Goal: Task Accomplishment & Management: Complete application form

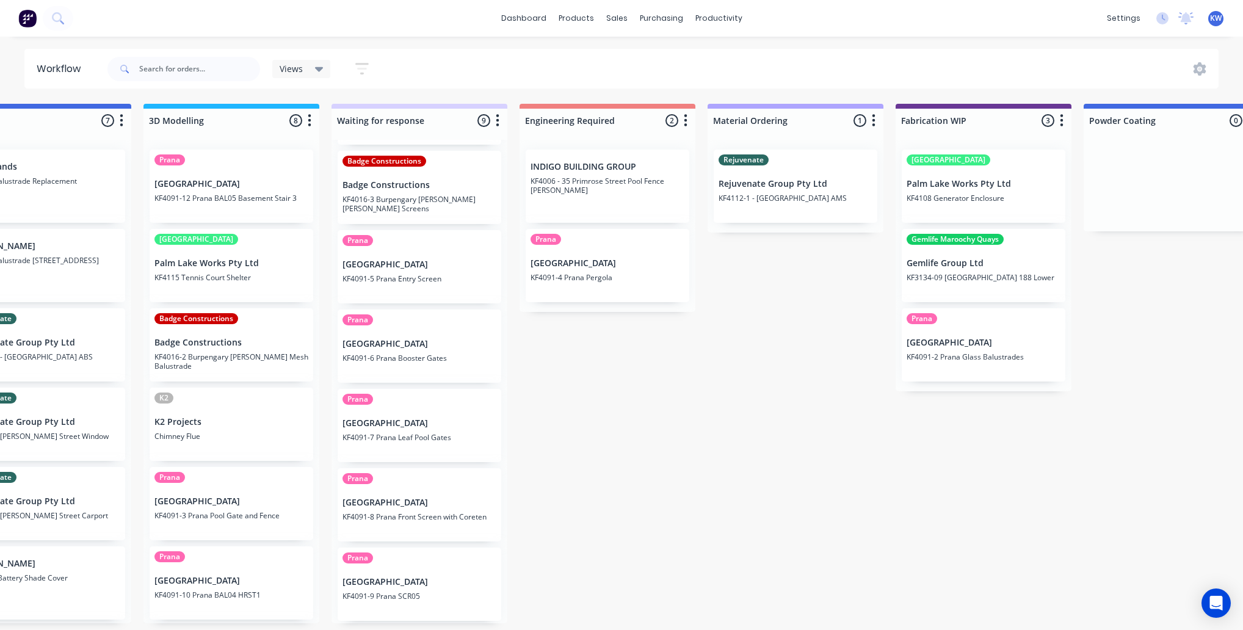
scroll to position [0, 580]
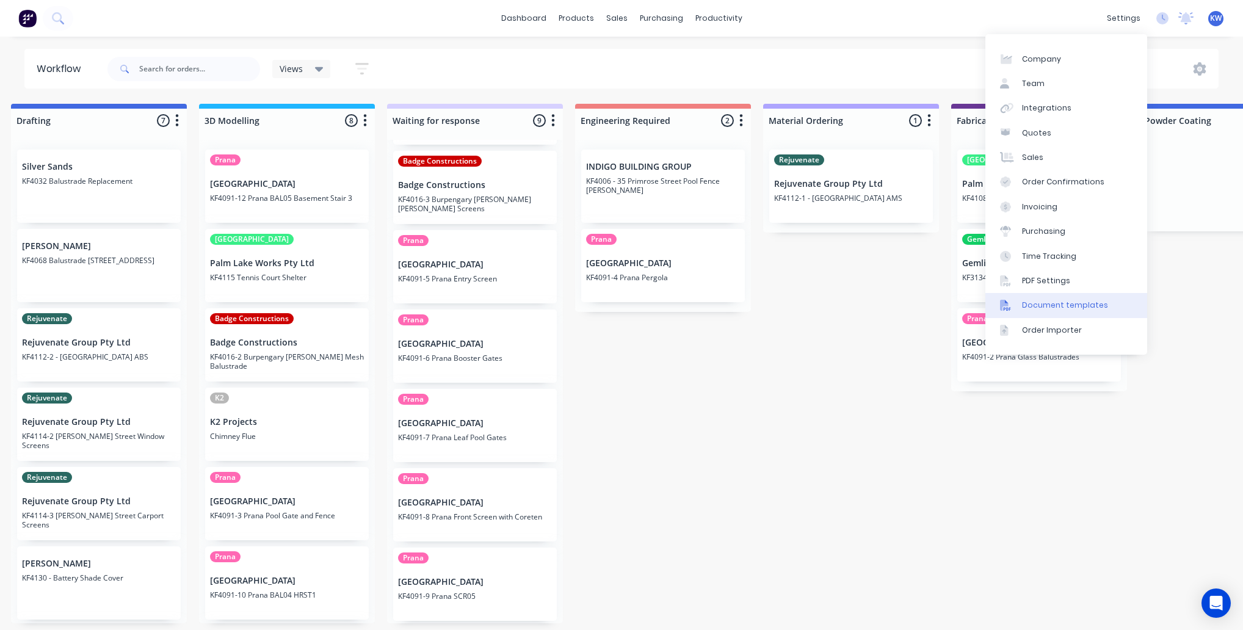
click at [1043, 313] on link "Document templates" at bounding box center [1067, 305] width 162 height 24
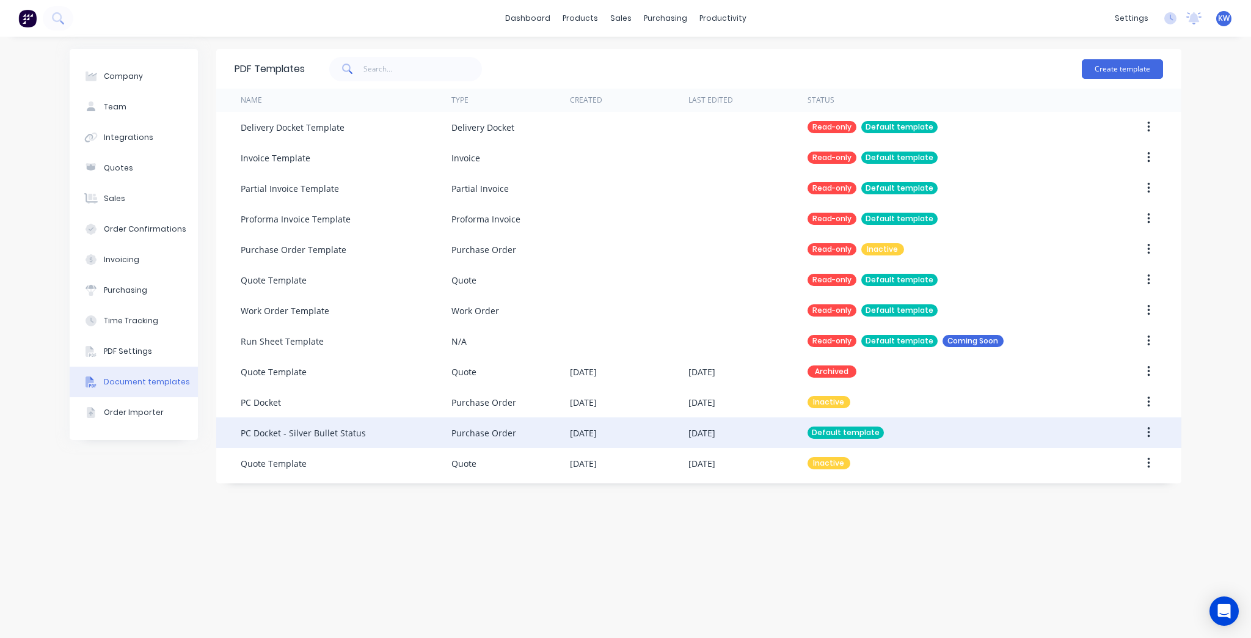
click at [730, 424] on div "[DATE]" at bounding box center [747, 432] width 118 height 31
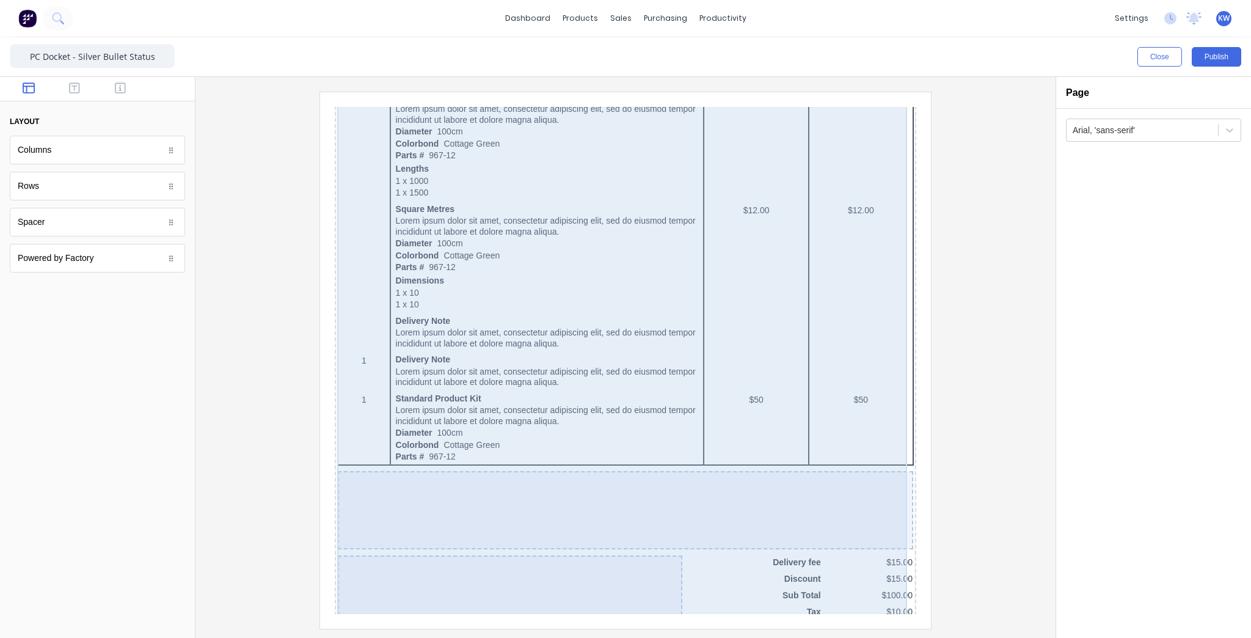
scroll to position [635, 0]
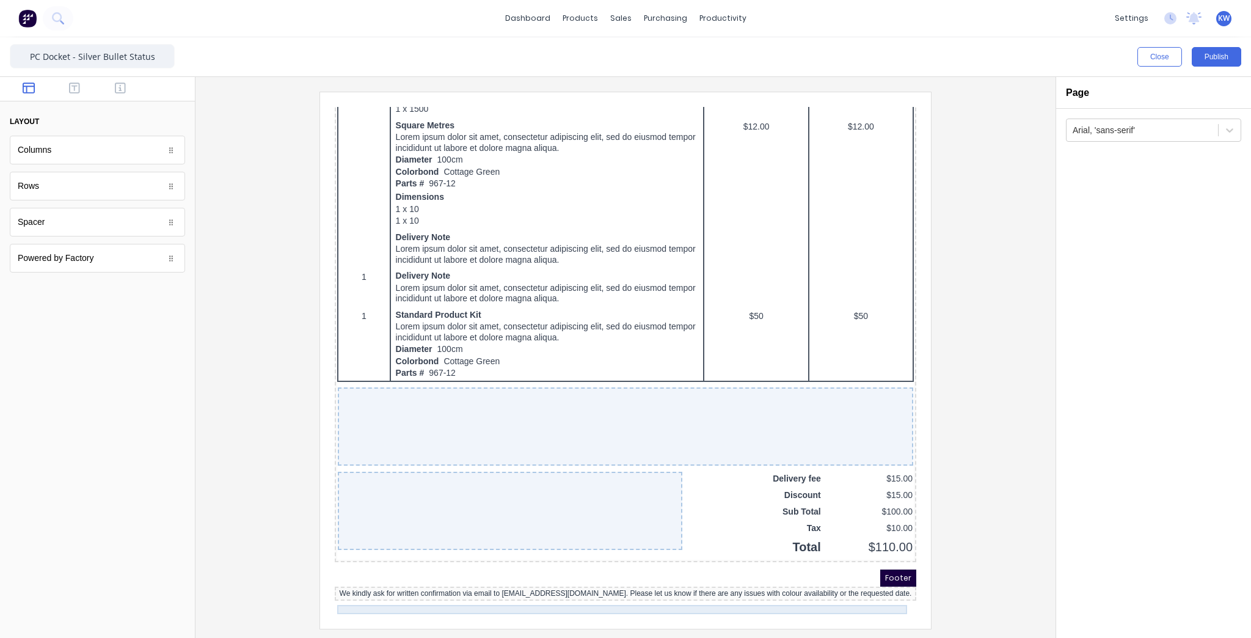
click at [823, 583] on div "We kindly ask for written confirmation via email to admin@kffab.com.au. Please …" at bounding box center [610, 578] width 577 height 9
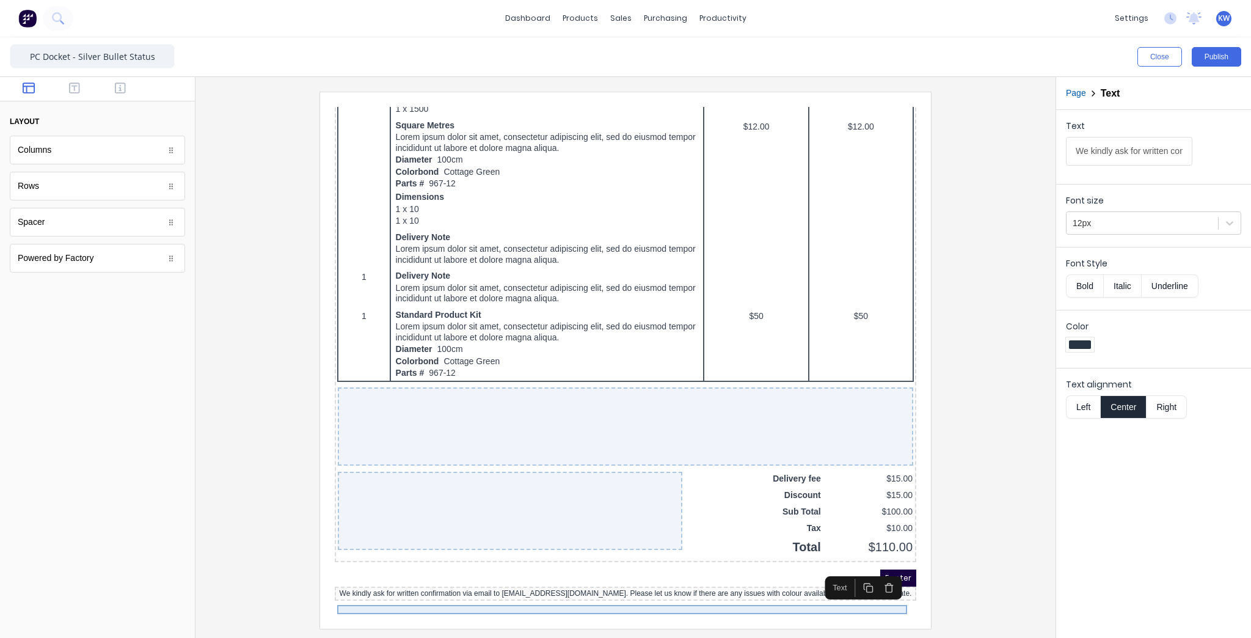
click at [823, 583] on div "We kindly ask for written confirmation via email to admin@kffab.com.au. Please …" at bounding box center [610, 578] width 577 height 9
click at [1140, 147] on input "We kindly ask for written confirmation via email to admin@kffab.com.au. Please …" at bounding box center [1129, 151] width 126 height 29
click at [1085, 412] on button "Left" at bounding box center [1083, 406] width 34 height 23
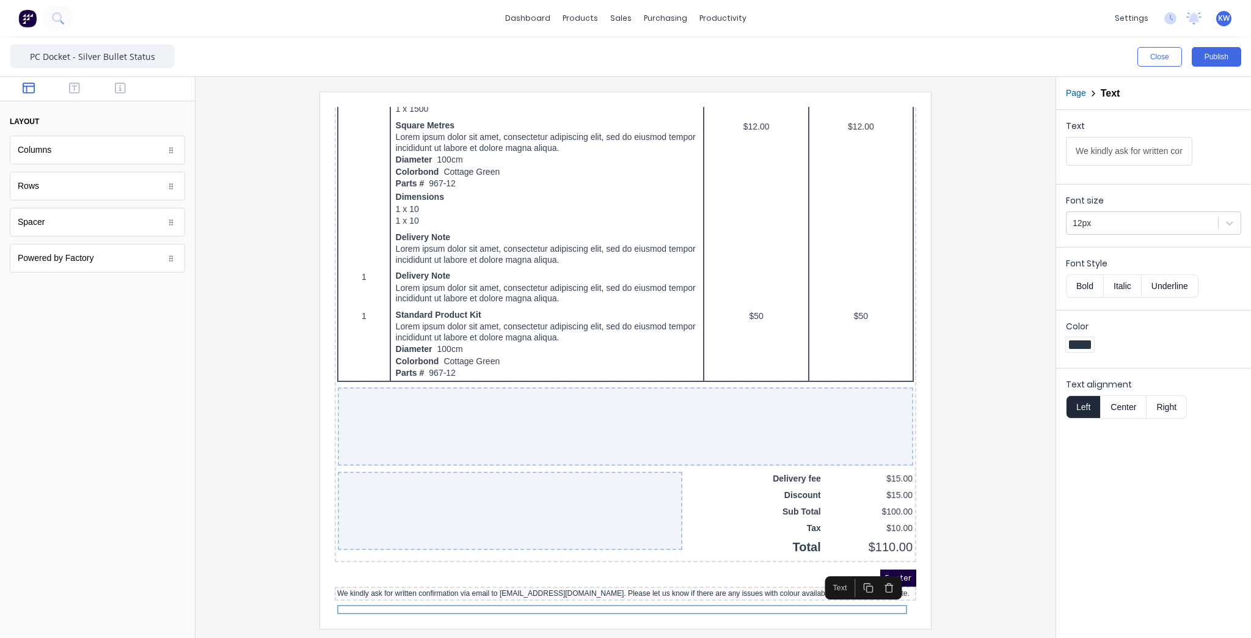
click at [1118, 402] on button "Center" at bounding box center [1123, 406] width 46 height 23
click at [1160, 58] on button "Close" at bounding box center [1159, 57] width 45 height 20
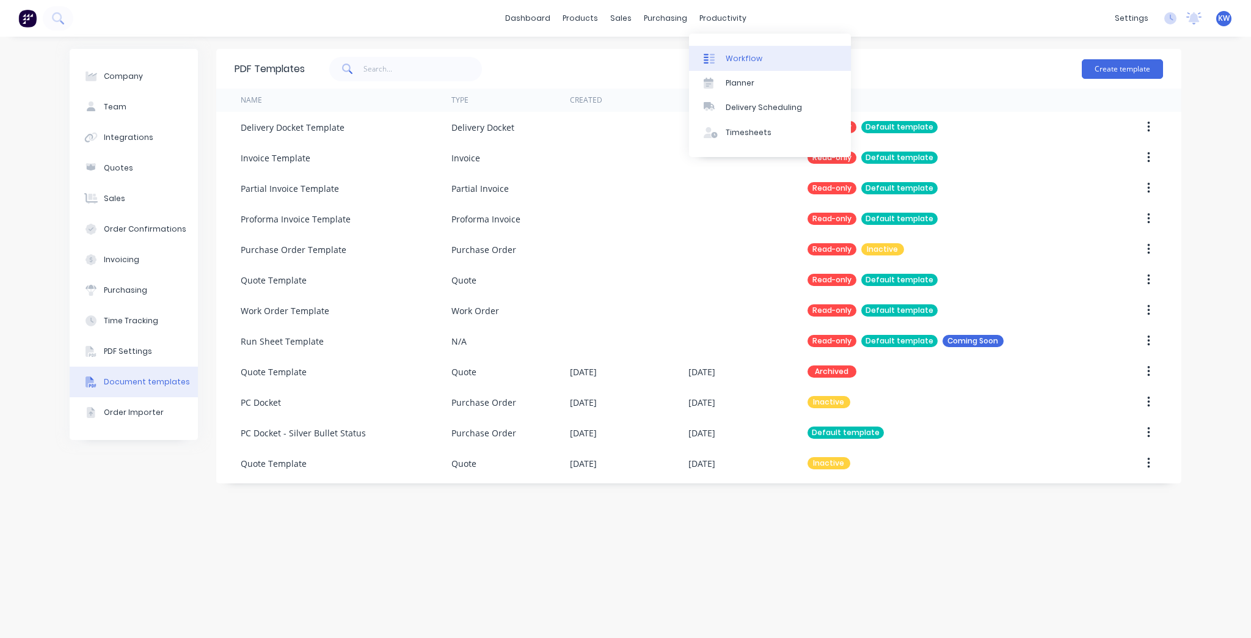
click at [727, 49] on link "Workflow" at bounding box center [770, 58] width 162 height 24
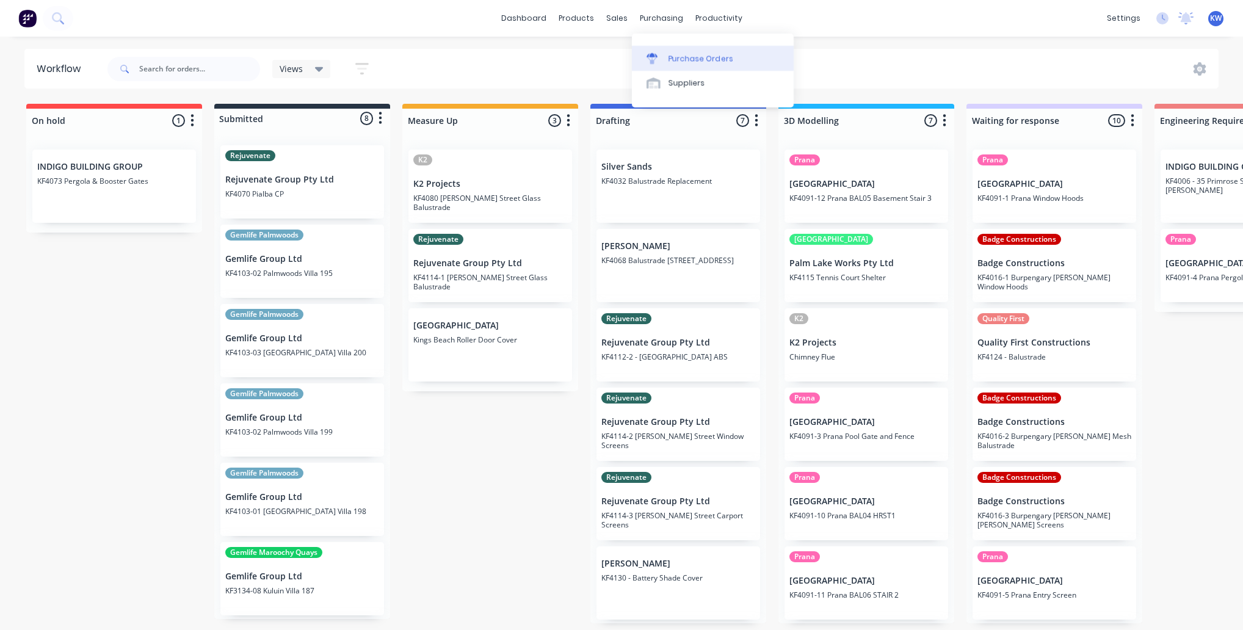
click at [671, 62] on div "Purchase Orders" at bounding box center [701, 58] width 65 height 11
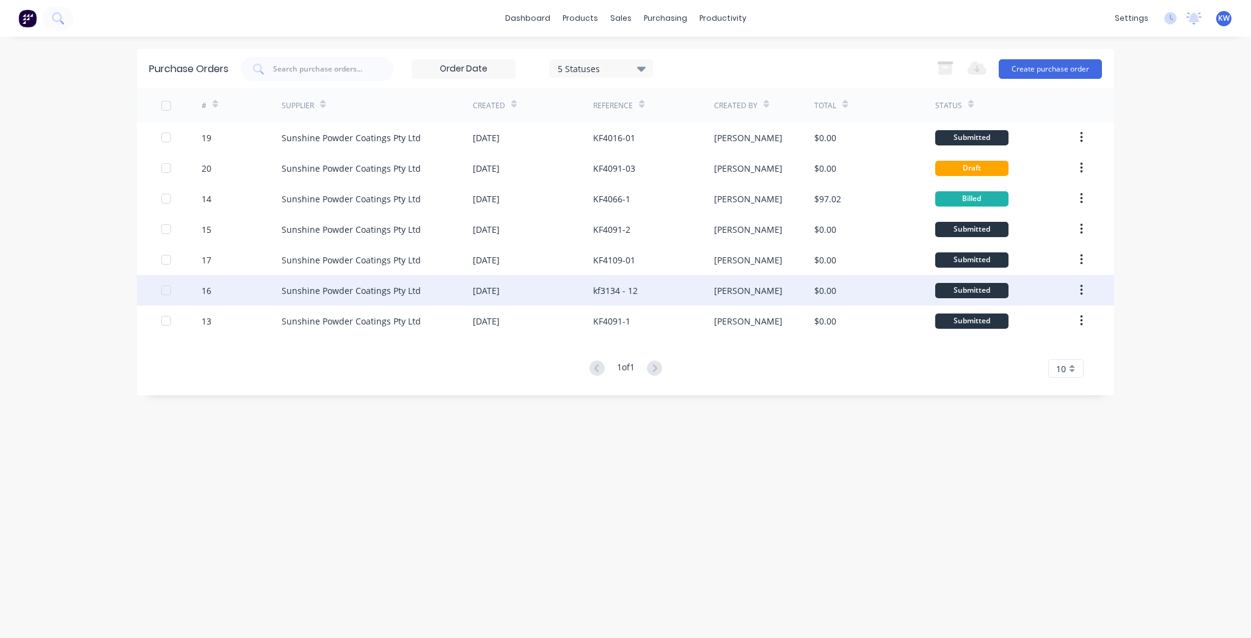
click at [763, 285] on div "[PERSON_NAME]" at bounding box center [764, 290] width 101 height 31
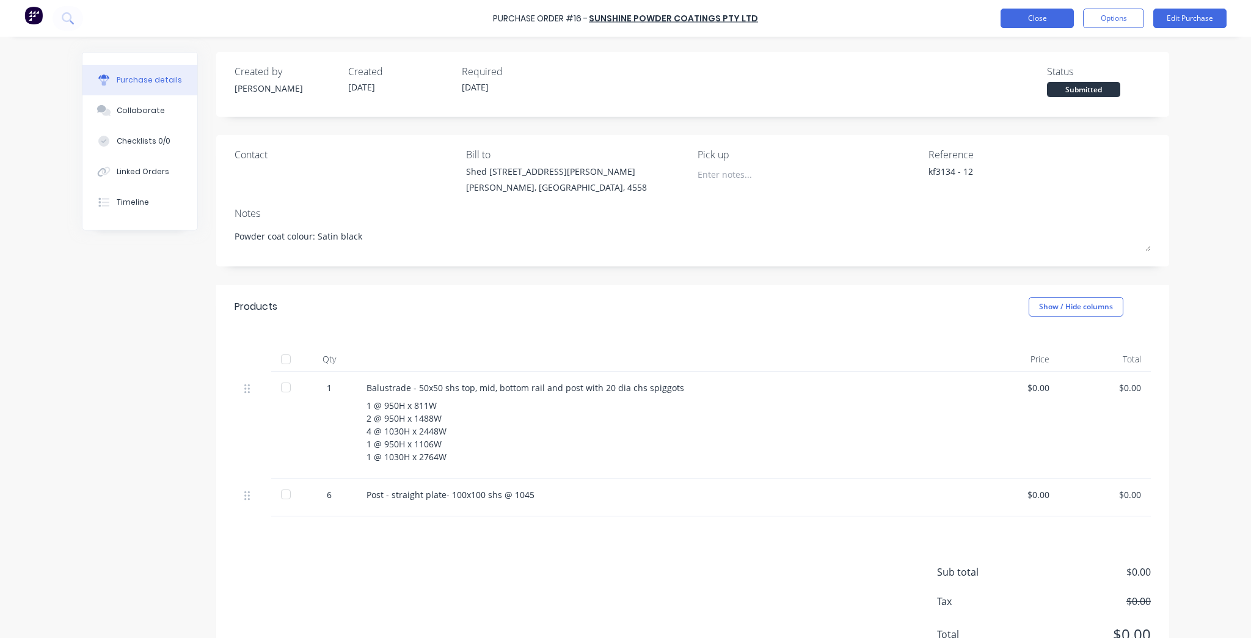
click at [1009, 12] on button "Close" at bounding box center [1036, 19] width 73 height 20
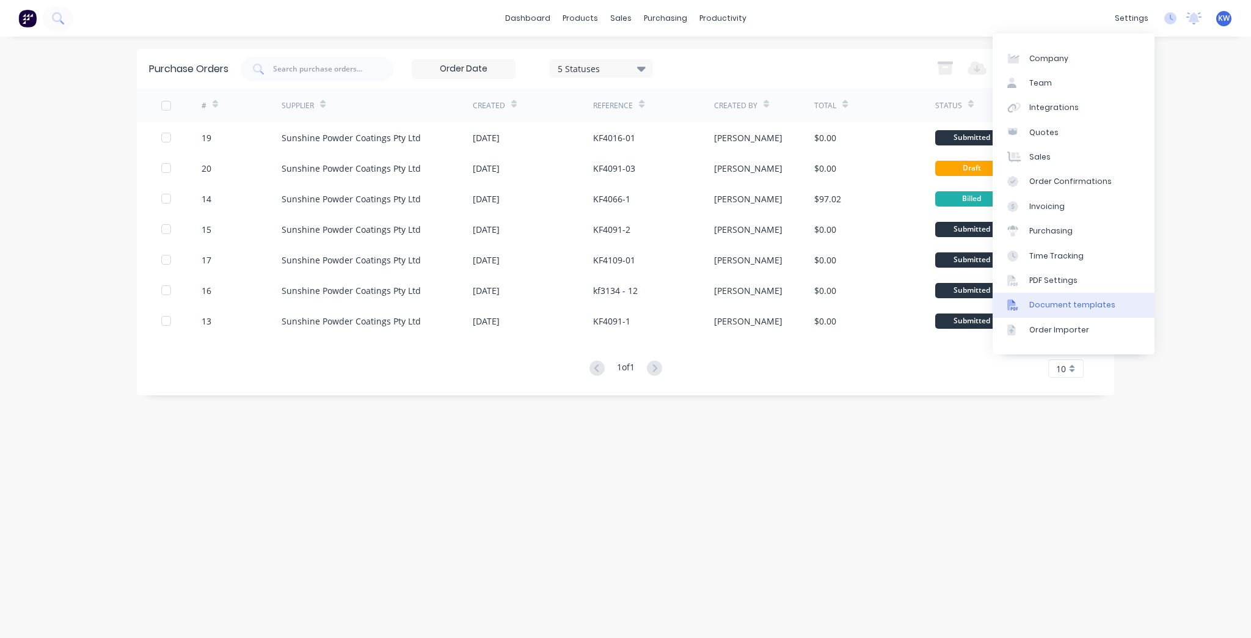
click at [1072, 304] on div "Document templates" at bounding box center [1072, 304] width 86 height 11
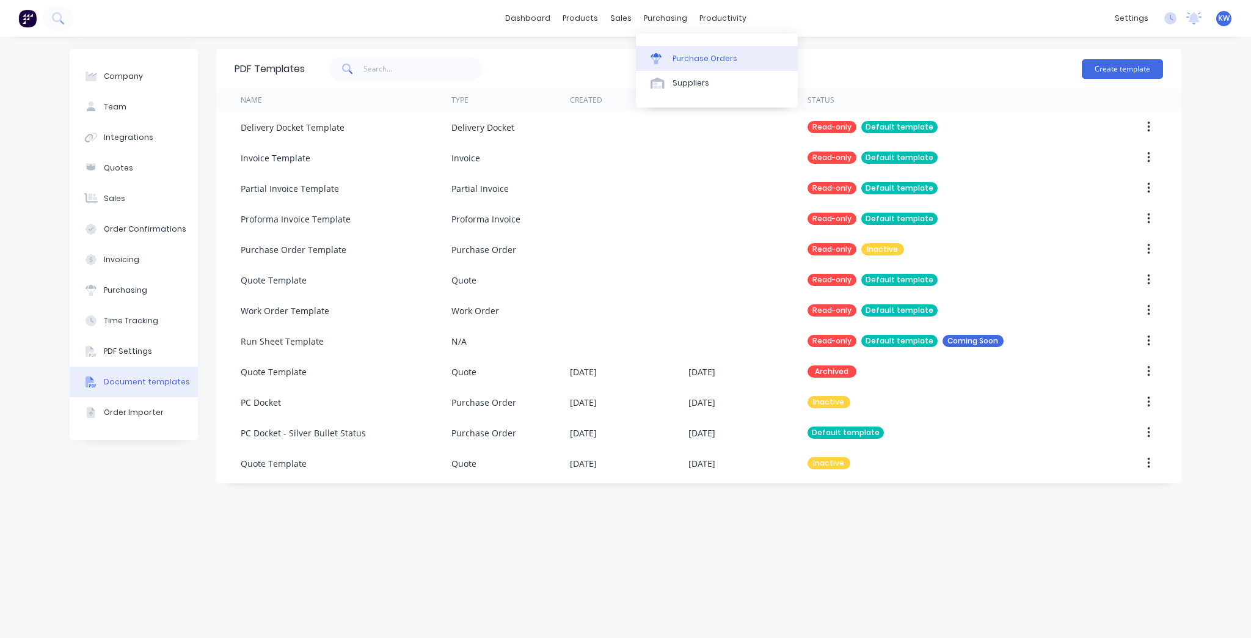
click at [667, 54] on div at bounding box center [659, 58] width 18 height 11
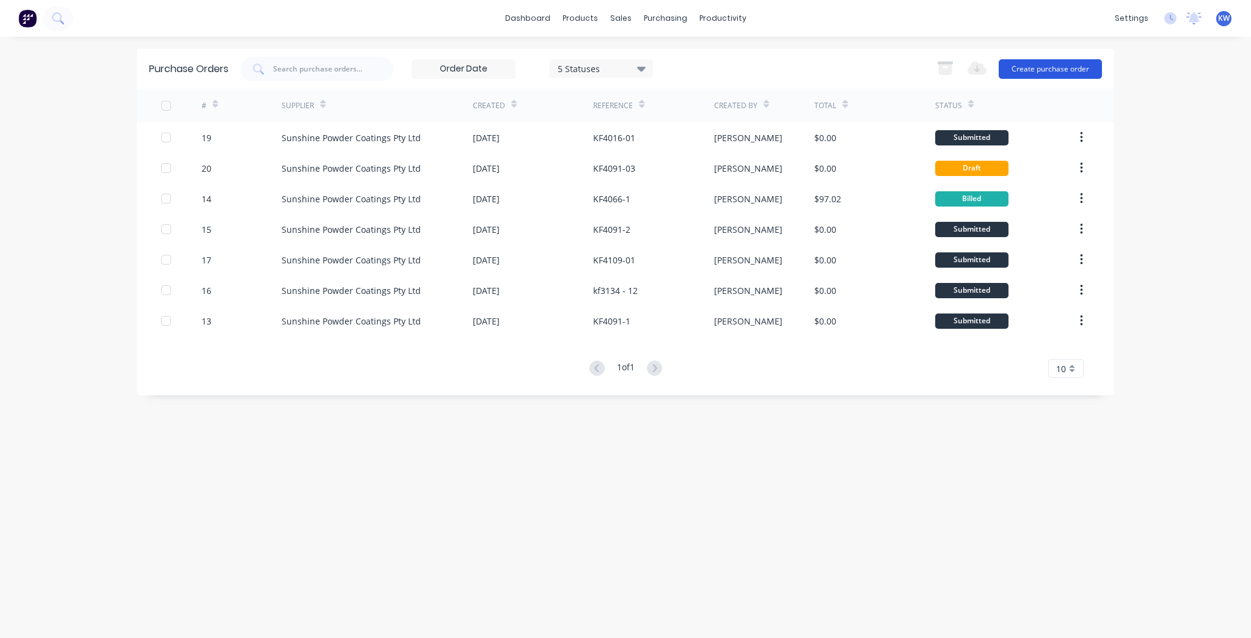
click at [1038, 72] on button "Create purchase order" at bounding box center [1049, 69] width 103 height 20
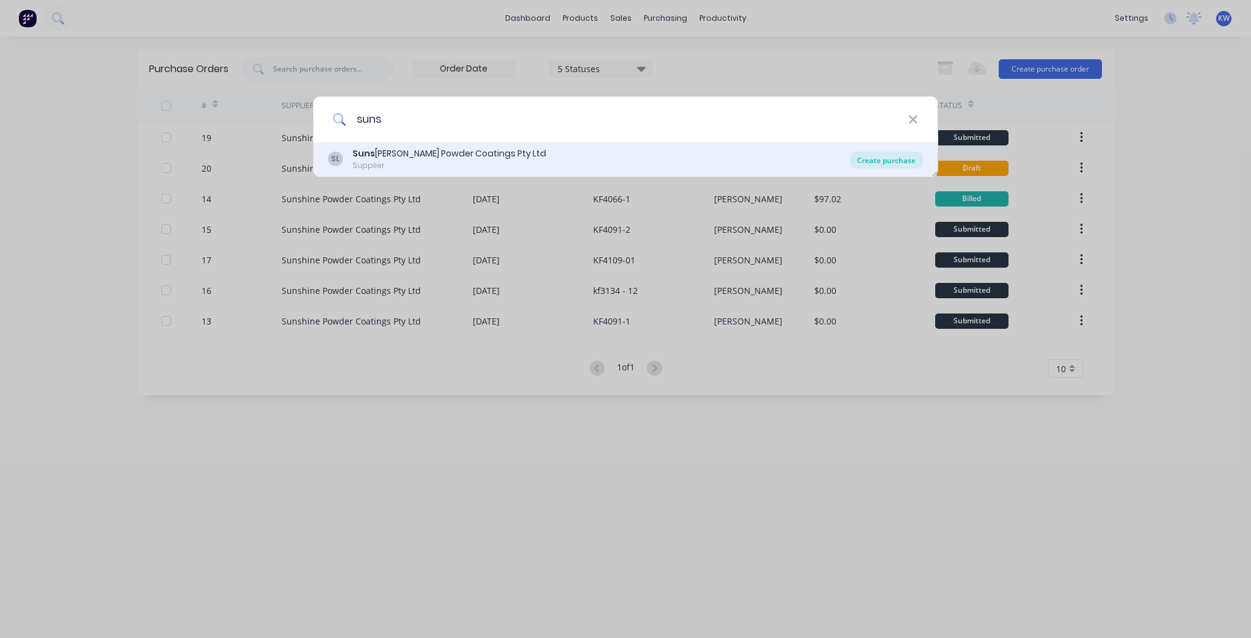
type input "suns"
click at [867, 153] on div "Create purchase" at bounding box center [885, 159] width 73 height 17
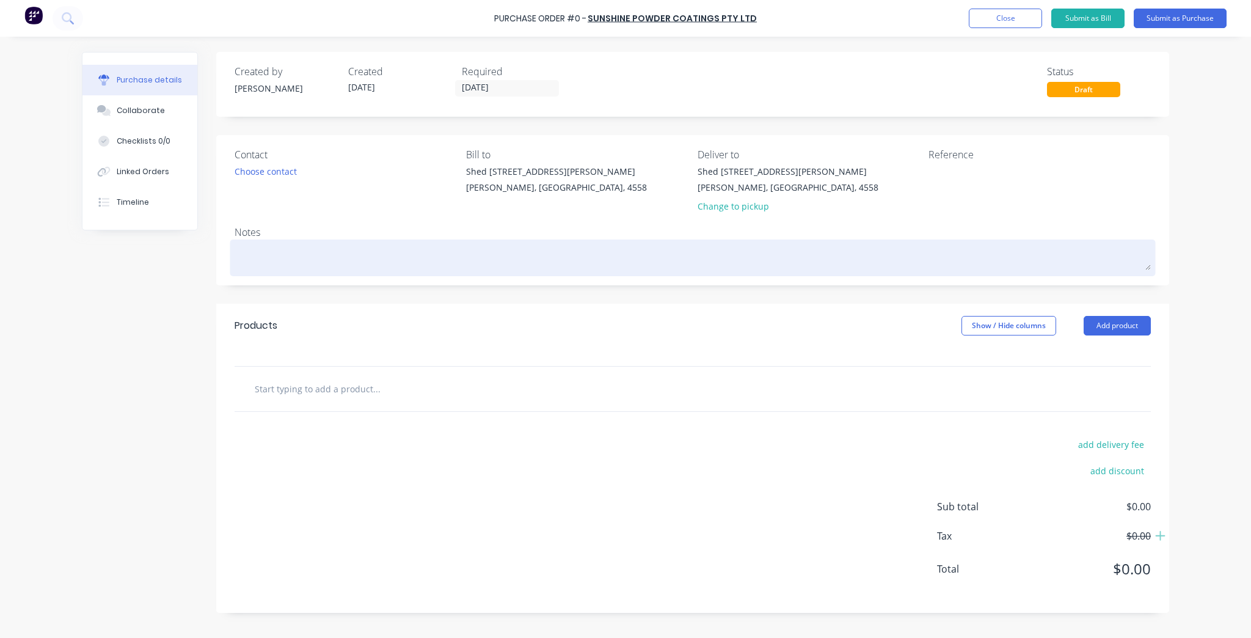
click at [276, 242] on textarea at bounding box center [693, 255] width 916 height 27
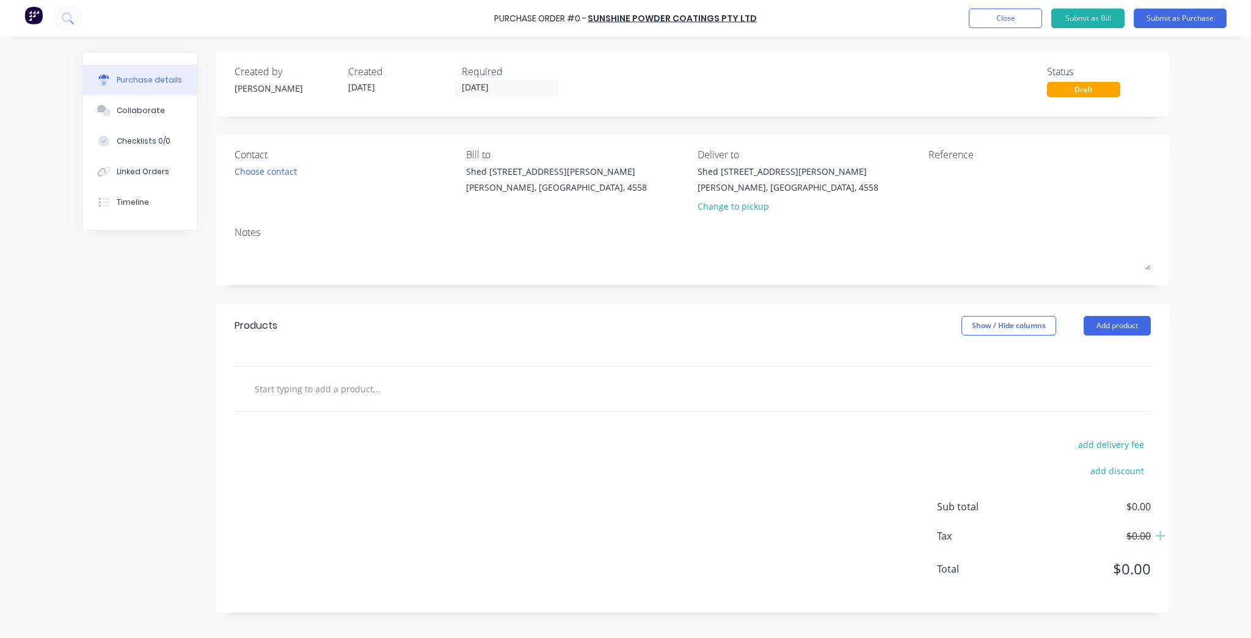
click at [970, 200] on div "Reference" at bounding box center [1039, 182] width 222 height 71
click at [966, 161] on div "Reference" at bounding box center [1039, 154] width 222 height 15
click at [964, 170] on textarea at bounding box center [1004, 178] width 153 height 27
type textarea "KF"
type textarea "x"
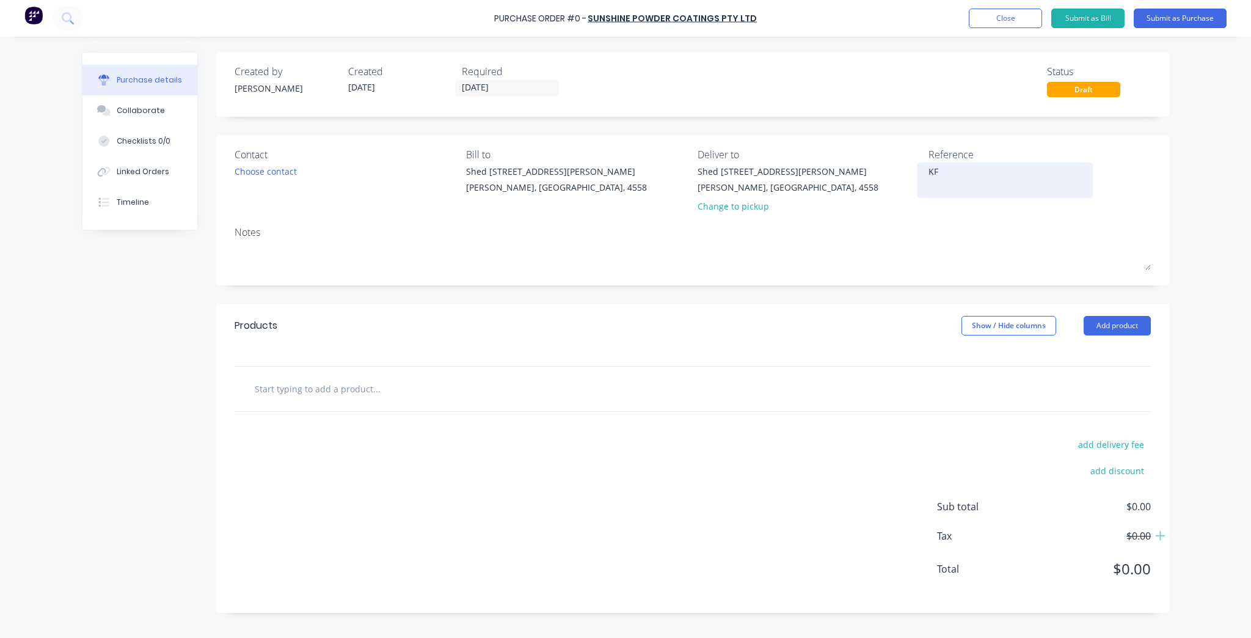
type textarea "KF3"
type textarea "x"
type textarea "KF31"
type textarea "x"
type textarea "KF313"
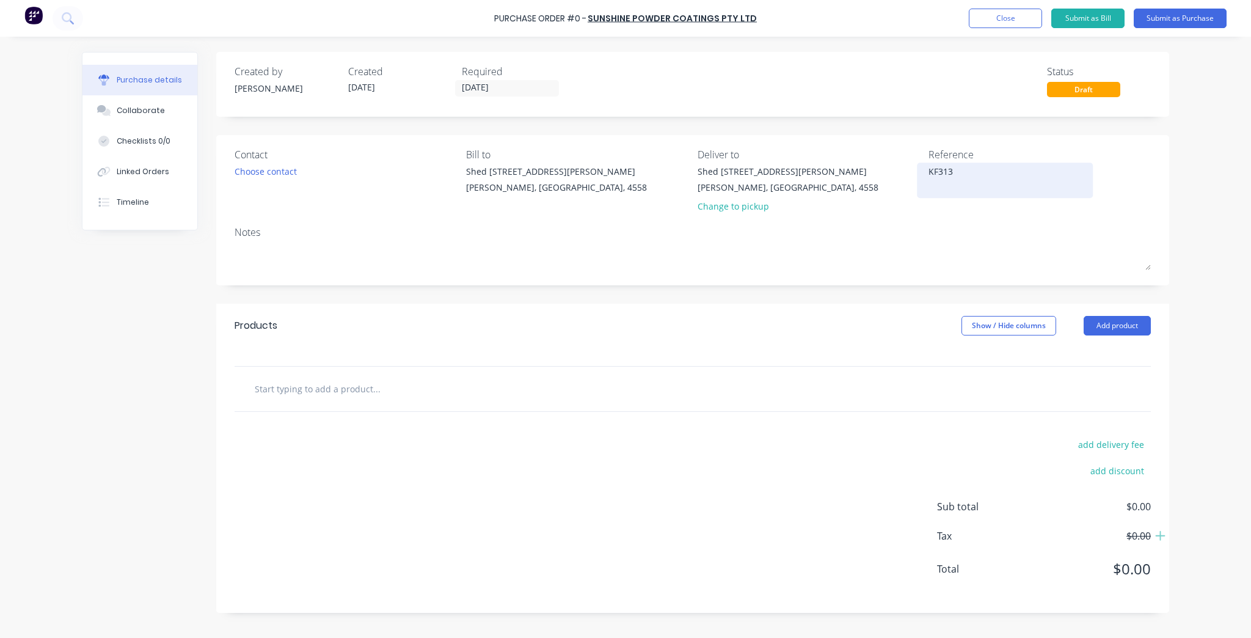
type textarea "x"
type textarea "KF3134"
type textarea "x"
type textarea "KF3134-"
type textarea "x"
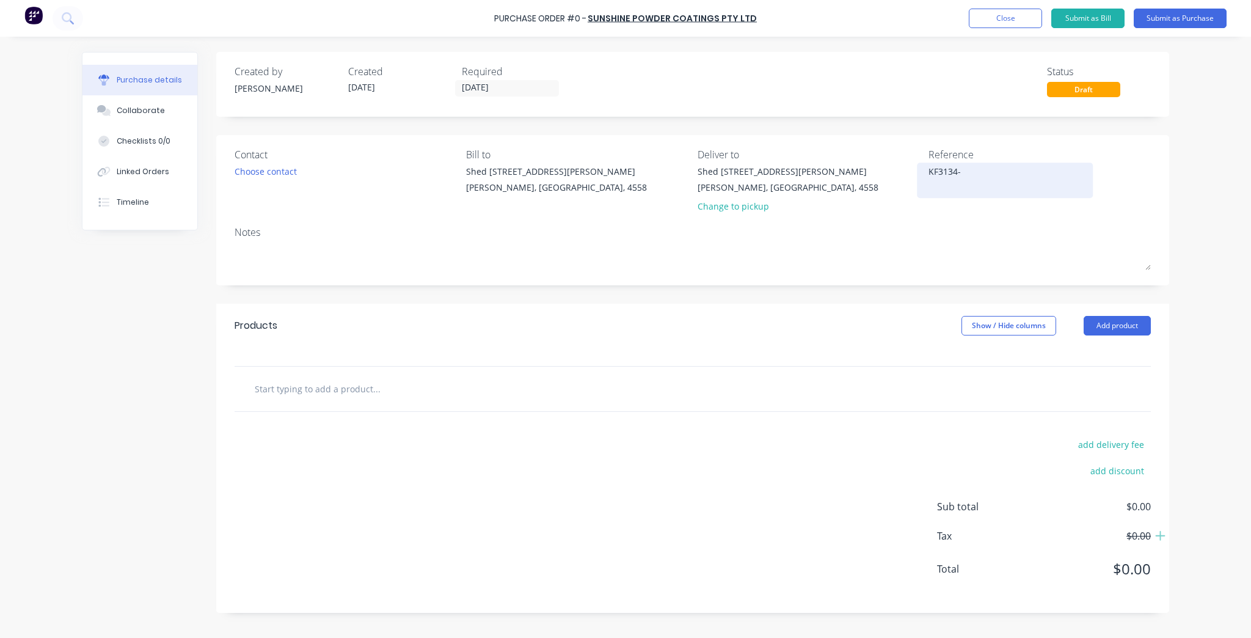
type textarea "KF3134-0"
type textarea "x"
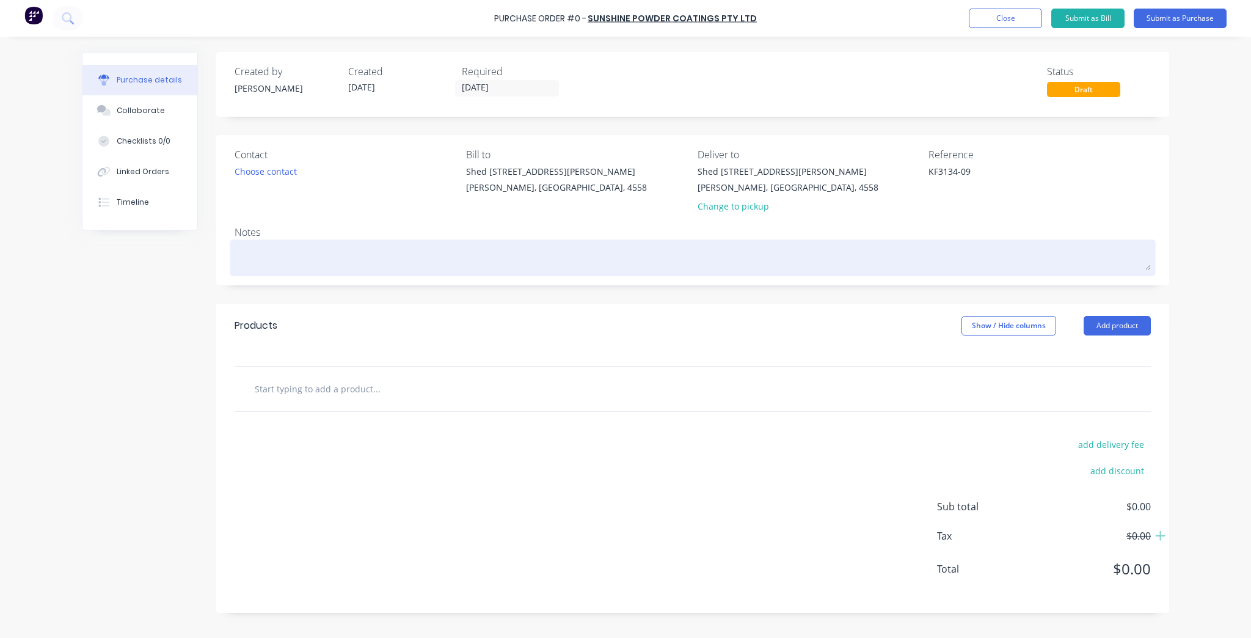
type textarea "KF3134-09"
type textarea "x"
type textarea "KF3134-09"
click at [481, 261] on textarea at bounding box center [693, 255] width 916 height 27
type textarea "x"
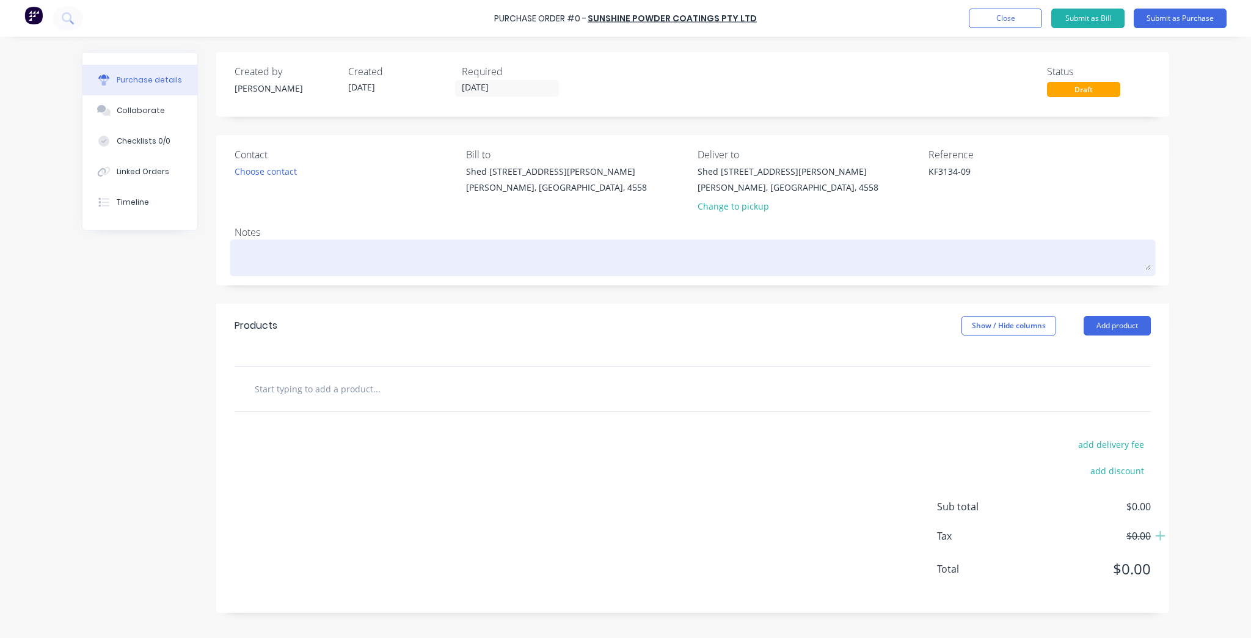
type textarea "P"
type textarea "x"
type textarea "Po"
type textarea "x"
type textarea "Pow"
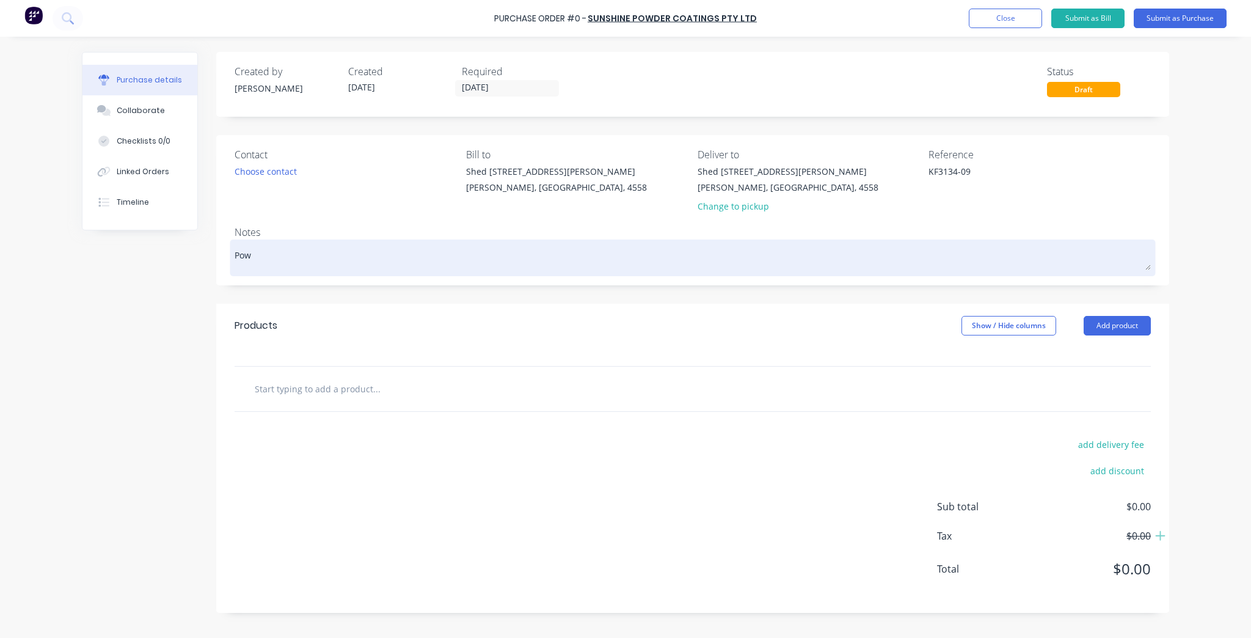
type textarea "x"
type textarea "Powd"
type textarea "x"
type textarea "Powde"
type textarea "x"
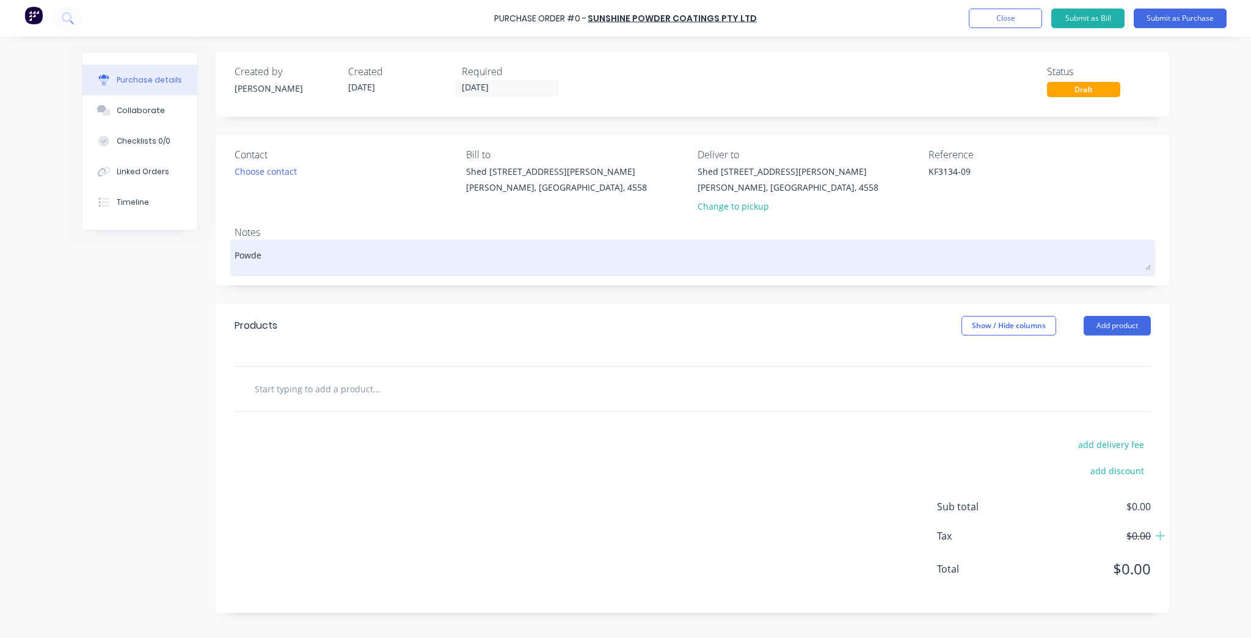
type textarea "Powder"
type textarea "x"
type textarea "Powderc"
type textarea "x"
type textarea "Powderco"
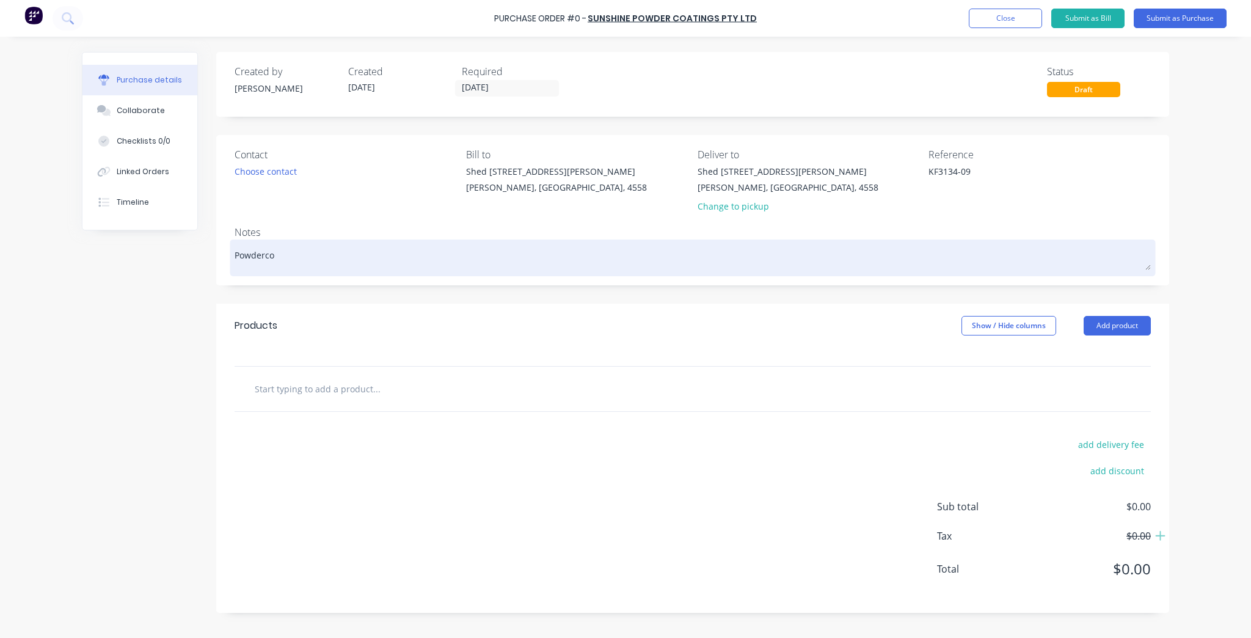
type textarea "x"
type textarea "Powdercoa"
type textarea "x"
type textarea "Powdercoat"
type textarea "x"
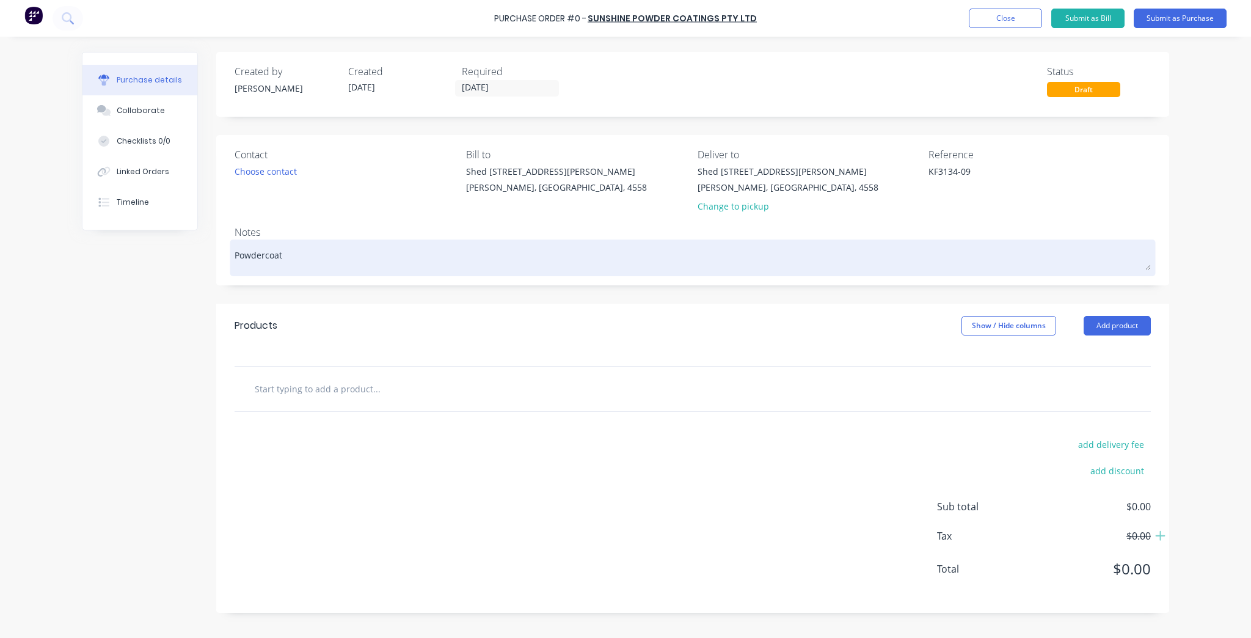
type textarea "Powdercoat"
type textarea "x"
type textarea "Powdercoat C"
type textarea "x"
type textarea "Powdercoat Co"
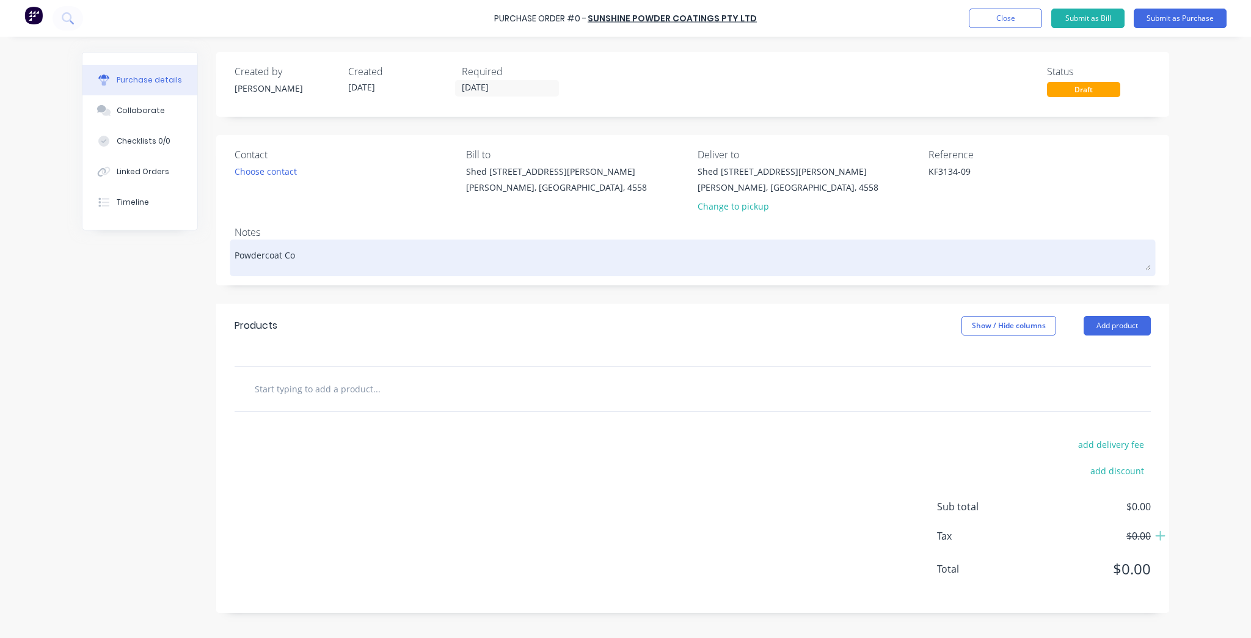
type textarea "x"
type textarea "Powdercoat Col"
type textarea "x"
type textarea "Powdercoat Colo"
type textarea "x"
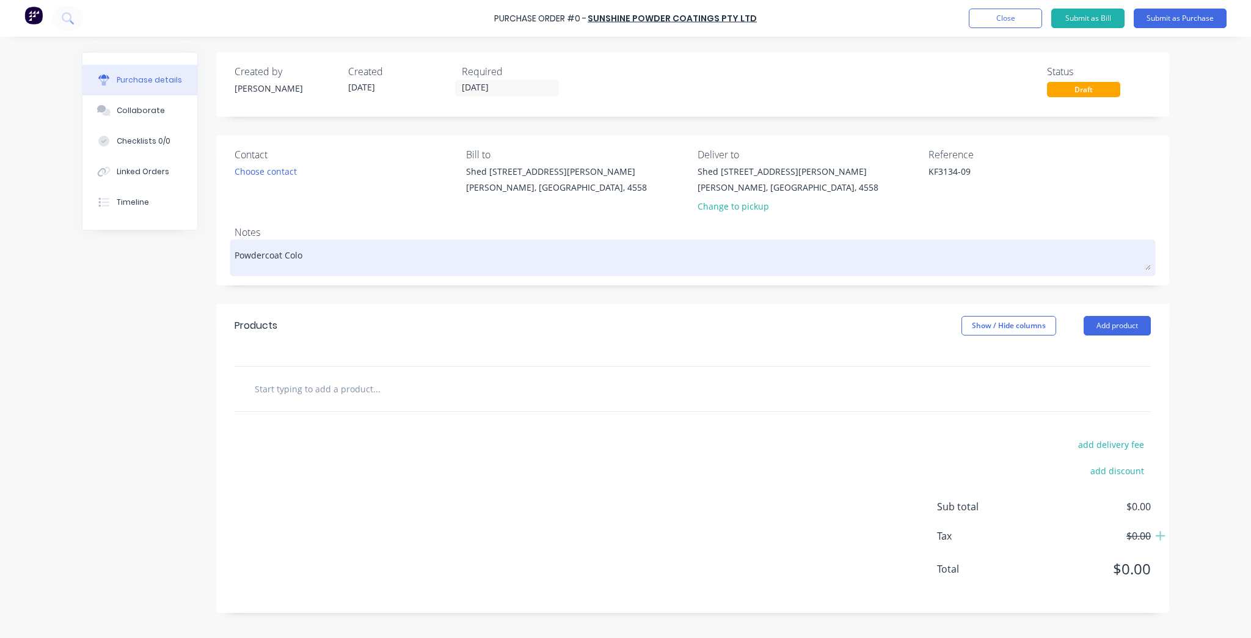
type textarea "Powdercoat Colou"
type textarea "x"
type textarea "Powdercoat Colour"
type textarea "x"
type textarea "Powdercoat Colourr"
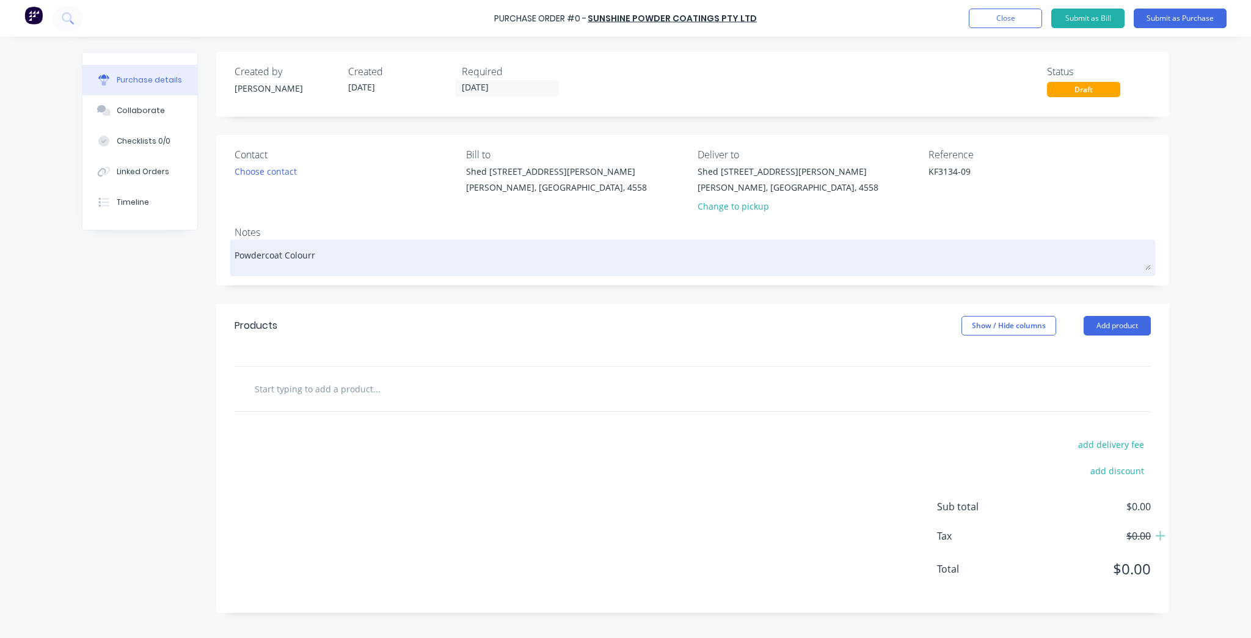
type textarea "x"
type textarea "Powdercoat Colour"
type textarea "x"
type textarea "Powdercoat Colour:"
type textarea "x"
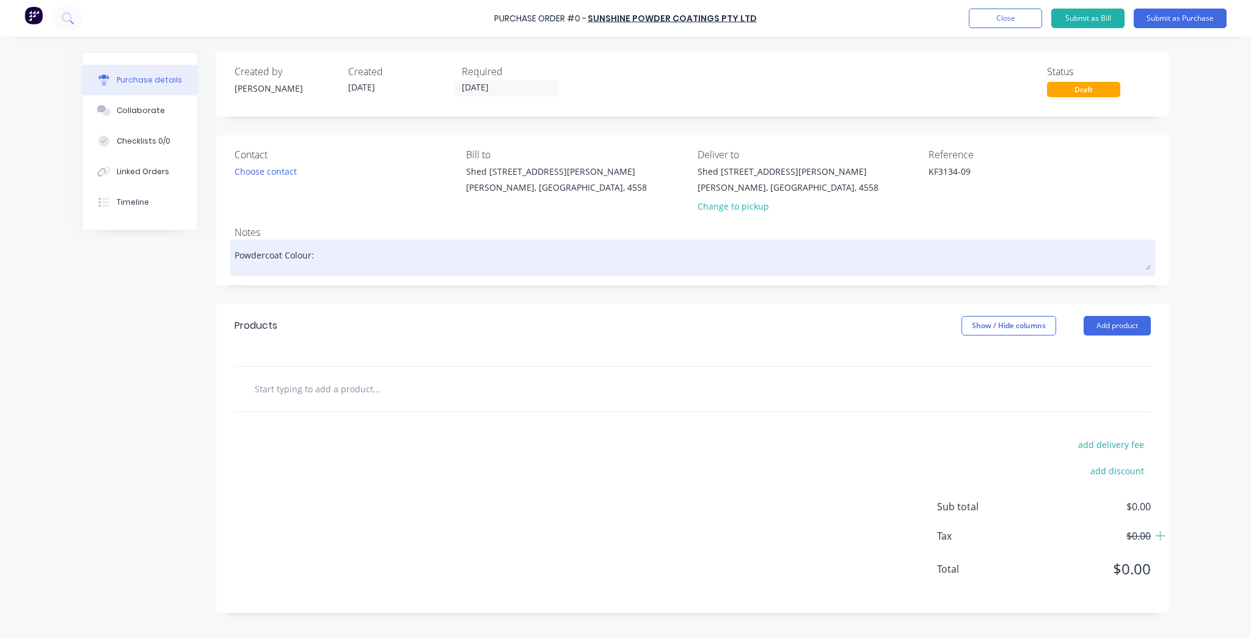
type textarea "Powdercoat Colour: S"
type textarea "x"
type textarea "Powdercoat Colour: Sa"
type textarea "x"
type textarea "Powdercoat Colour: Sat"
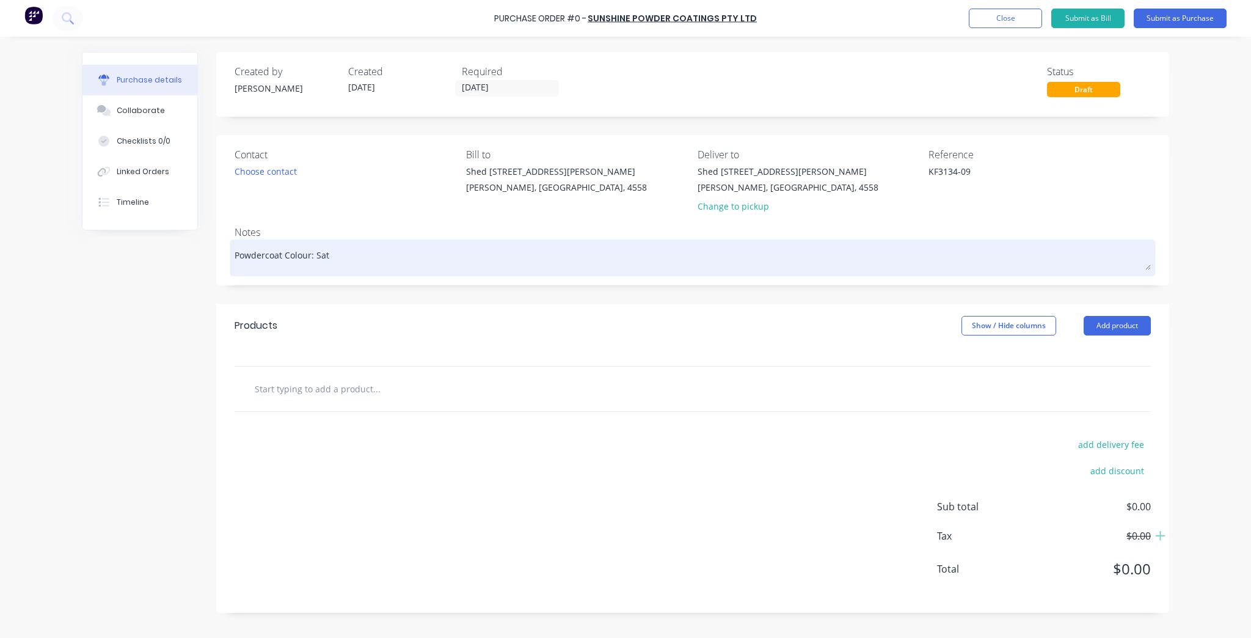
type textarea "x"
type textarea "Powdercoat Colour: Sati"
type textarea "x"
type textarea "Powdercoat Colour: Satin"
type textarea "x"
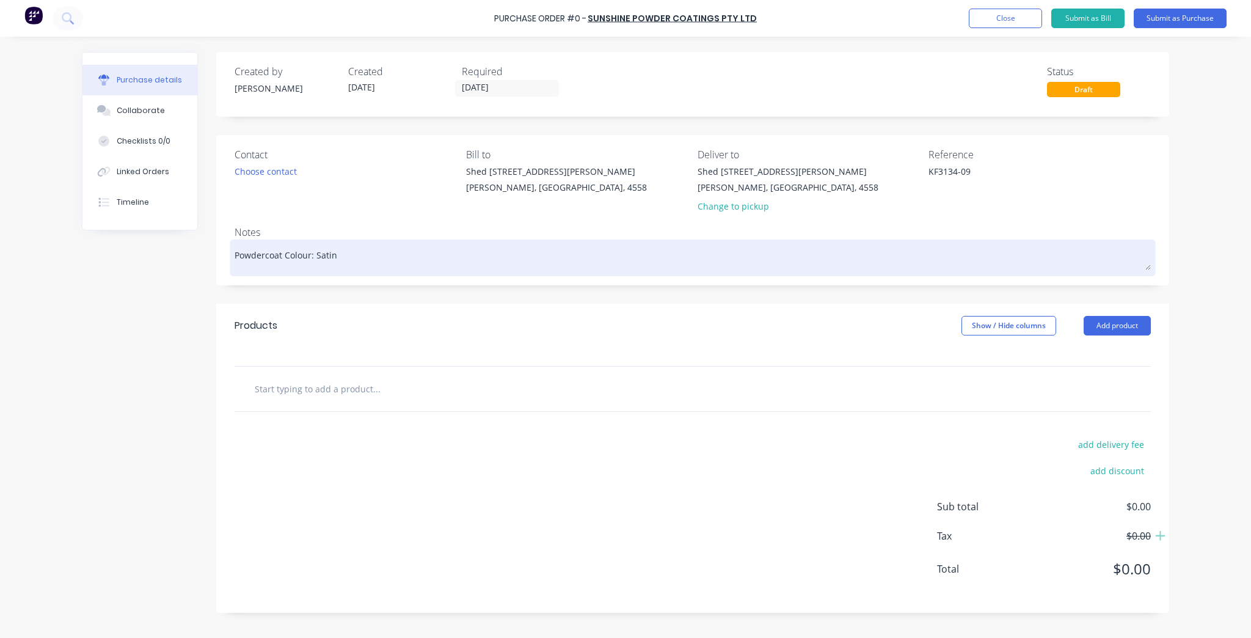
type textarea "Powdercoat Colour: Satin"
type textarea "x"
type textarea "Powdercoat Colour: Satin B"
type textarea "x"
type textarea "Powdercoat Colour: Satin Bl"
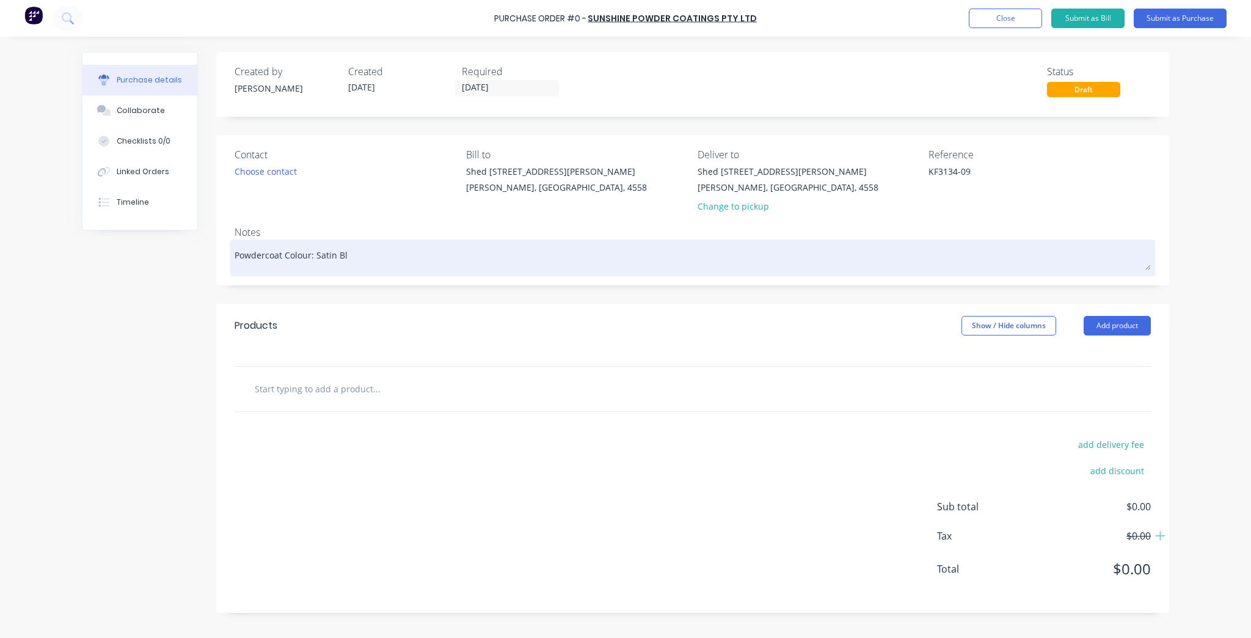
type textarea "x"
type textarea "Powdercoat Colour: Satin Bla"
type textarea "x"
type textarea "Powdercoat Colour: Satin Blac"
type textarea "x"
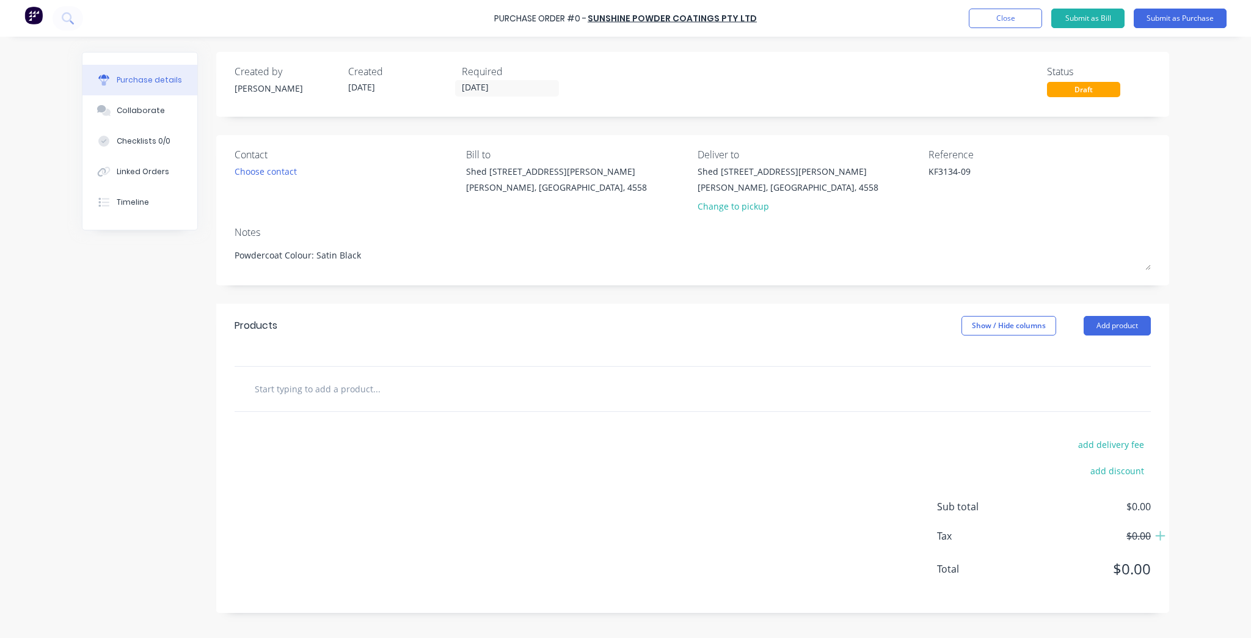
type textarea "Powdercoat Colour: Satin Black"
type textarea "x"
type textarea "Powdercoat Colour: Satin Black"
click at [320, 395] on input "text" at bounding box center [376, 388] width 244 height 24
type textarea "x"
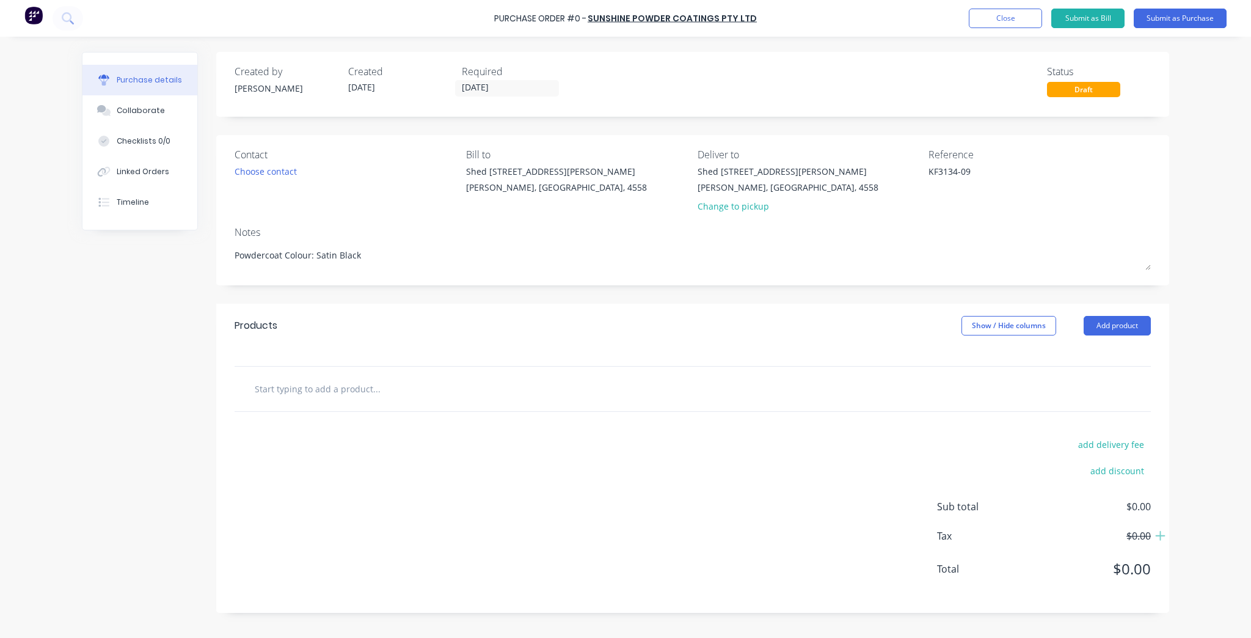
type input "B"
type textarea "x"
type input "Ba"
type textarea "x"
type input "Bal"
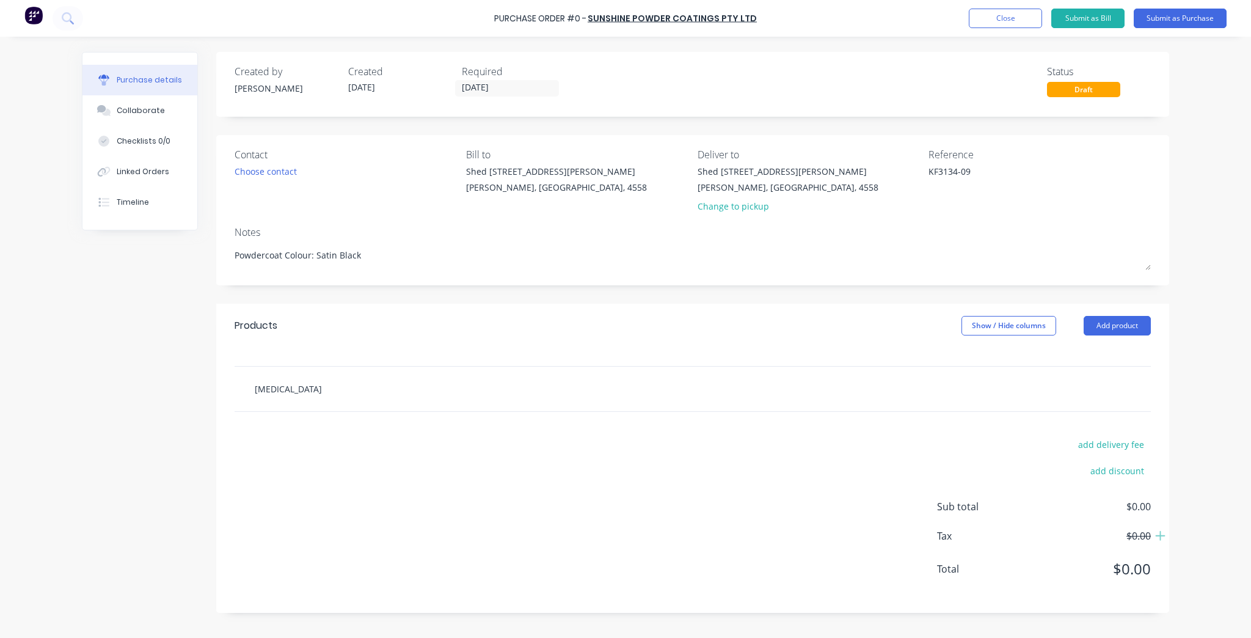
type textarea "x"
type input "Balu"
type textarea "x"
type input "Balus"
type textarea "x"
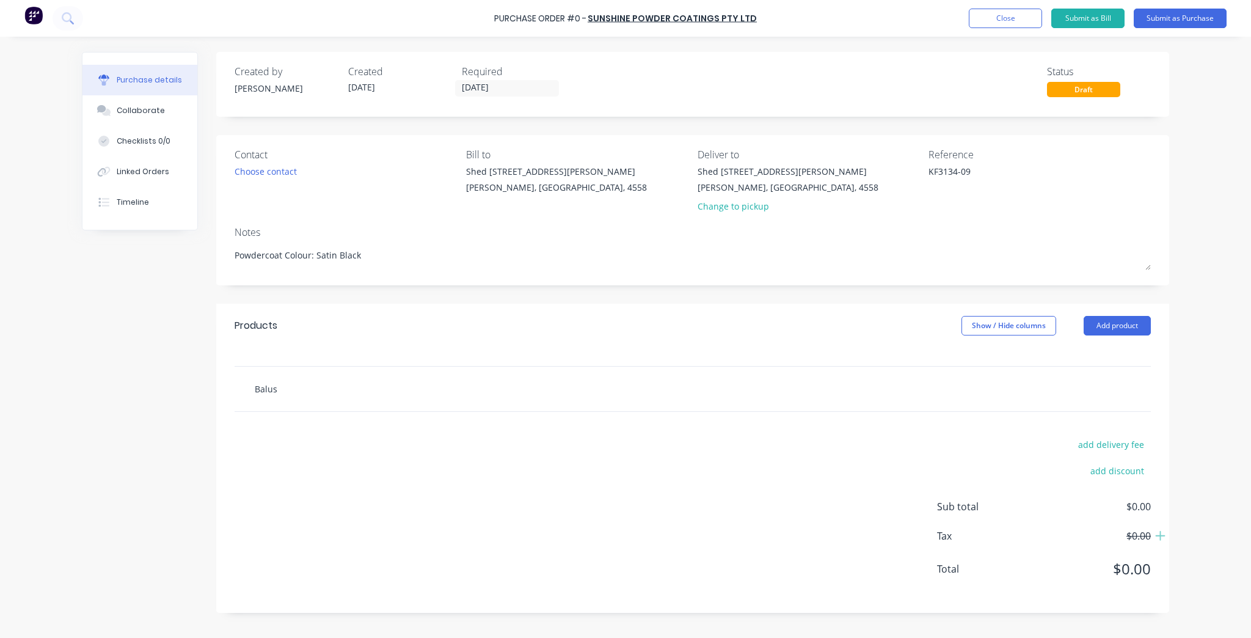
type input "Balust"
type textarea "x"
type input "Balustr"
type textarea "x"
type input "Balustra"
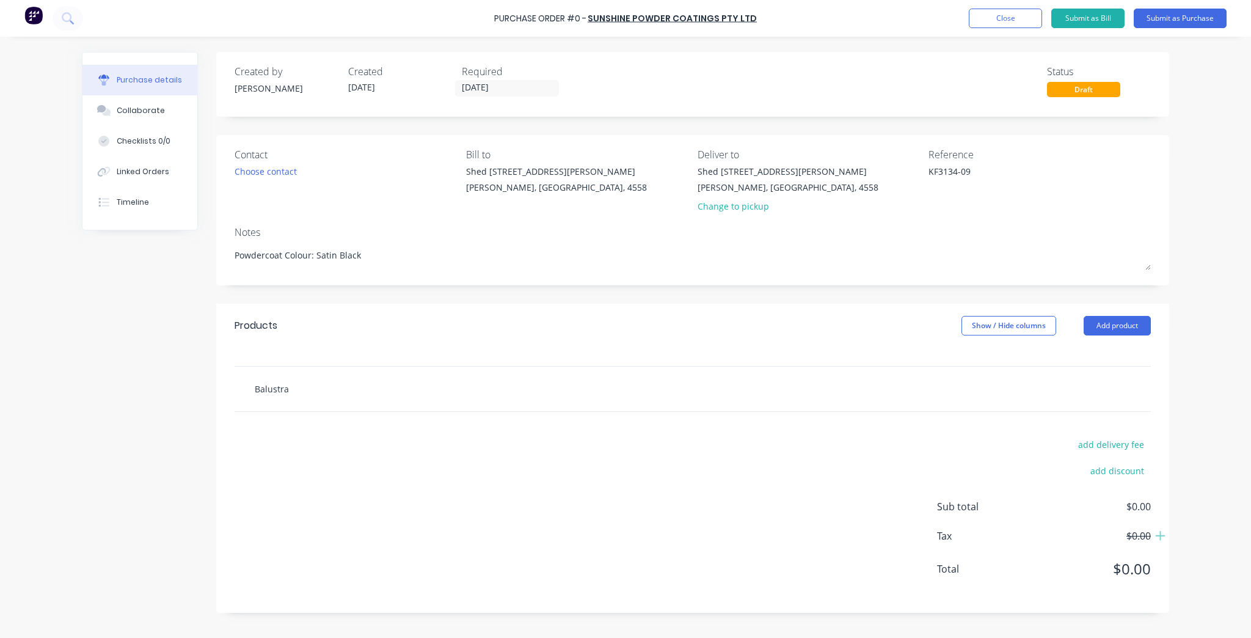
type textarea "x"
type input "Balustrad"
type textarea "x"
type input "Balustrade"
type textarea "x"
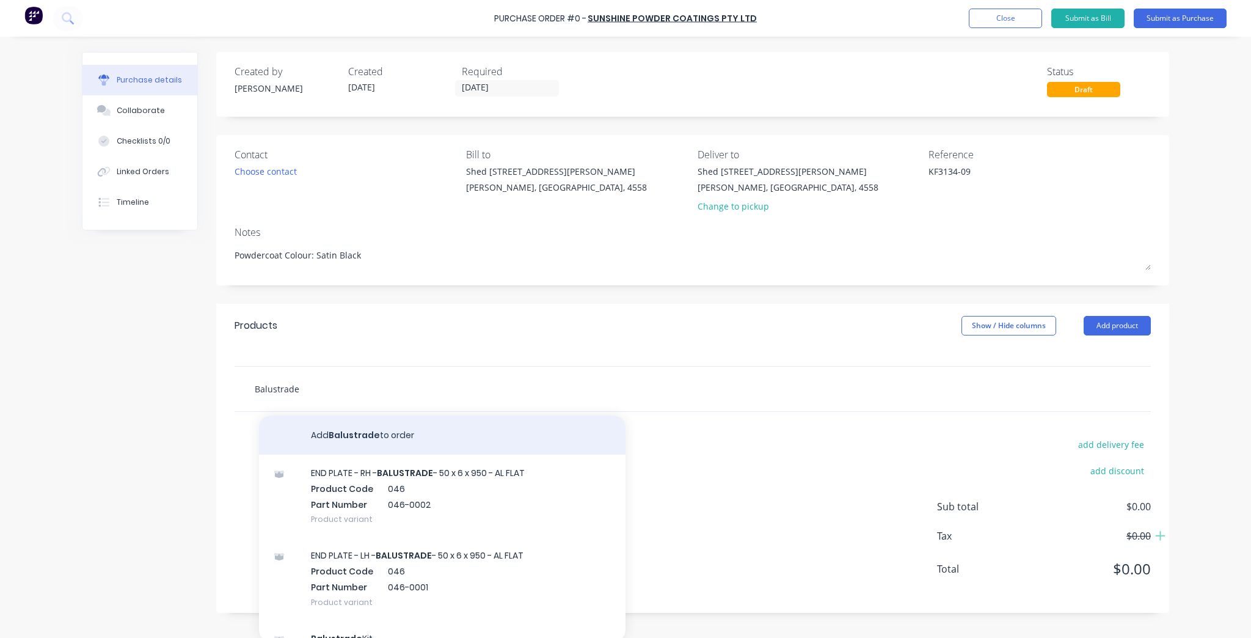
type input "Balustrade"
click at [375, 443] on button "Add Balustrade to order" at bounding box center [442, 434] width 366 height 39
type textarea "x"
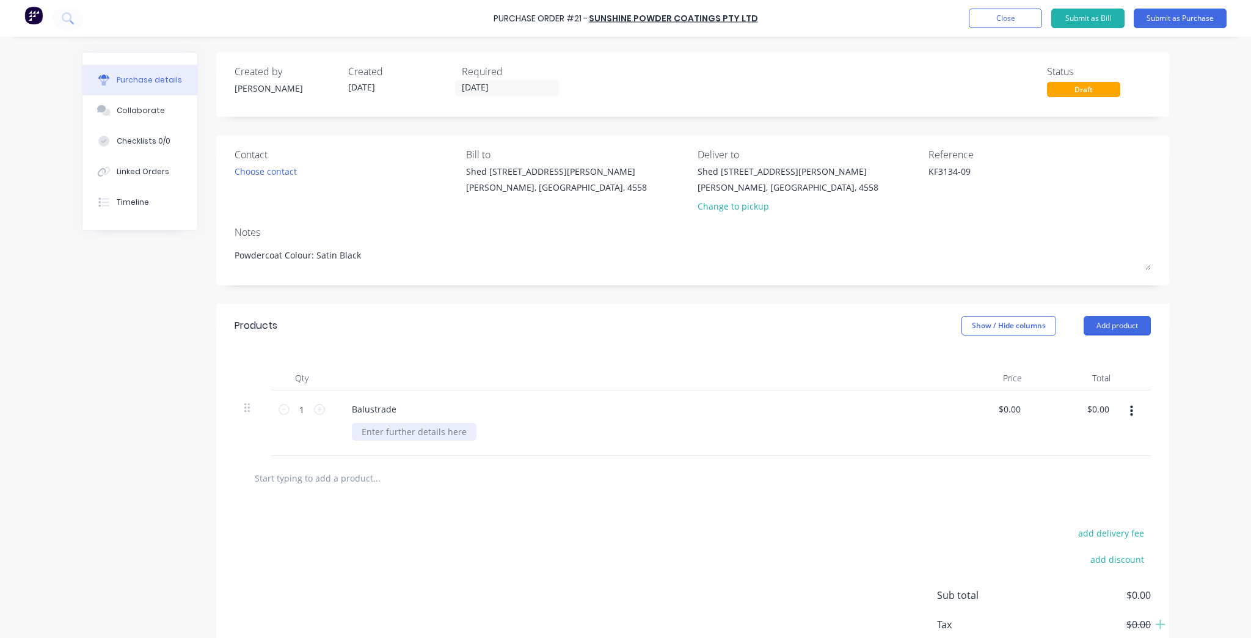
click at [389, 423] on div at bounding box center [414, 432] width 125 height 18
click at [511, 96] on div "Required 24/09/25" at bounding box center [514, 80] width 104 height 33
click at [511, 85] on input "24/09/25" at bounding box center [507, 88] width 103 height 15
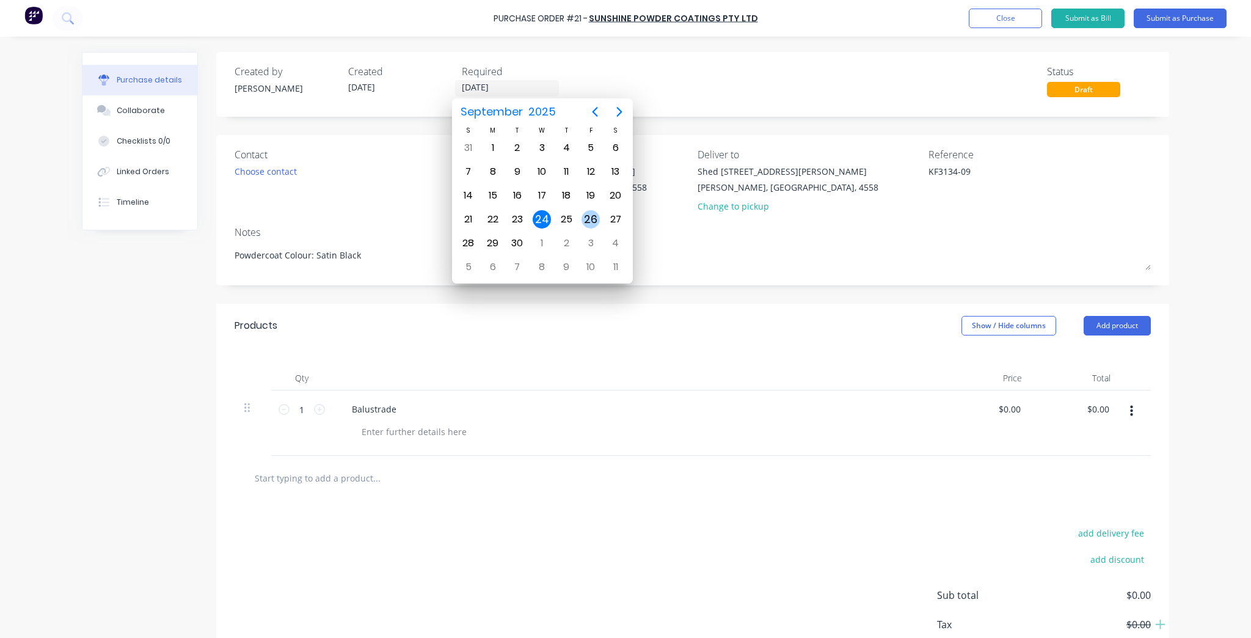
click at [591, 225] on div "26" at bounding box center [590, 219] width 24 height 23
type textarea "x"
type input "26/09/25"
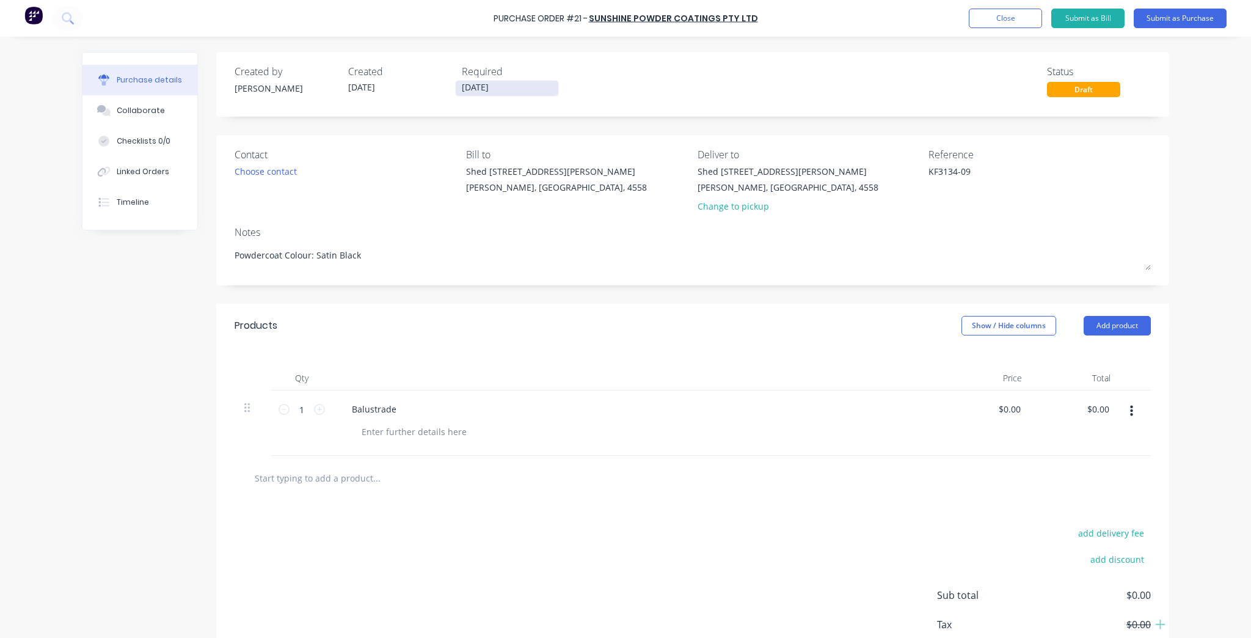
click at [473, 85] on input "26/09/25" at bounding box center [507, 88] width 103 height 15
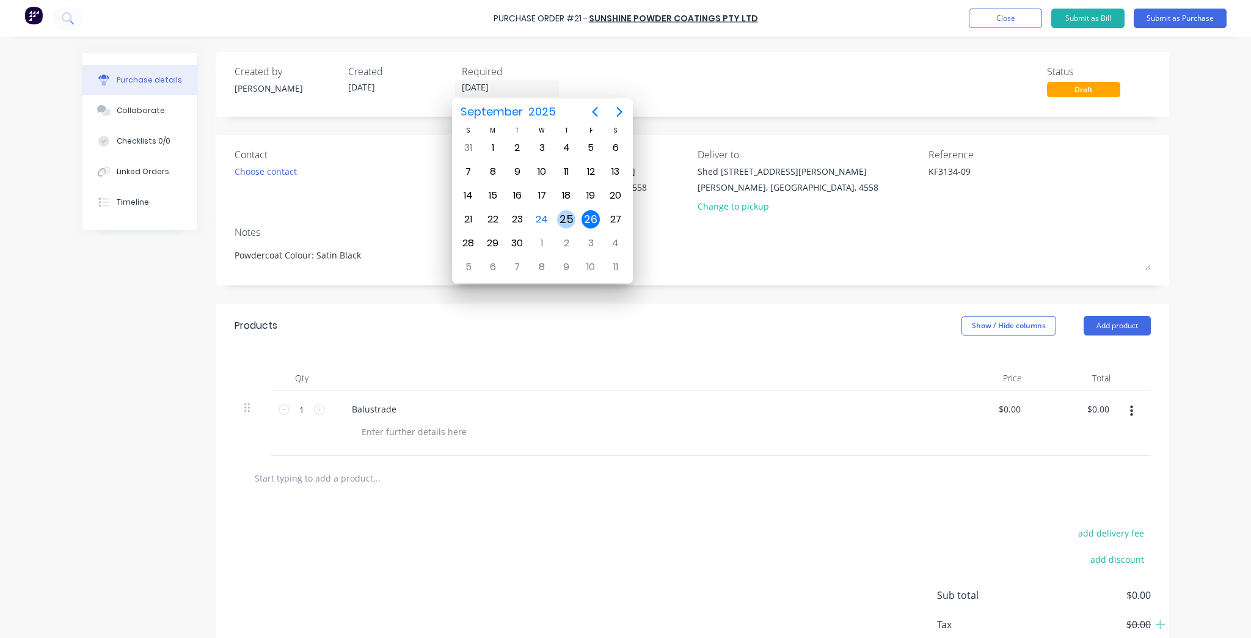
click at [558, 213] on div "25" at bounding box center [566, 219] width 18 height 18
type textarea "x"
type input "25/09/25"
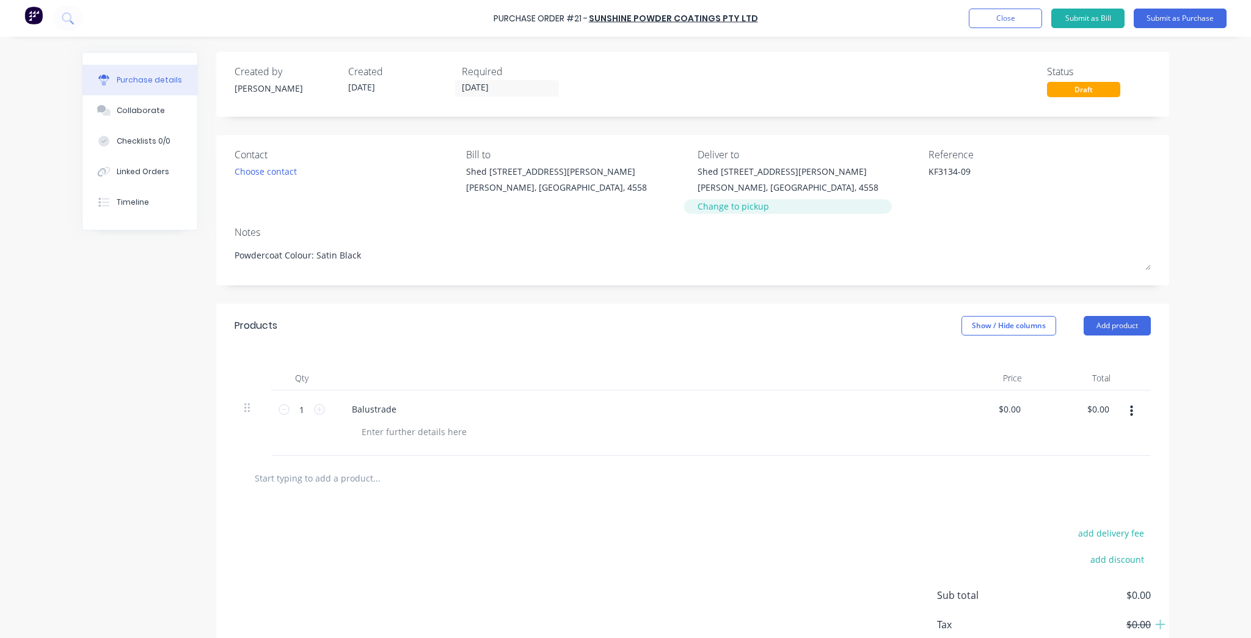
click at [754, 210] on div "Change to pickup" at bounding box center [787, 206] width 181 height 13
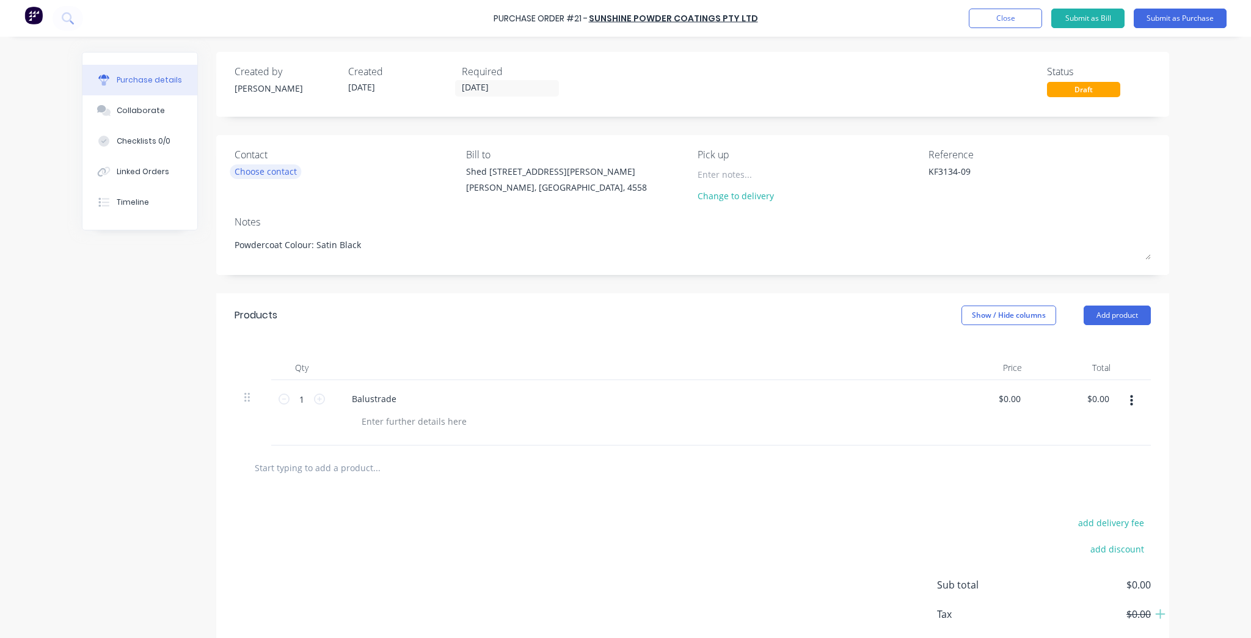
click at [261, 165] on div "Choose contact" at bounding box center [266, 171] width 62 height 13
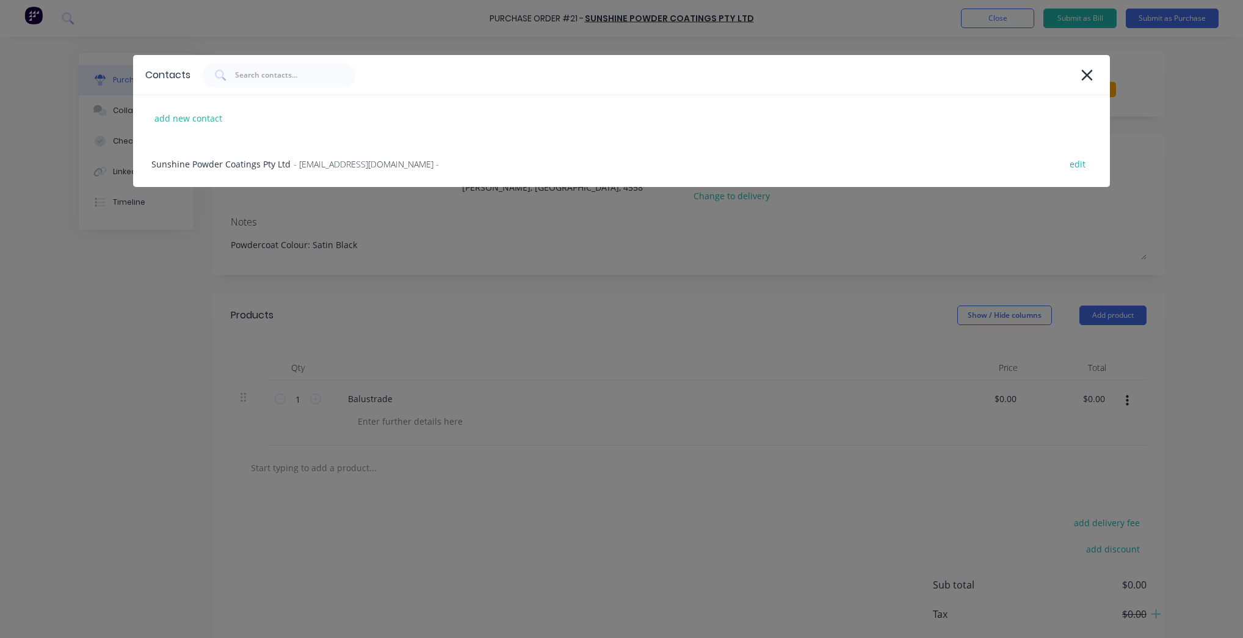
click at [261, 164] on div "Sunshine Powder Coatings Pty Ltd - sunnypowder@gmail.com - edit" at bounding box center [621, 164] width 977 height 46
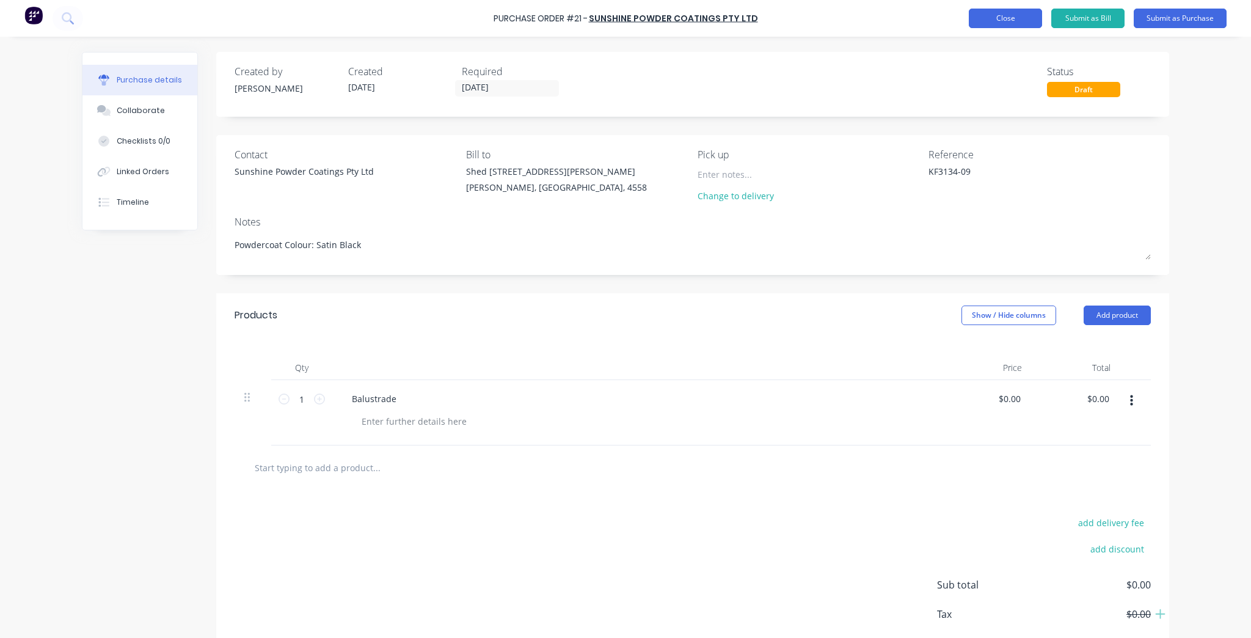
click at [984, 19] on button "Close" at bounding box center [1005, 19] width 73 height 20
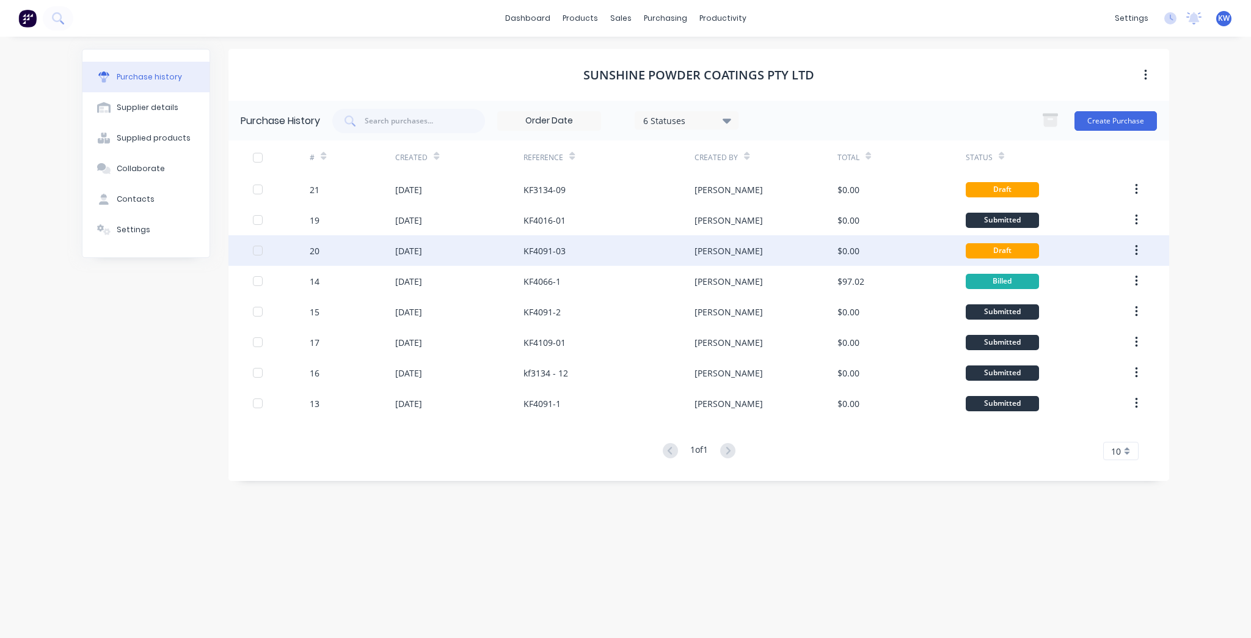
click at [547, 255] on div "KF4091-03" at bounding box center [544, 250] width 42 height 13
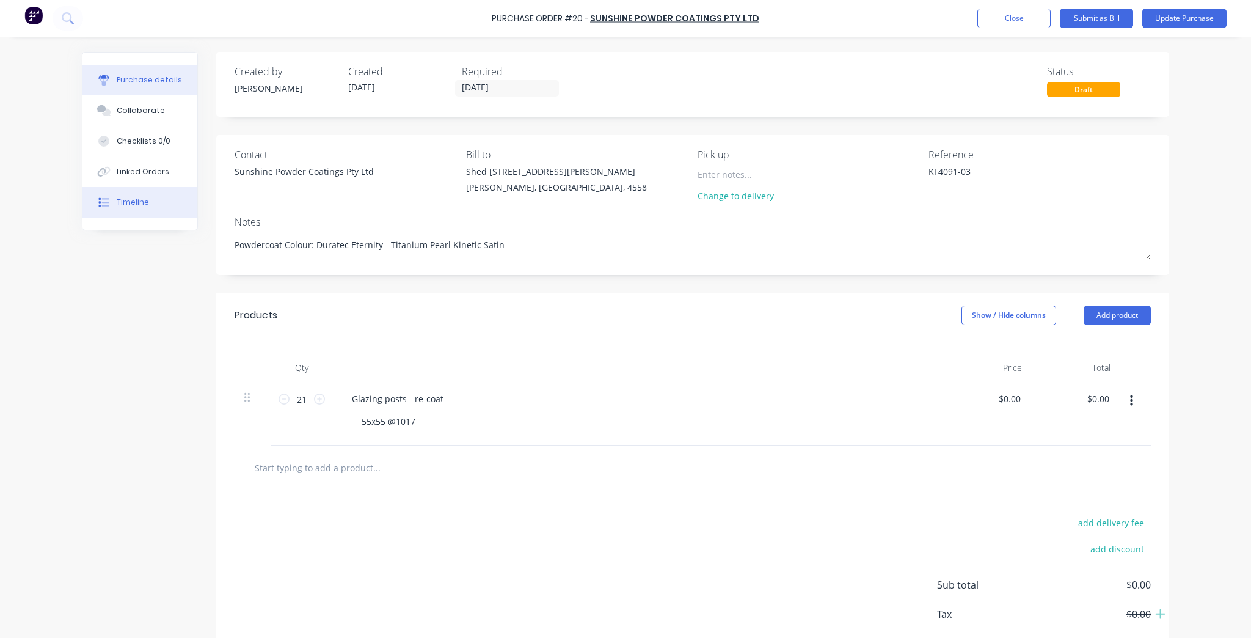
click at [139, 203] on div "Timeline" at bounding box center [133, 202] width 32 height 11
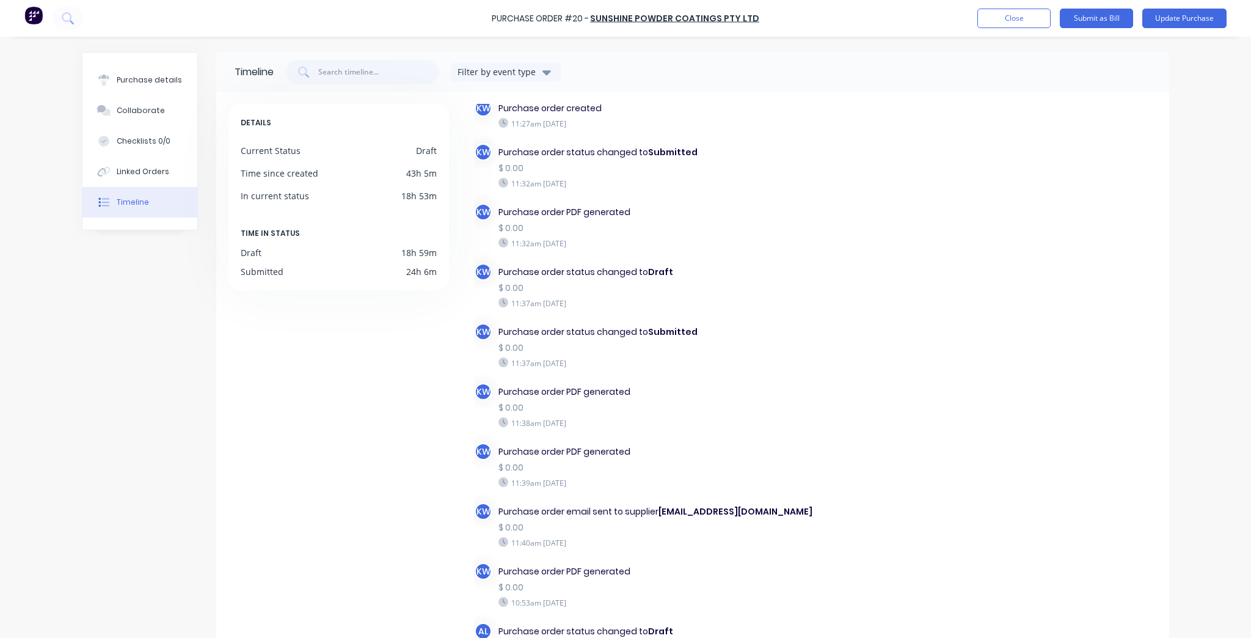
scroll to position [98, 0]
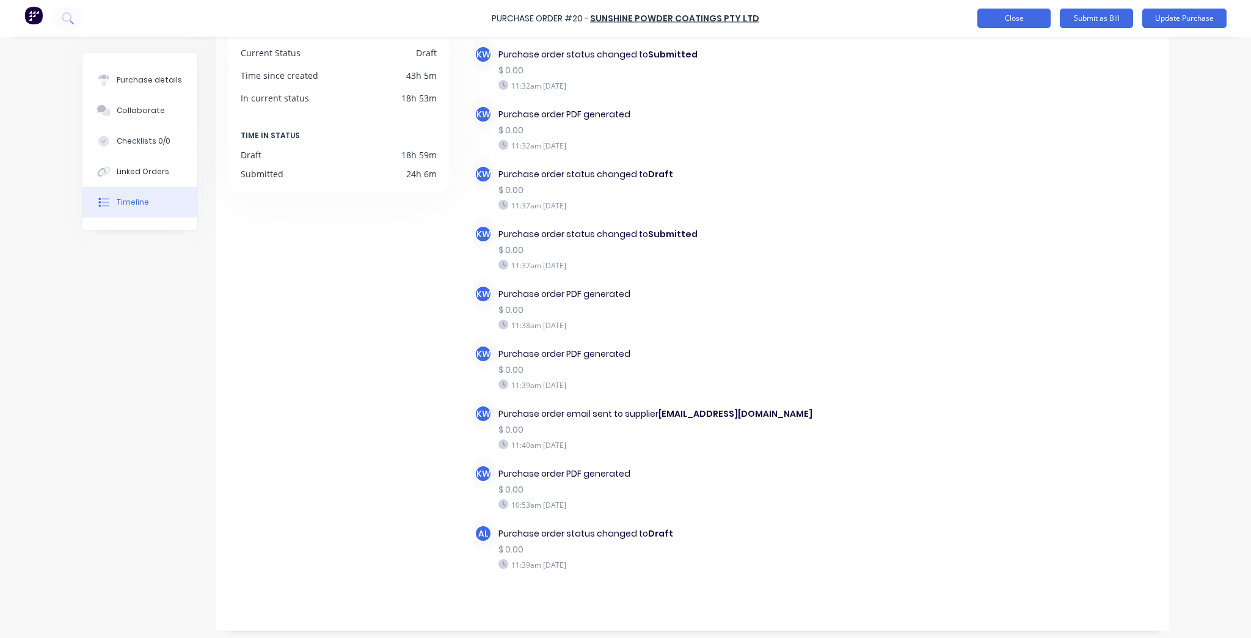
click at [994, 11] on button "Close" at bounding box center [1013, 19] width 73 height 20
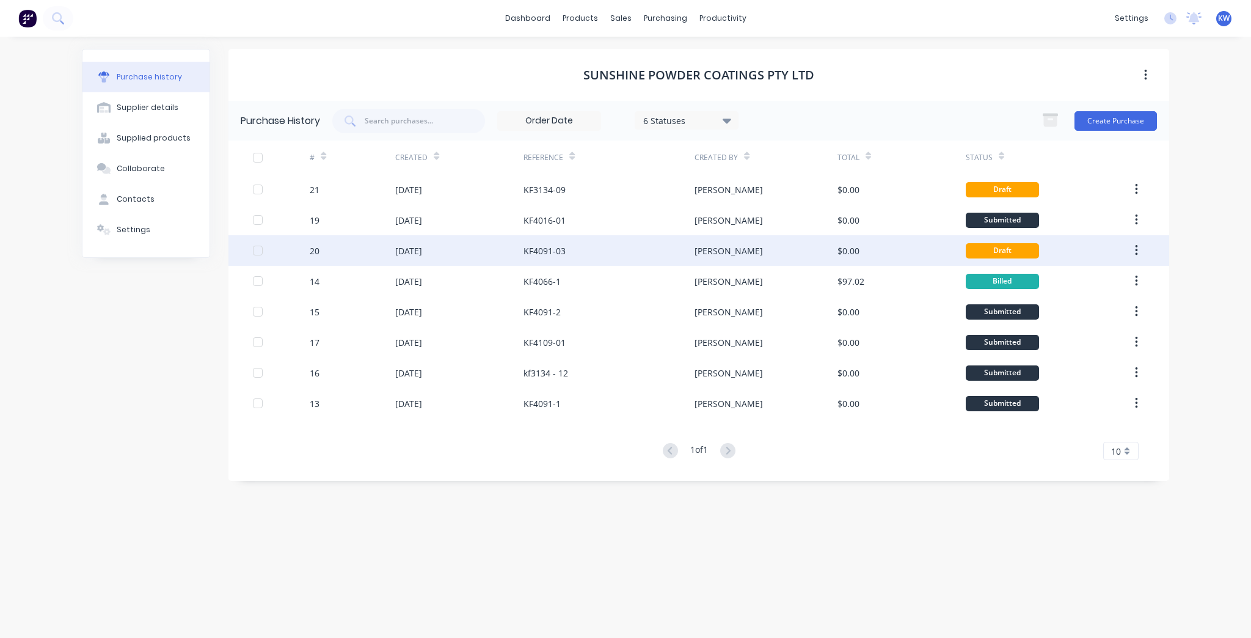
click at [854, 253] on div "$0.00" at bounding box center [848, 250] width 22 height 13
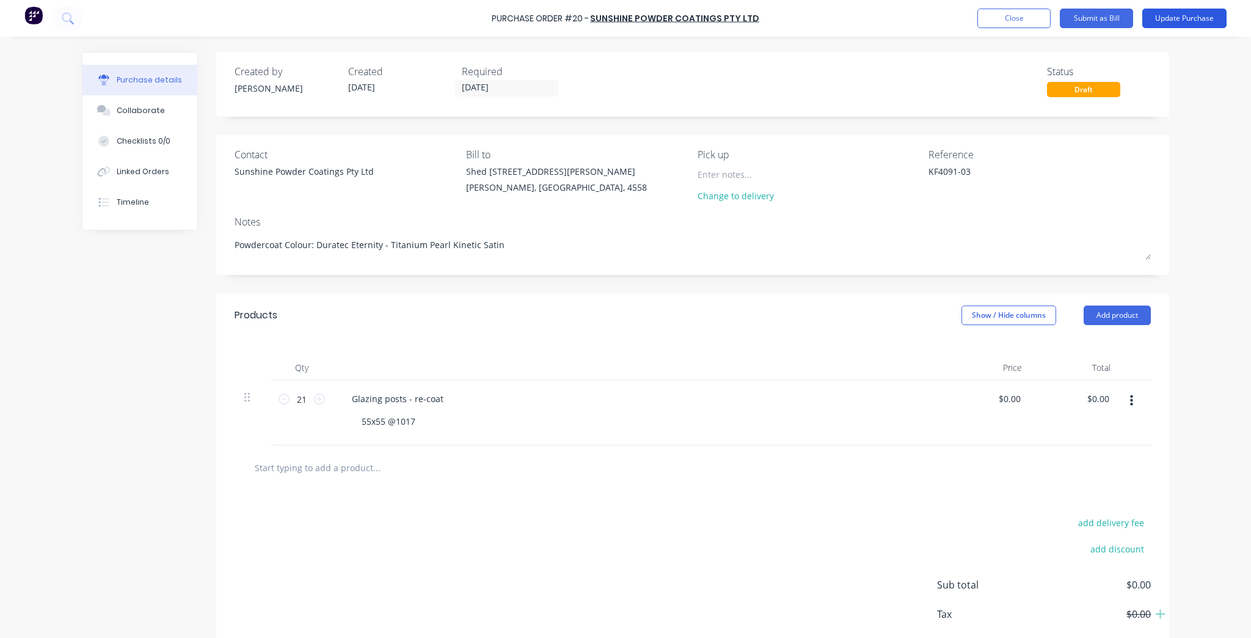
click at [1185, 24] on button "Update Purchase" at bounding box center [1184, 19] width 84 height 20
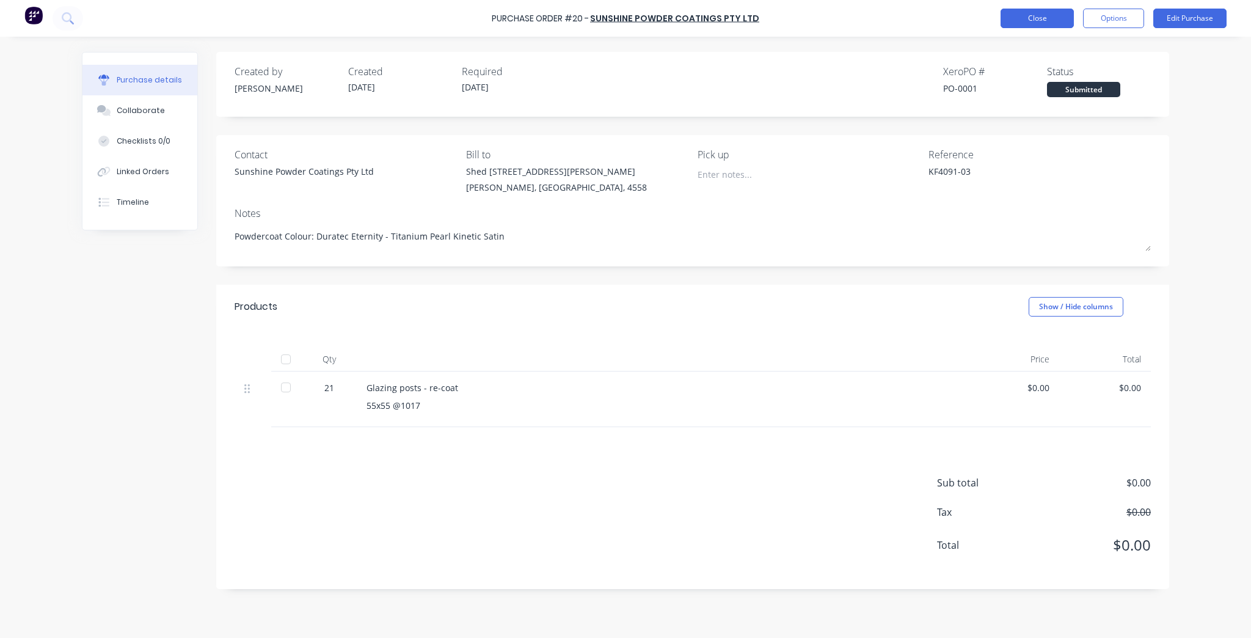
click at [1032, 19] on button "Close" at bounding box center [1036, 19] width 73 height 20
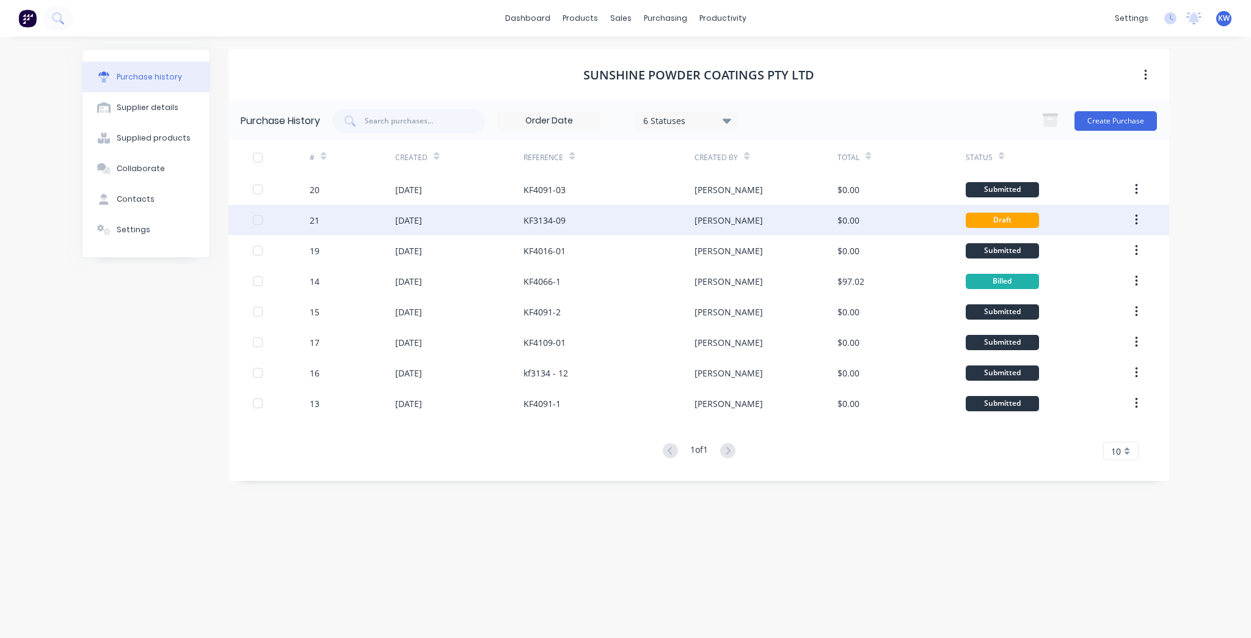
click at [652, 226] on div "KF3134-09" at bounding box center [608, 220] width 171 height 31
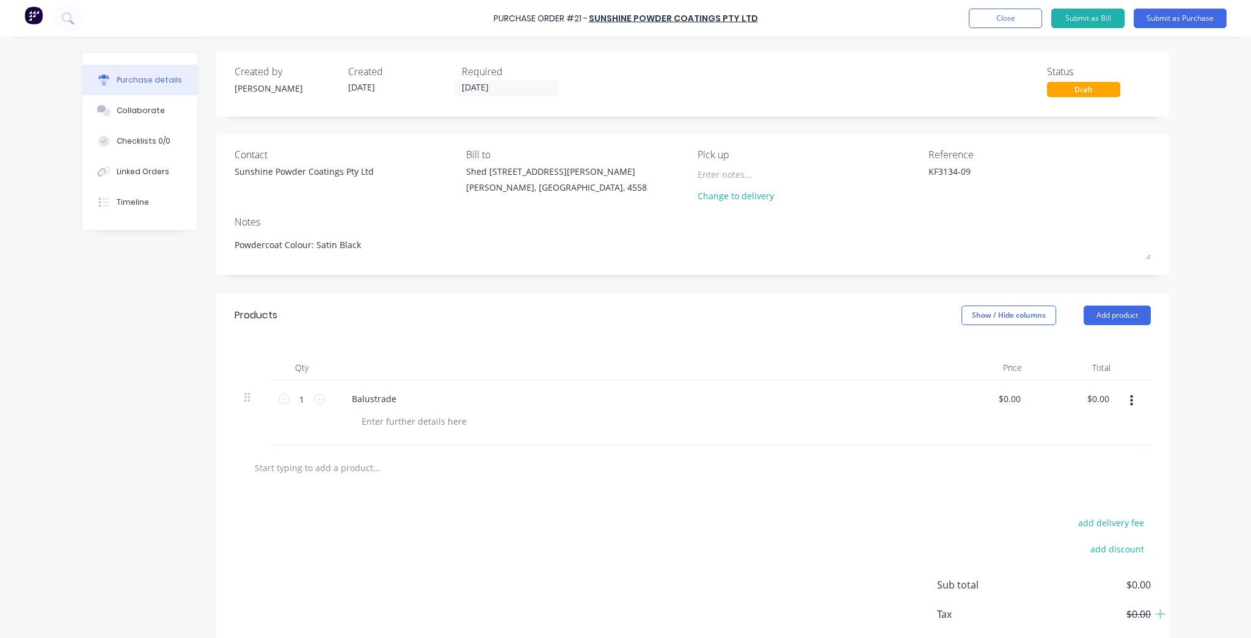
click at [420, 403] on div "Balustrade" at bounding box center [637, 399] width 591 height 18
drag, startPoint x: 408, startPoint y: 395, endPoint x: 402, endPoint y: 398, distance: 6.3
click at [407, 395] on div "Balustrade" at bounding box center [637, 399] width 591 height 18
click at [399, 398] on div "Balustrade" at bounding box center [374, 399] width 64 height 18
click at [399, 395] on div "Balustrade" at bounding box center [374, 399] width 64 height 18
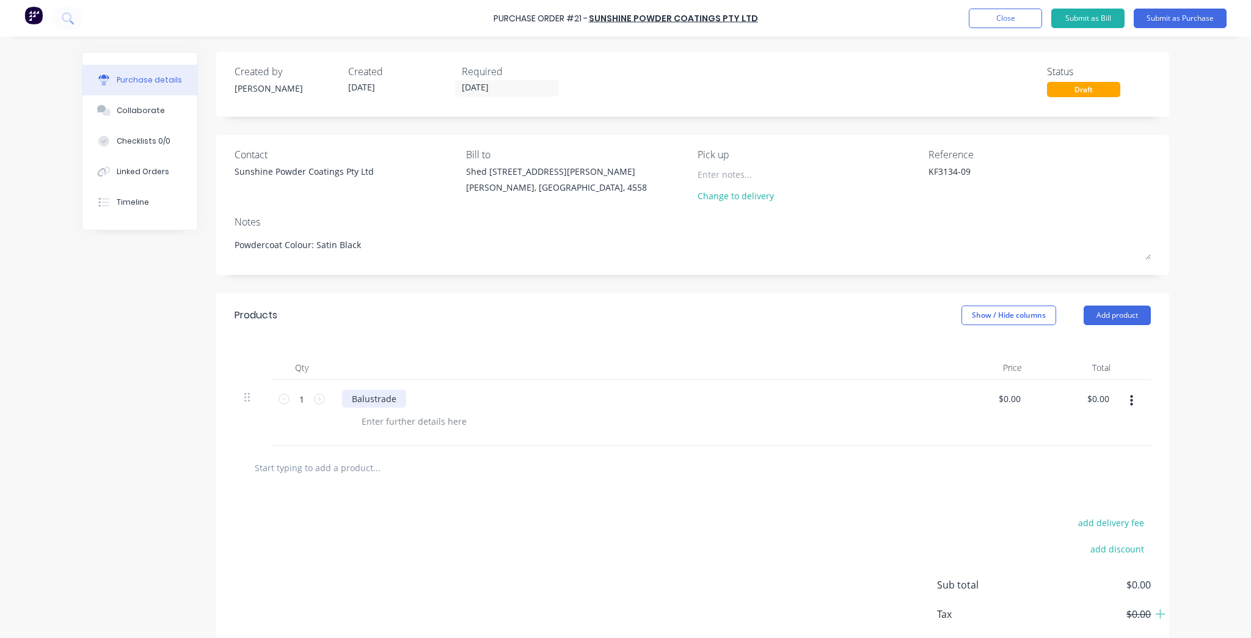
click at [399, 395] on div "Balustrade" at bounding box center [374, 399] width 64 height 18
click at [1119, 408] on button "button" at bounding box center [1131, 401] width 29 height 22
click at [1045, 513] on button "Delete" at bounding box center [1094, 506] width 104 height 24
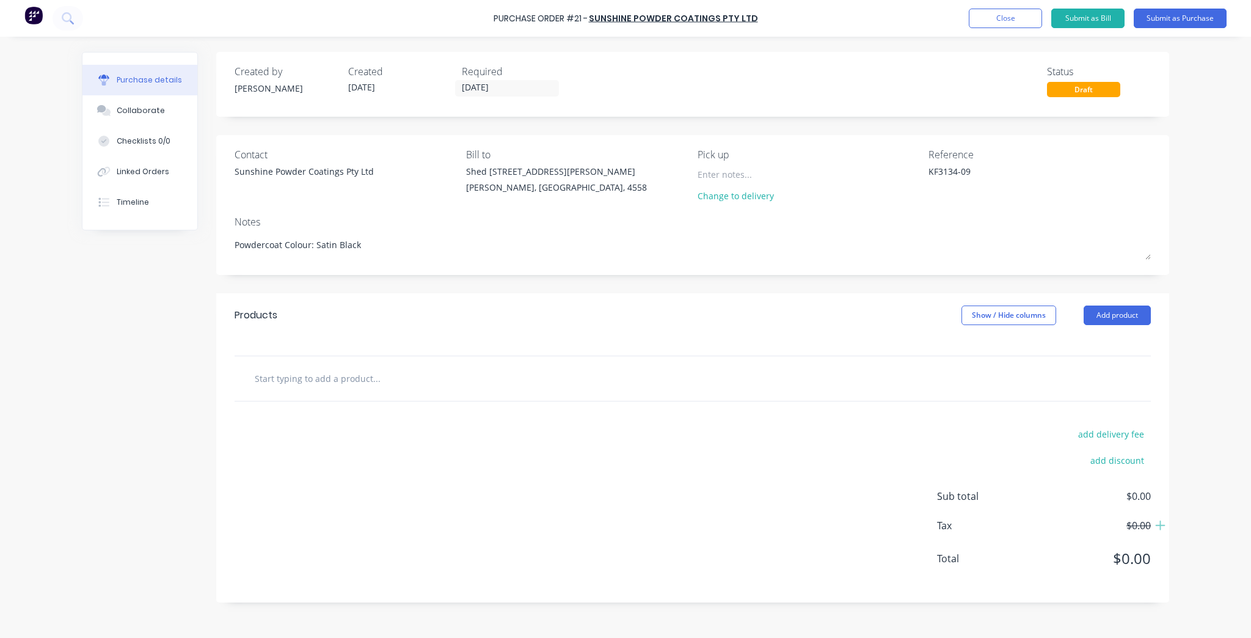
click at [418, 384] on input "text" at bounding box center [376, 378] width 244 height 24
type textarea "x"
type input "B"
type textarea "x"
type input "Ba"
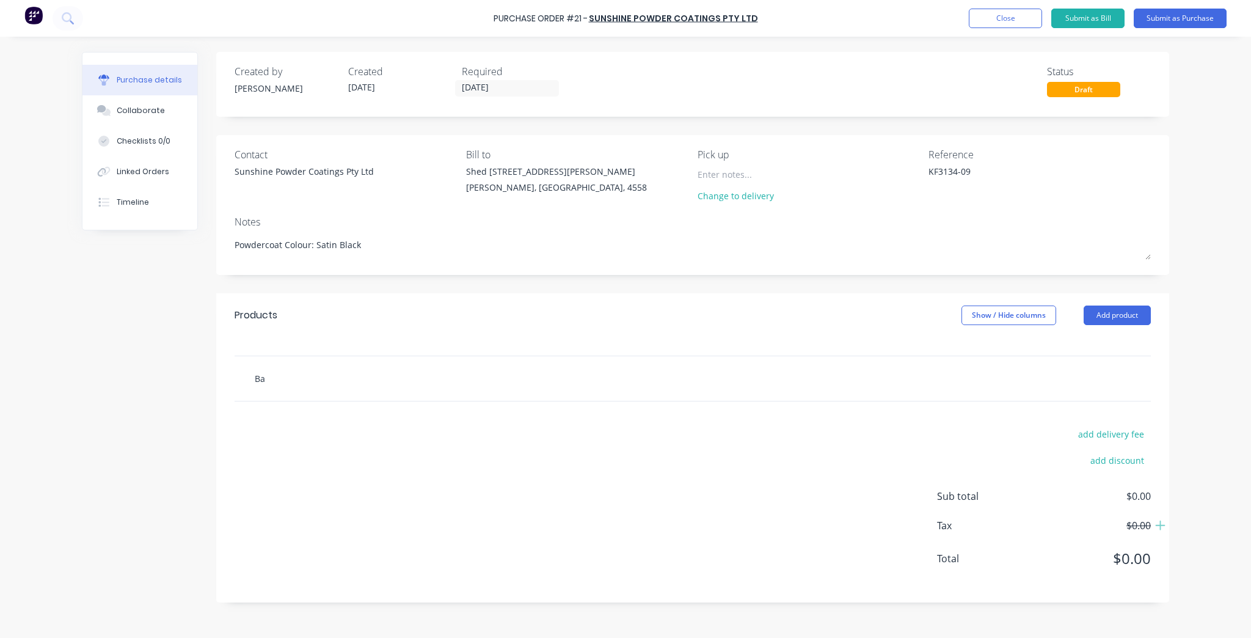
type textarea "x"
type input "Bal"
type textarea "x"
type input "Balu"
type textarea "x"
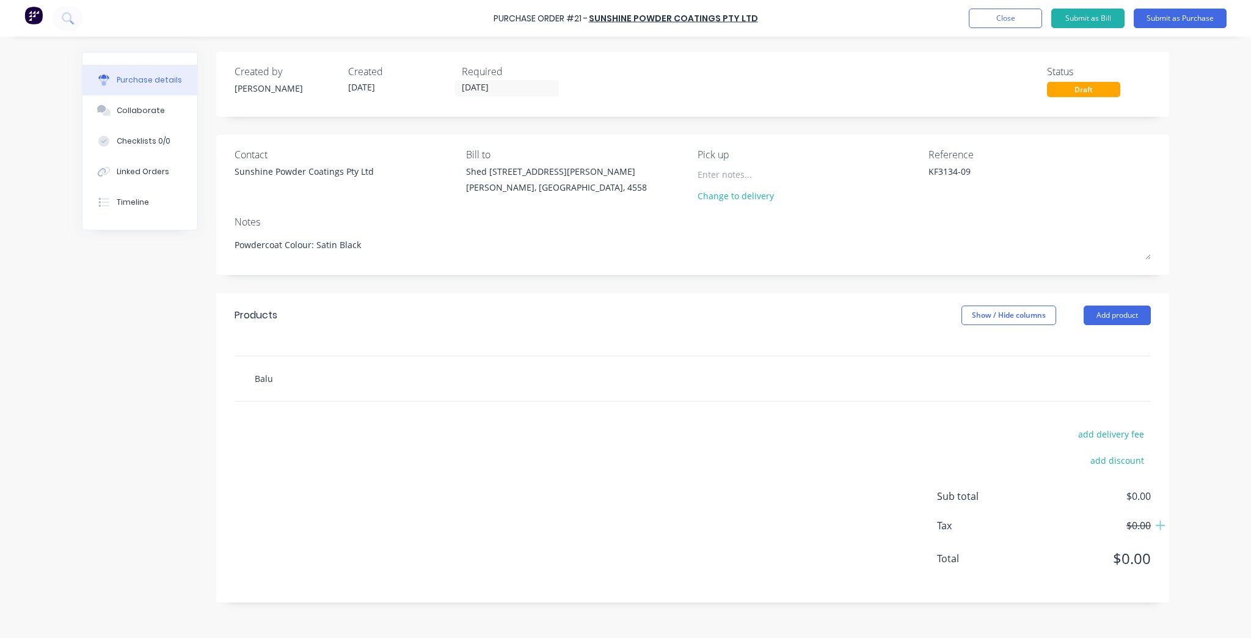
type input "Balus"
type textarea "x"
type input "Balust"
type textarea "x"
type input "Balustr"
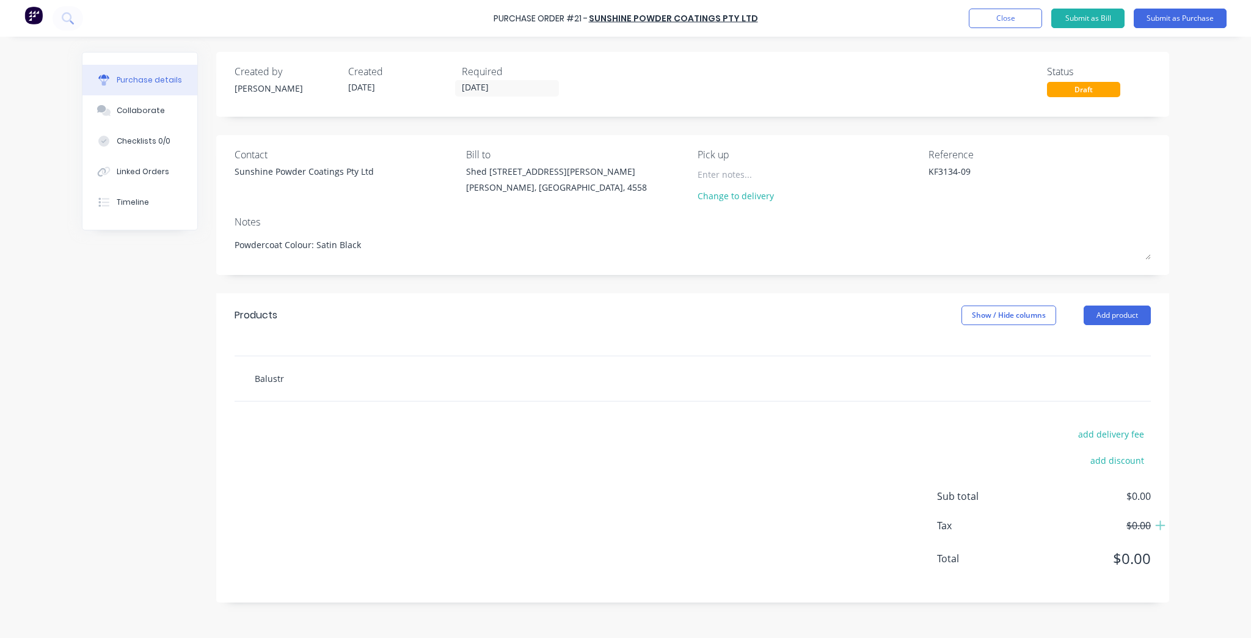
type textarea "x"
type input "Balustra"
type textarea "x"
type input "Balustrade"
type textarea "x"
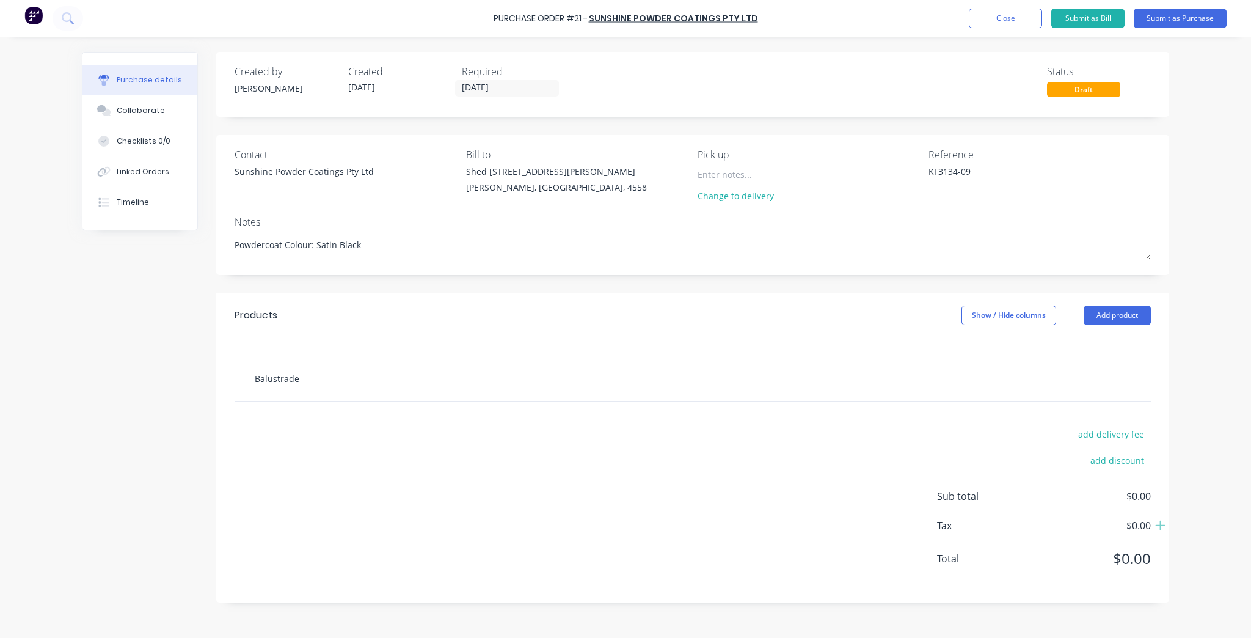
type input "Balustrader"
type textarea "x"
type input "Balustrade"
type textarea "x"
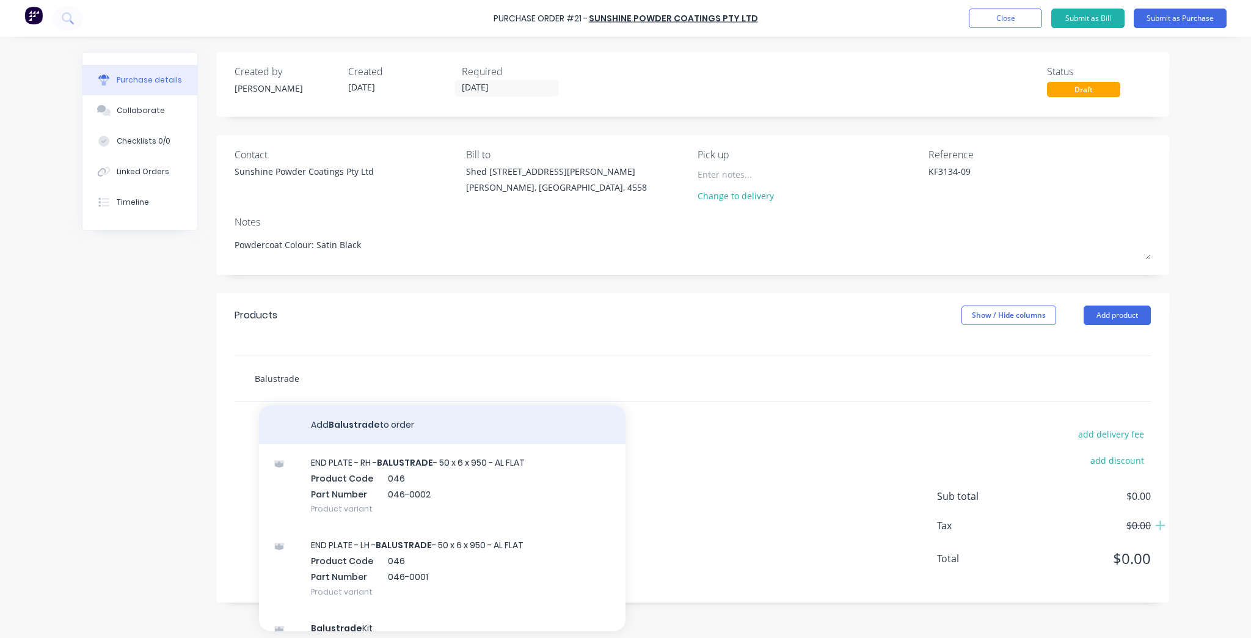
type input "Balustrade"
click at [410, 425] on button "Add Balustrade to order" at bounding box center [442, 424] width 366 height 39
type textarea "x"
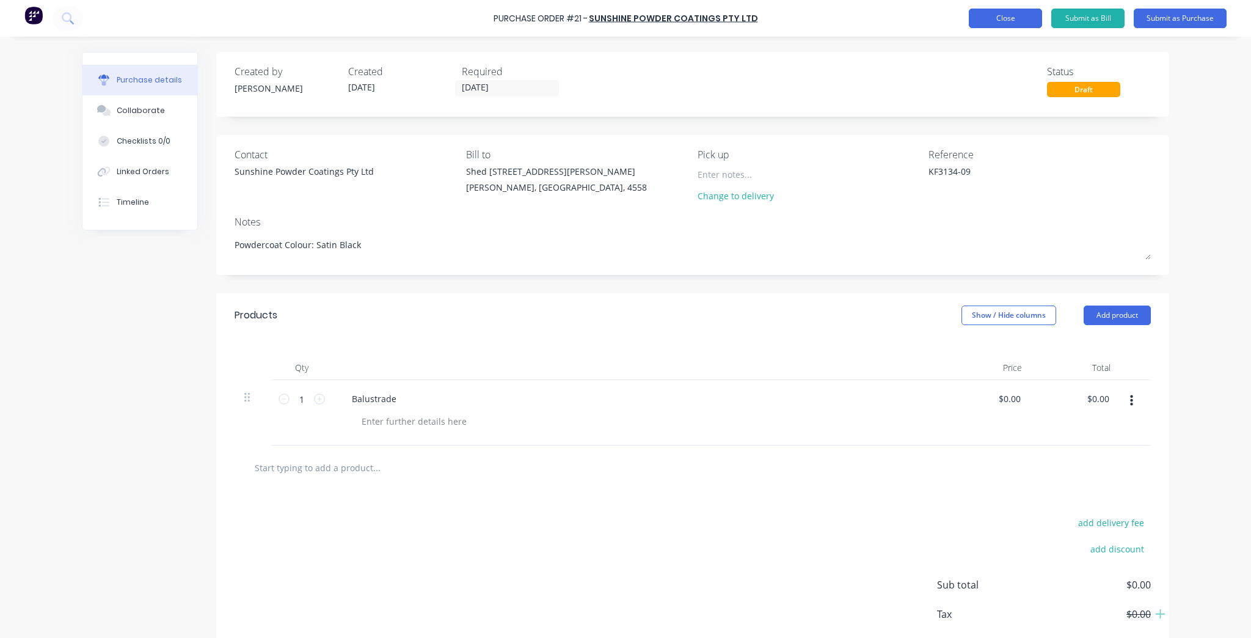
click at [992, 21] on button "Close" at bounding box center [1005, 19] width 73 height 20
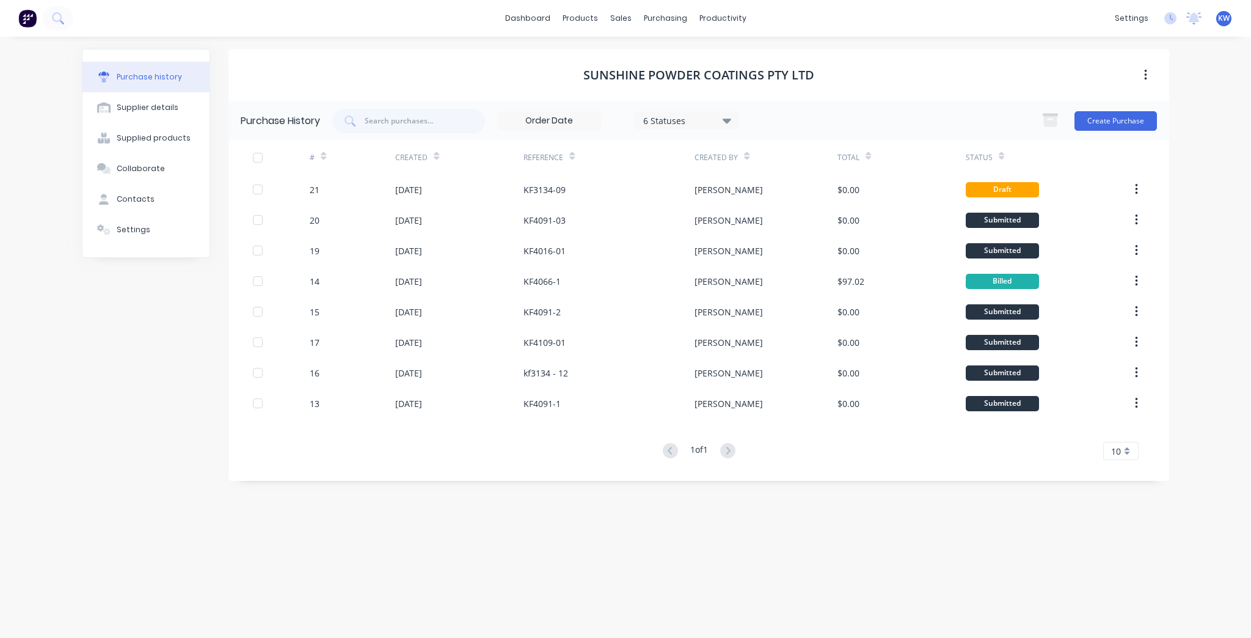
click at [728, 125] on icon at bounding box center [726, 120] width 9 height 13
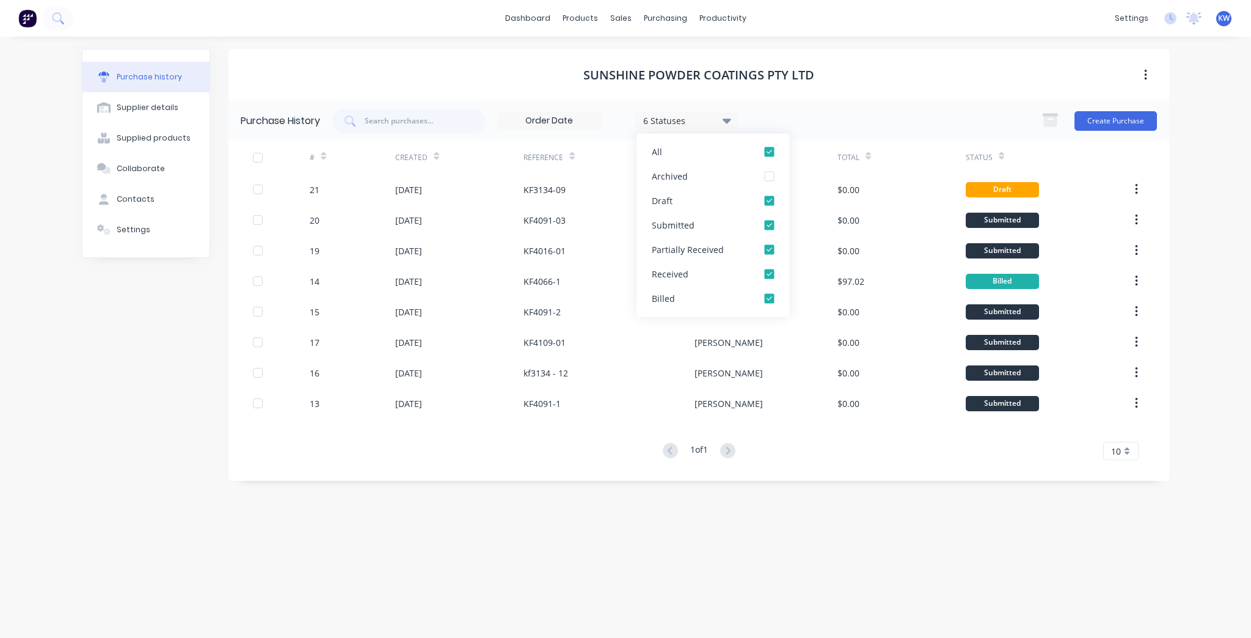
click at [728, 126] on icon at bounding box center [726, 120] width 9 height 13
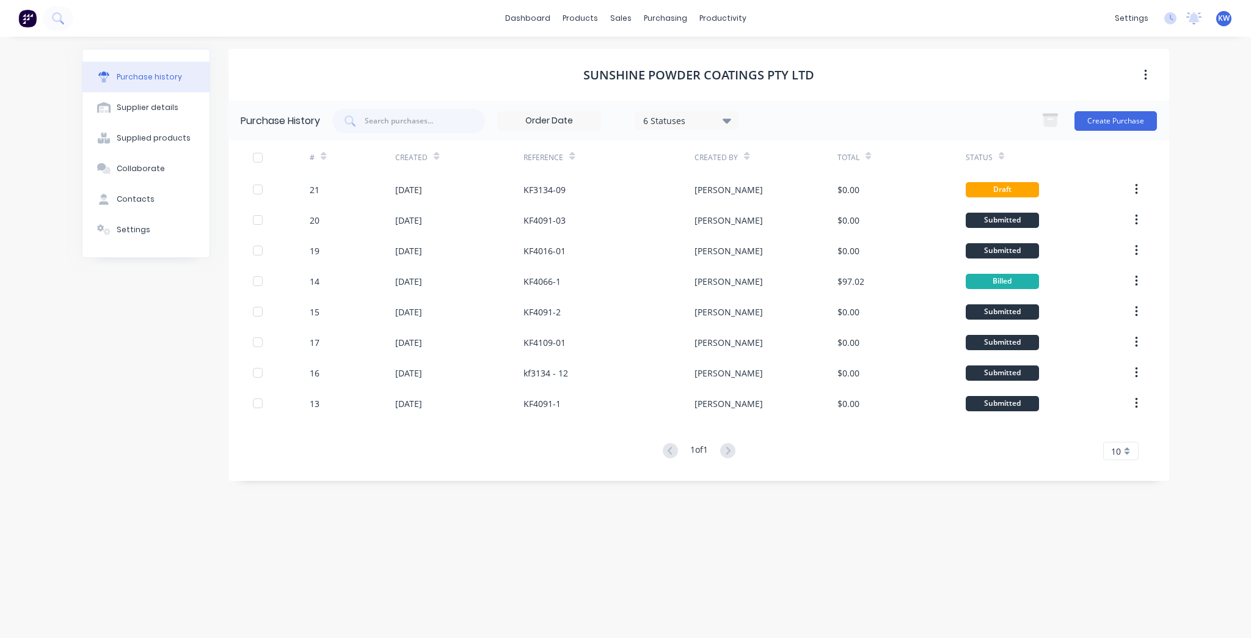
click at [566, 120] on input at bounding box center [549, 121] width 103 height 18
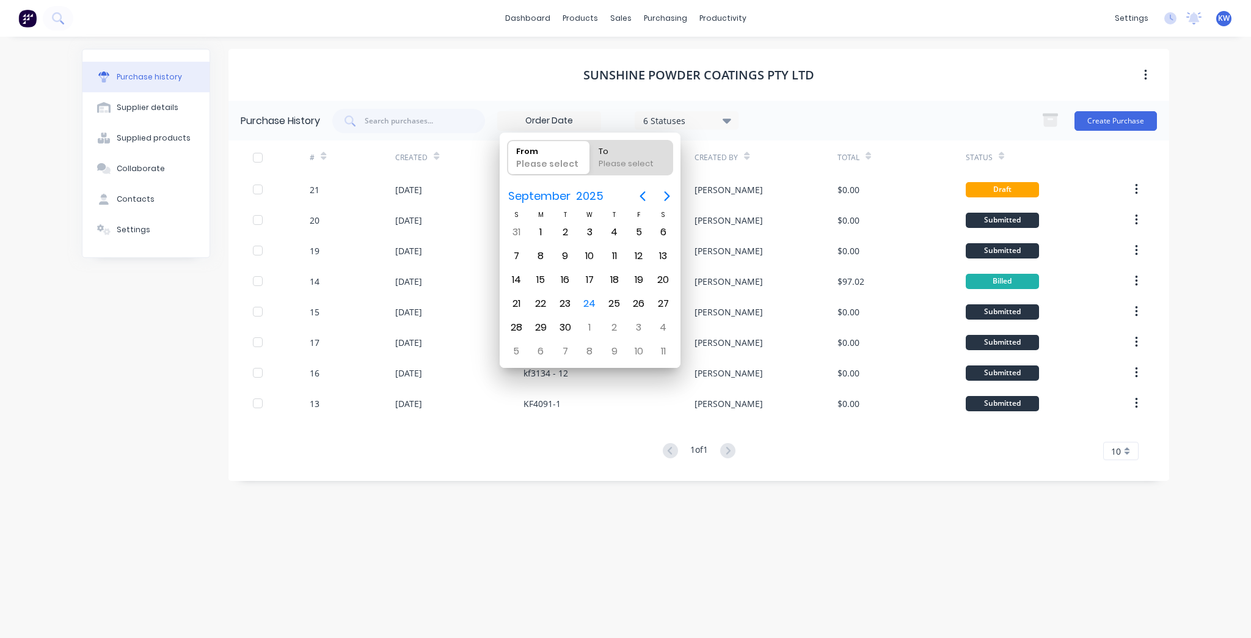
click at [870, 71] on div "Sunshine Powder Coatings Pty Ltd" at bounding box center [698, 75] width 940 height 52
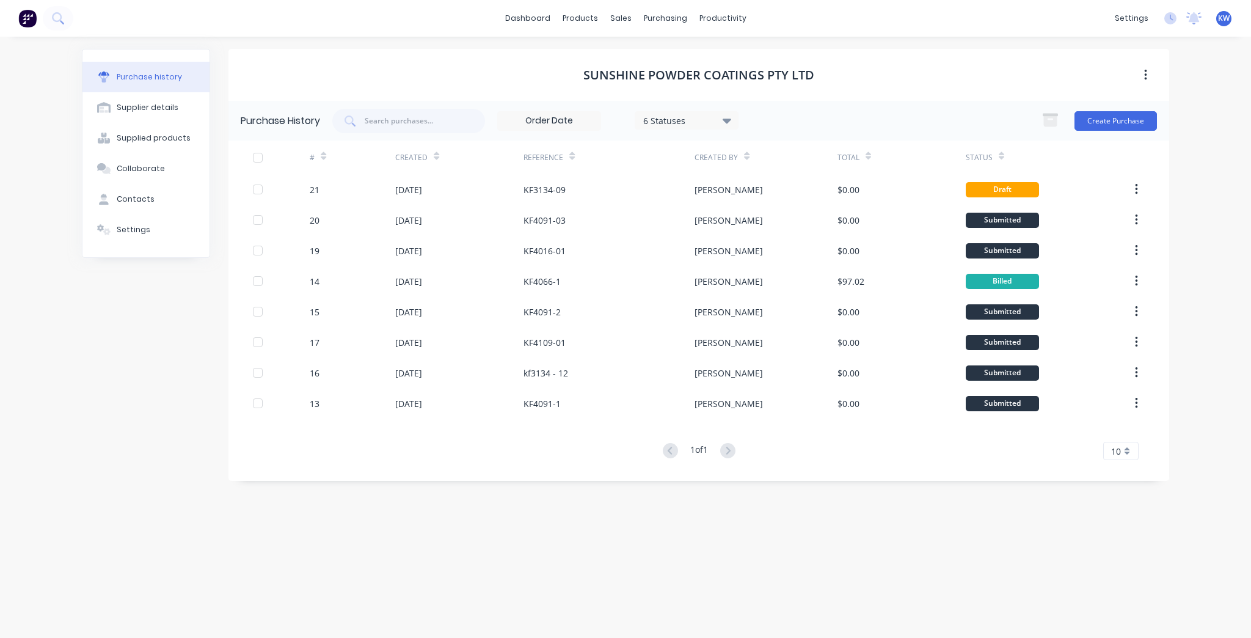
click at [1140, 72] on button "button" at bounding box center [1145, 75] width 29 height 22
click at [1107, 440] on div "# Created Reference Created By Total Status 21 24 Sep 2025 KF3134-09 Kim $0.00 …" at bounding box center [698, 299] width 940 height 319
click at [1114, 452] on span "10" at bounding box center [1116, 451] width 10 height 13
click at [1125, 602] on div "35" at bounding box center [1121, 602] width 34 height 21
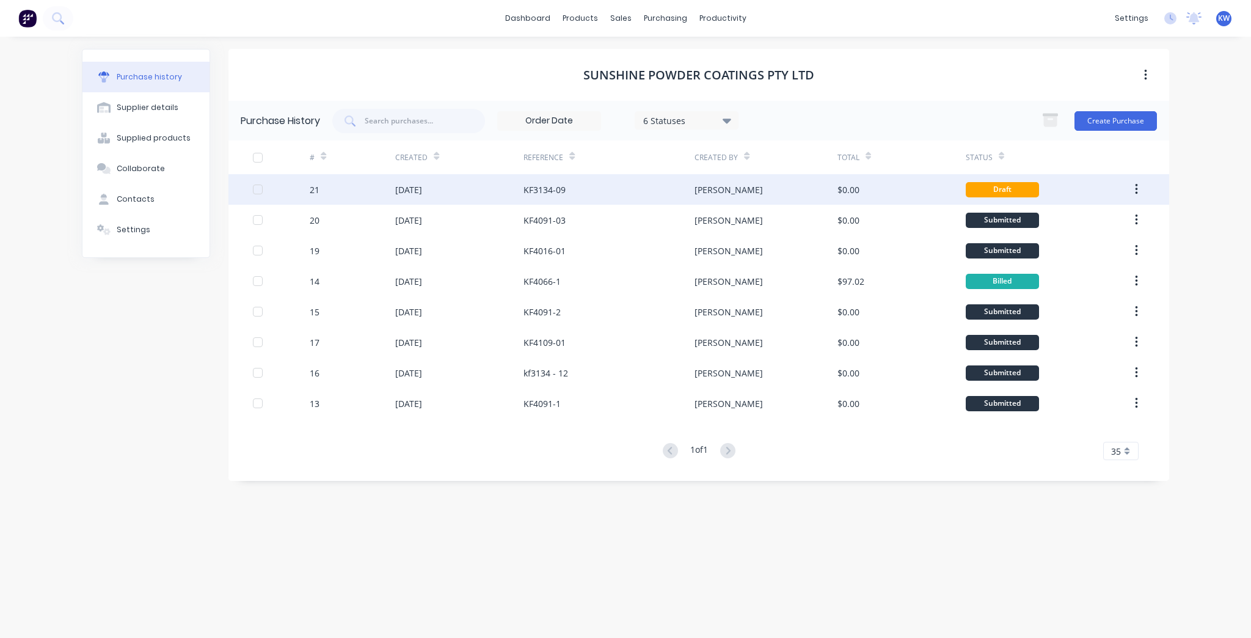
click at [767, 198] on div "[PERSON_NAME]" at bounding box center [765, 189] width 142 height 31
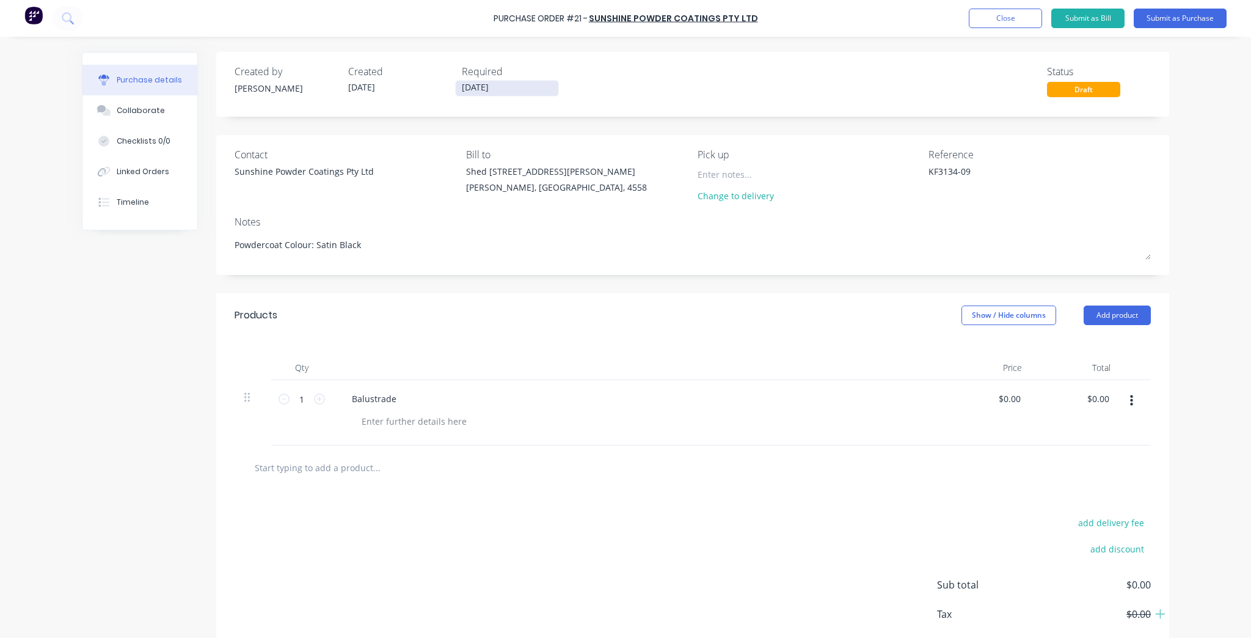
click at [490, 87] on input "25/09/25" at bounding box center [507, 88] width 103 height 15
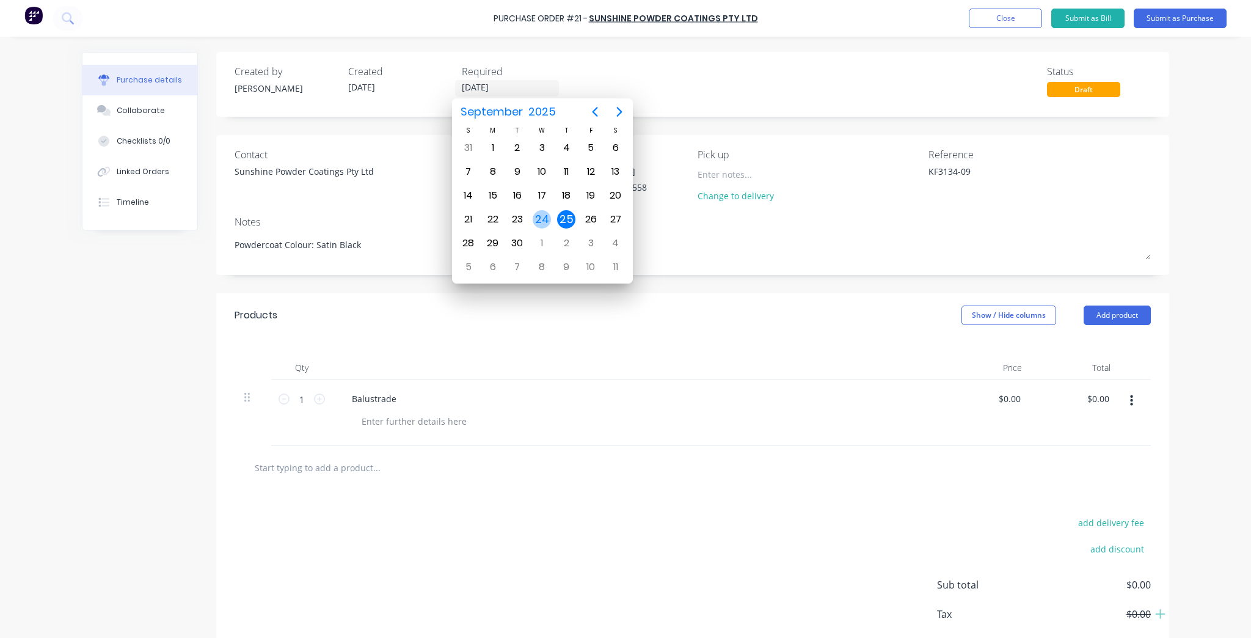
click at [535, 214] on div "24" at bounding box center [542, 219] width 18 height 18
type textarea "x"
type input "24/09/25"
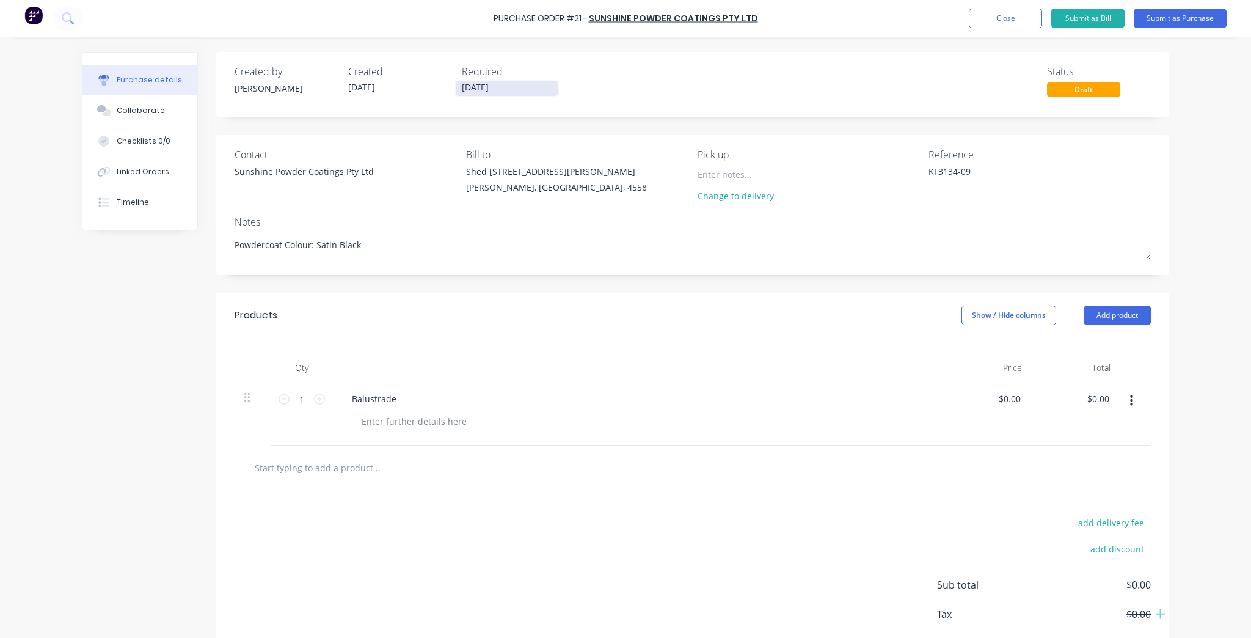
click at [476, 88] on input "24/09/25" at bounding box center [507, 88] width 103 height 15
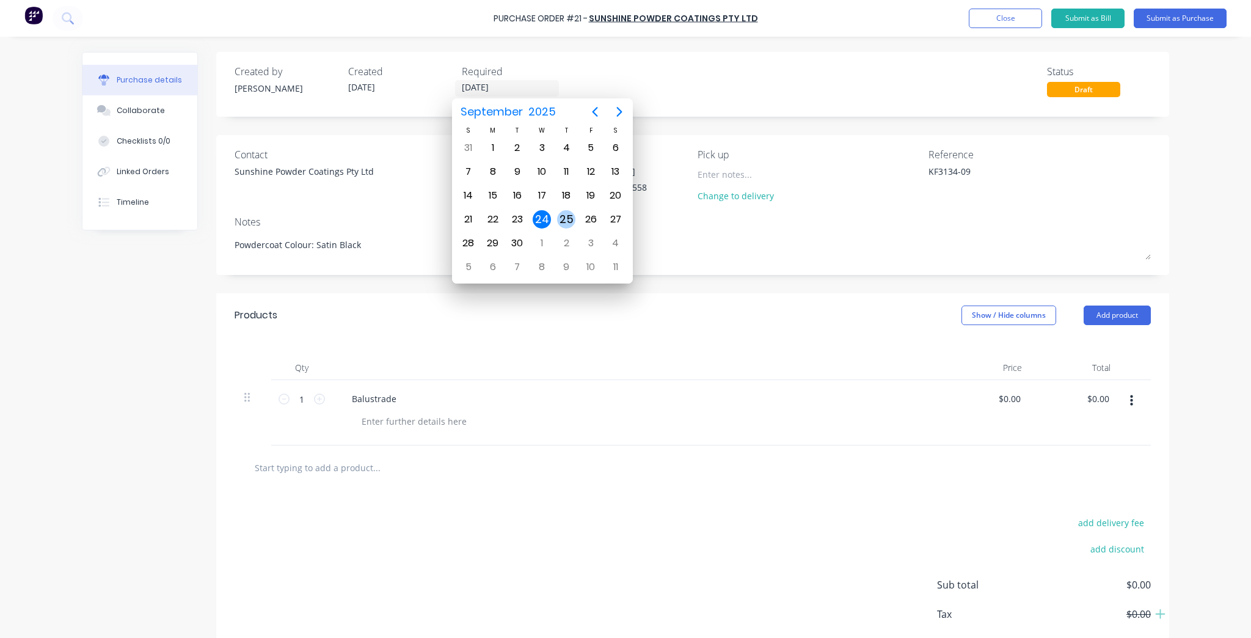
click at [564, 218] on div "25" at bounding box center [566, 219] width 18 height 18
type textarea "x"
type input "25/09/25"
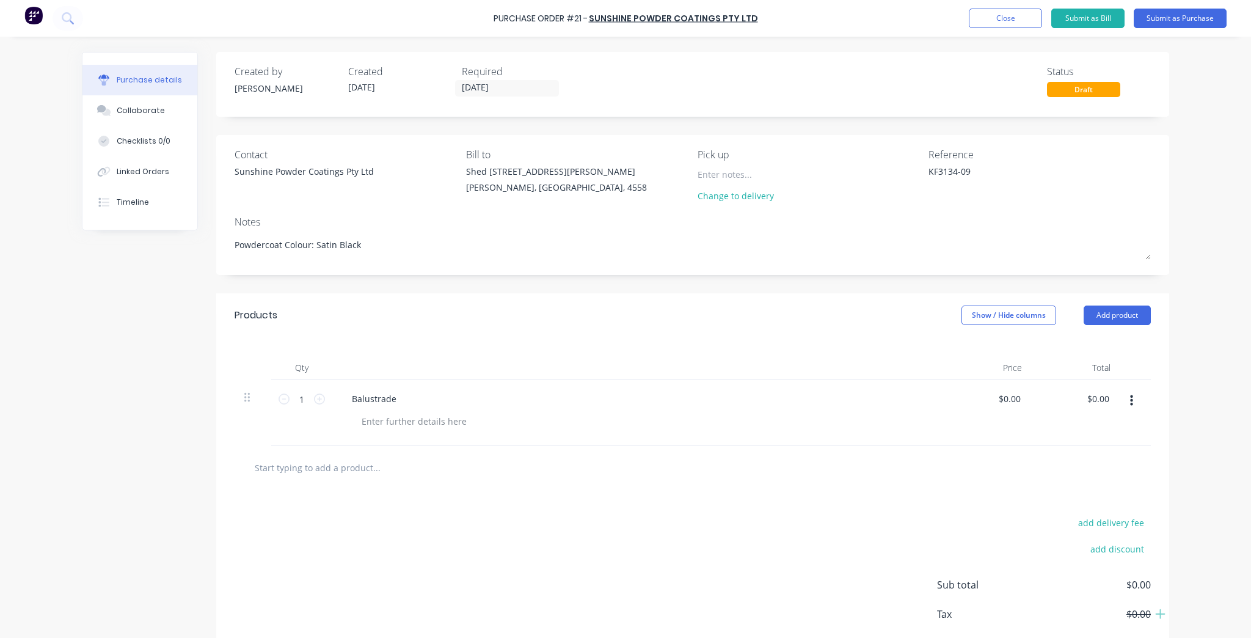
click at [409, 394] on div "Balustrade" at bounding box center [637, 399] width 591 height 18
click at [399, 398] on div "Balustrade" at bounding box center [374, 399] width 64 height 18
type textarea "x"
click at [398, 398] on div "Balustrade" at bounding box center [374, 399] width 64 height 18
type textarea "x"
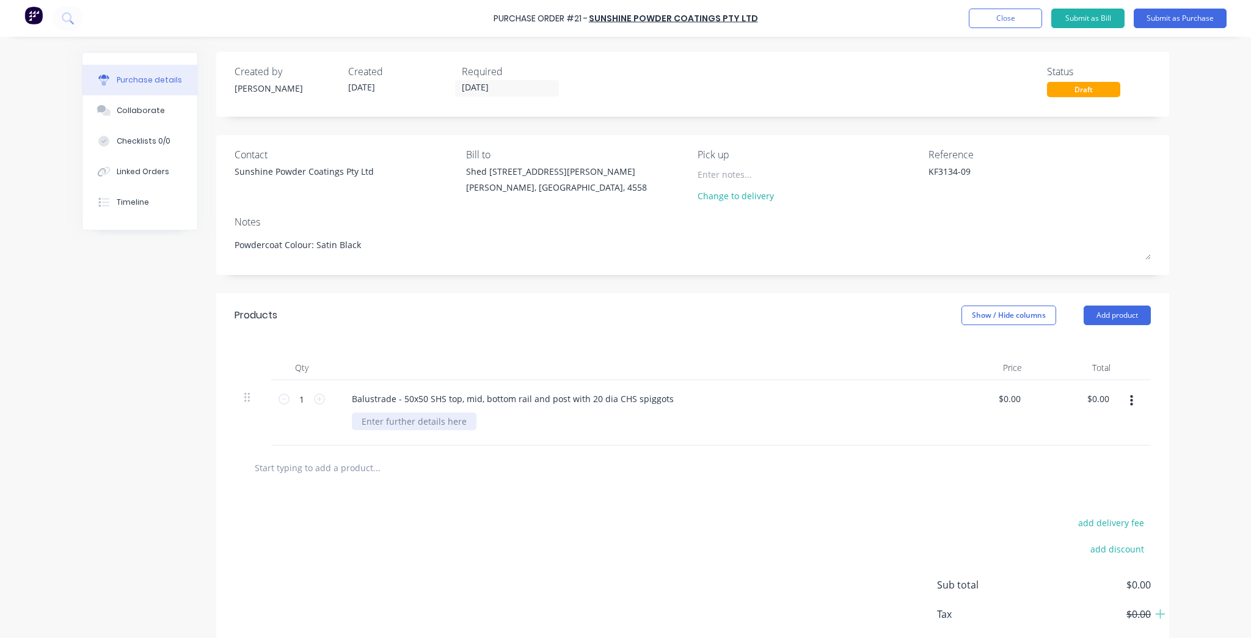
click at [393, 420] on div at bounding box center [414, 421] width 125 height 18
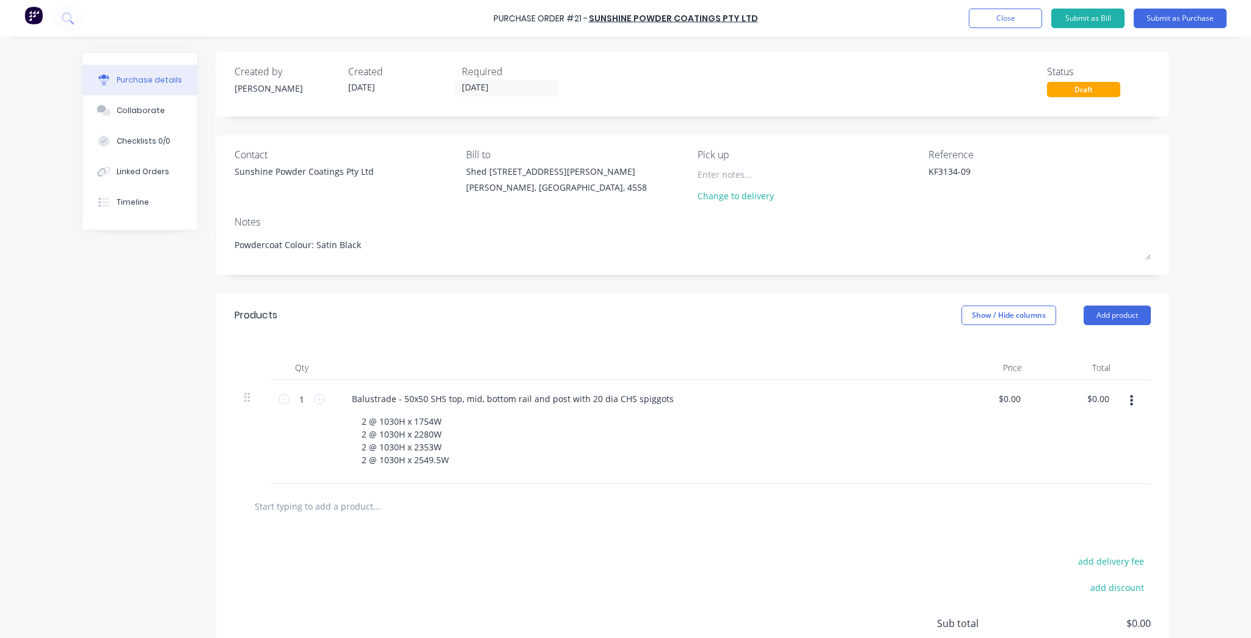
click at [332, 508] on input "text" at bounding box center [376, 505] width 244 height 24
type textarea "x"
type input "P"
type textarea "x"
type input "Po"
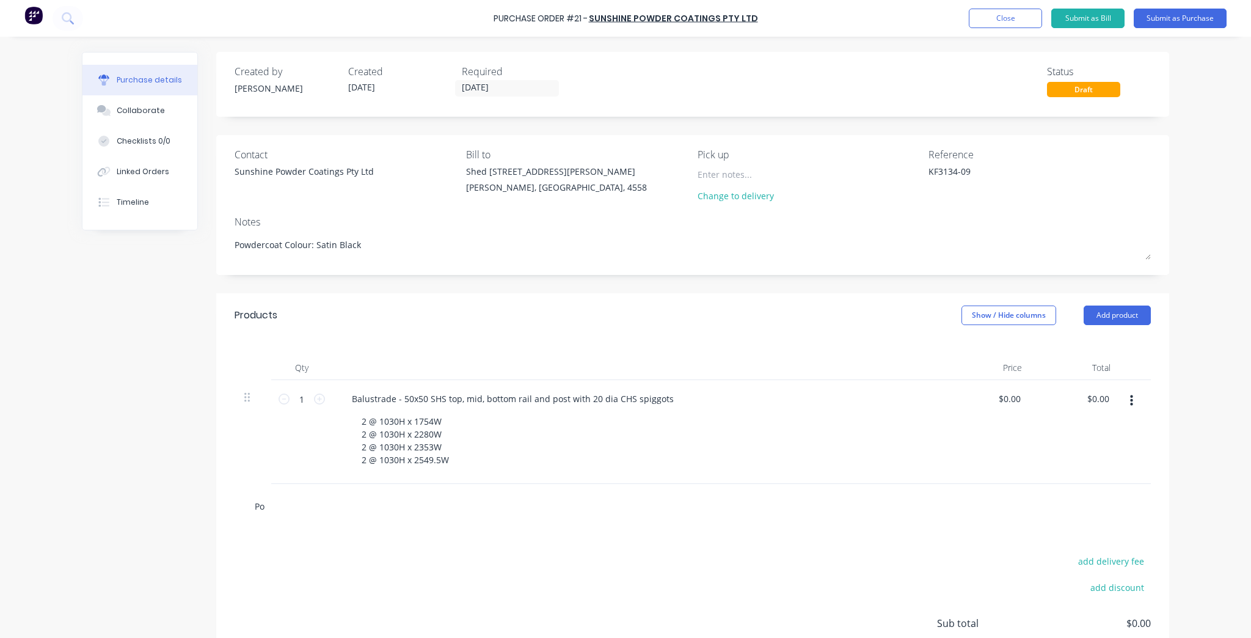
type textarea "x"
type input "Pos"
type textarea "x"
type input "Post"
type textarea "x"
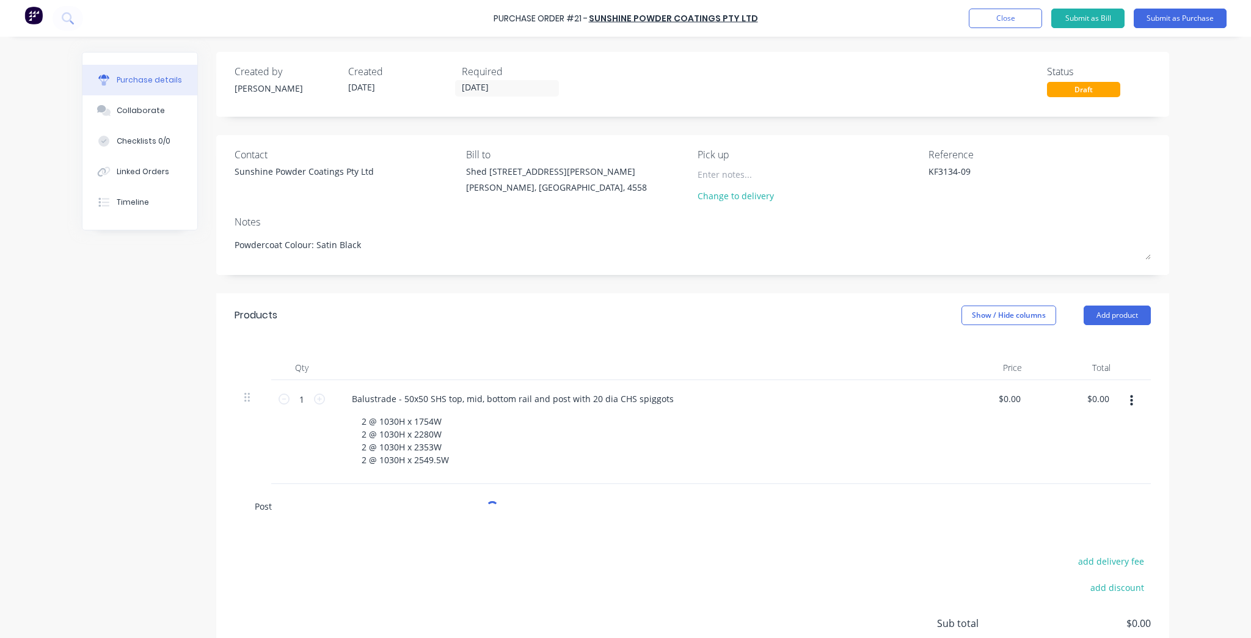
type input "Posts"
type textarea "x"
type input "Posts"
type textarea "x"
type input "Posts -"
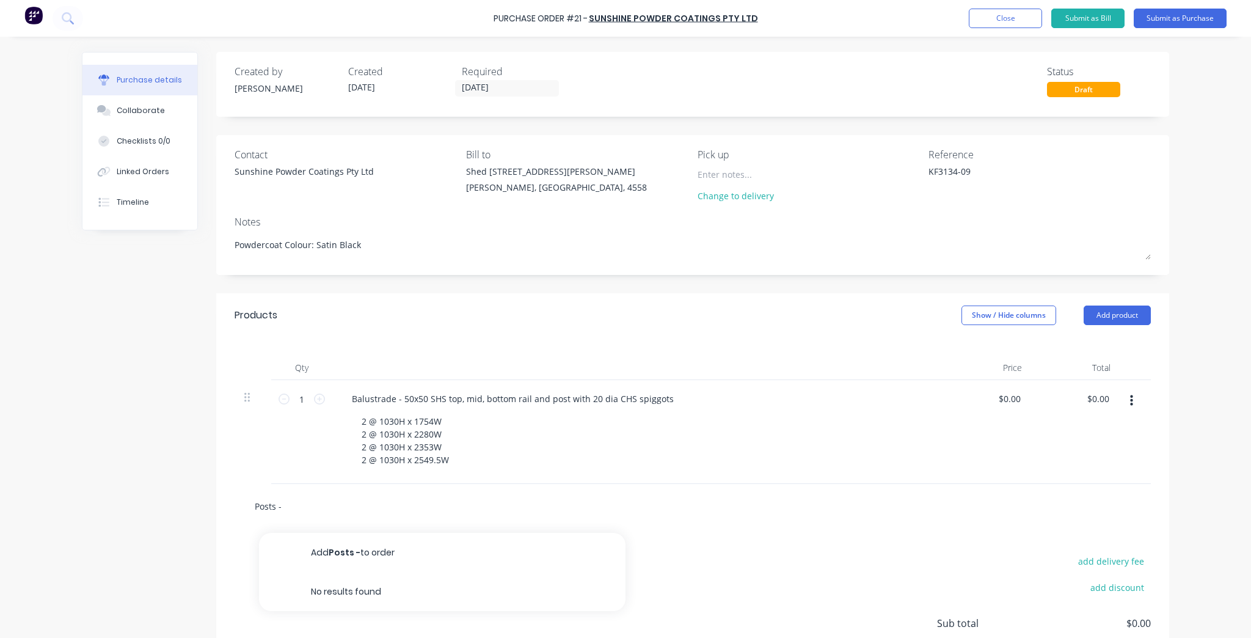
type textarea "x"
type input "Posts -"
type textarea "x"
type input "Posts - st"
type textarea "x"
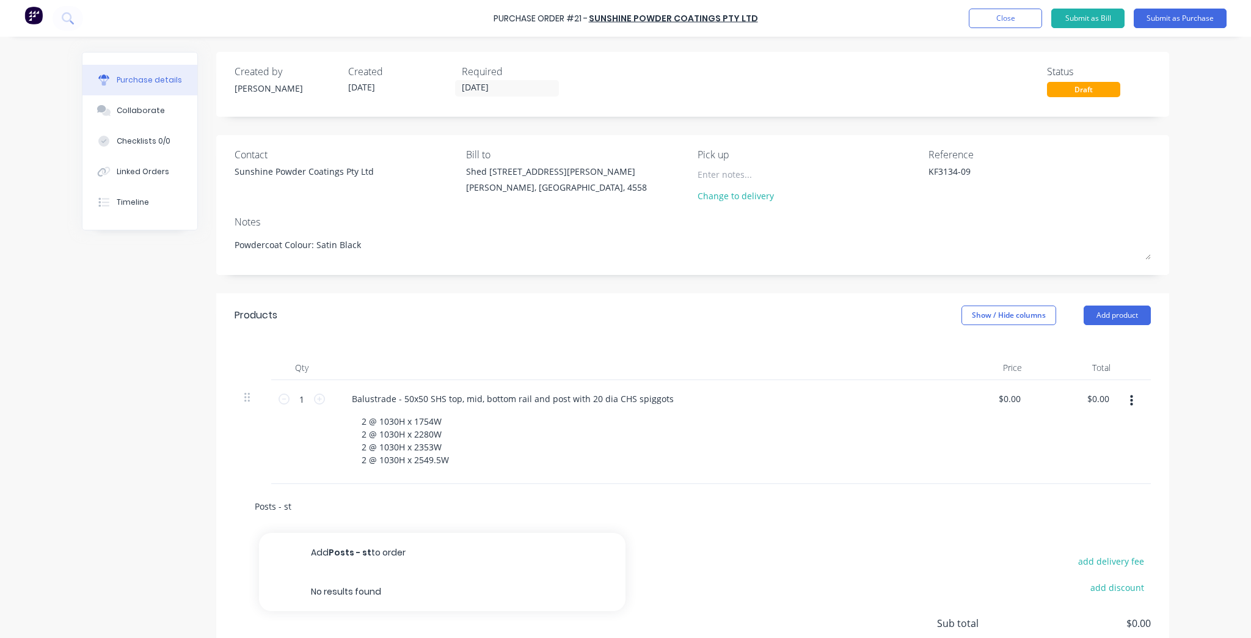
type input "Posts - str"
type textarea "x"
type input "Posts - stra"
type textarea "x"
type input "Posts - strai"
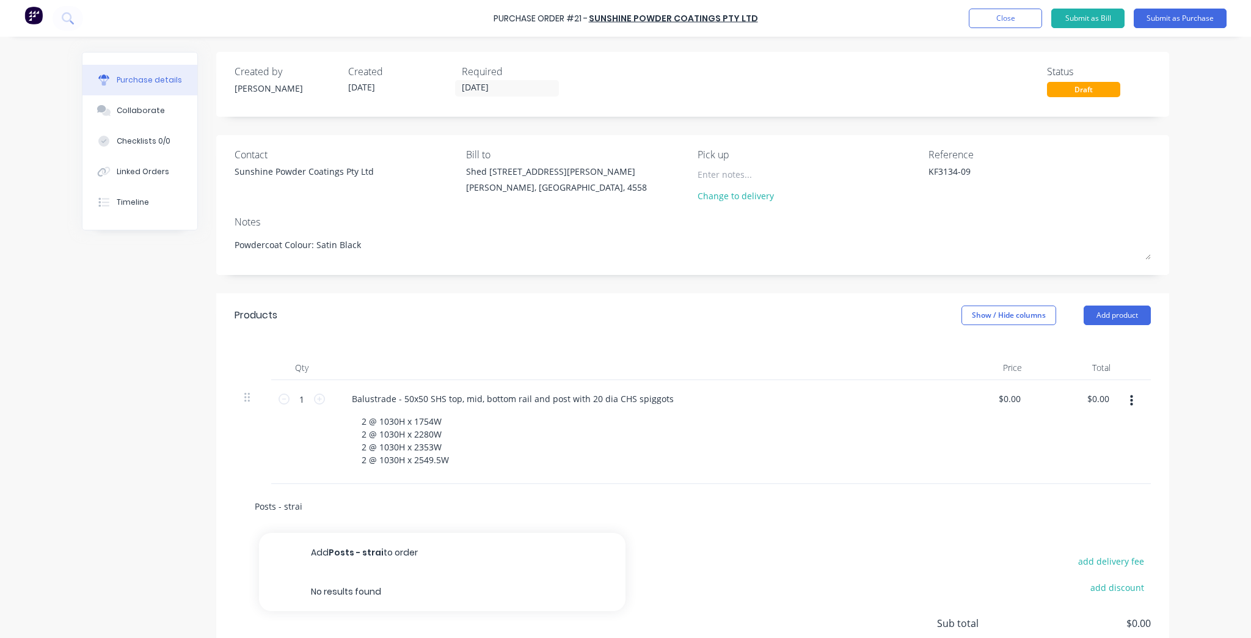
type textarea "x"
type input "Posts - straig"
type textarea "x"
type input "Posts - straigh"
type textarea "x"
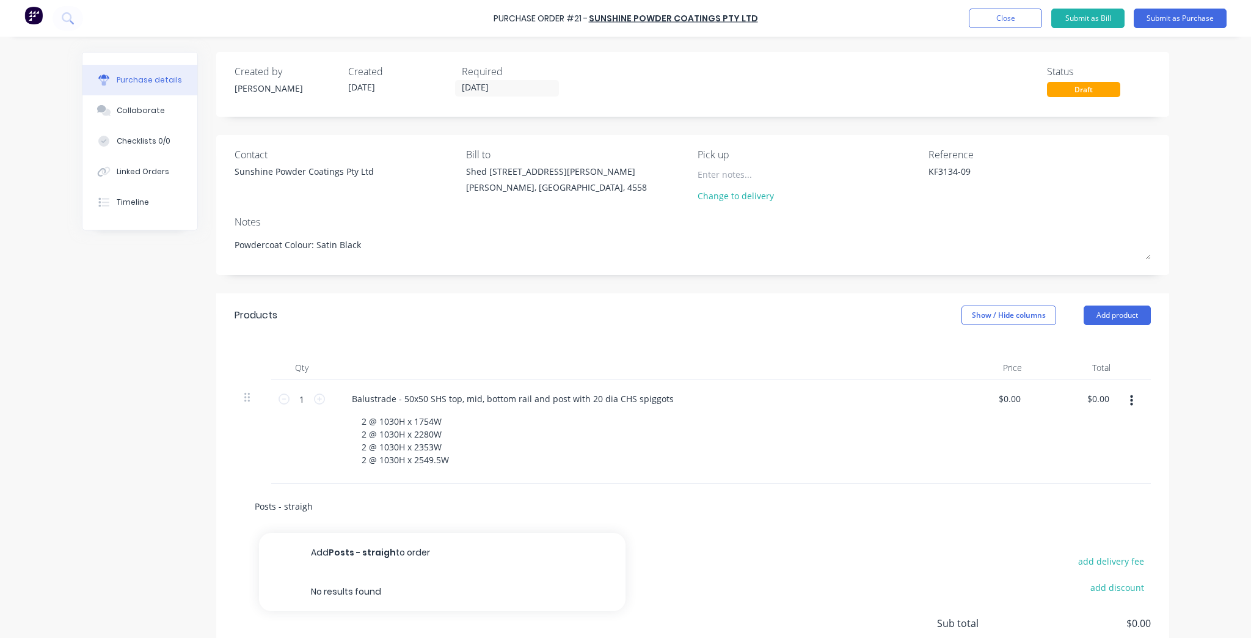
type input "Posts - straight"
type textarea "x"
type input "Posts - straight"
type textarea "x"
type input "Posts - straight p"
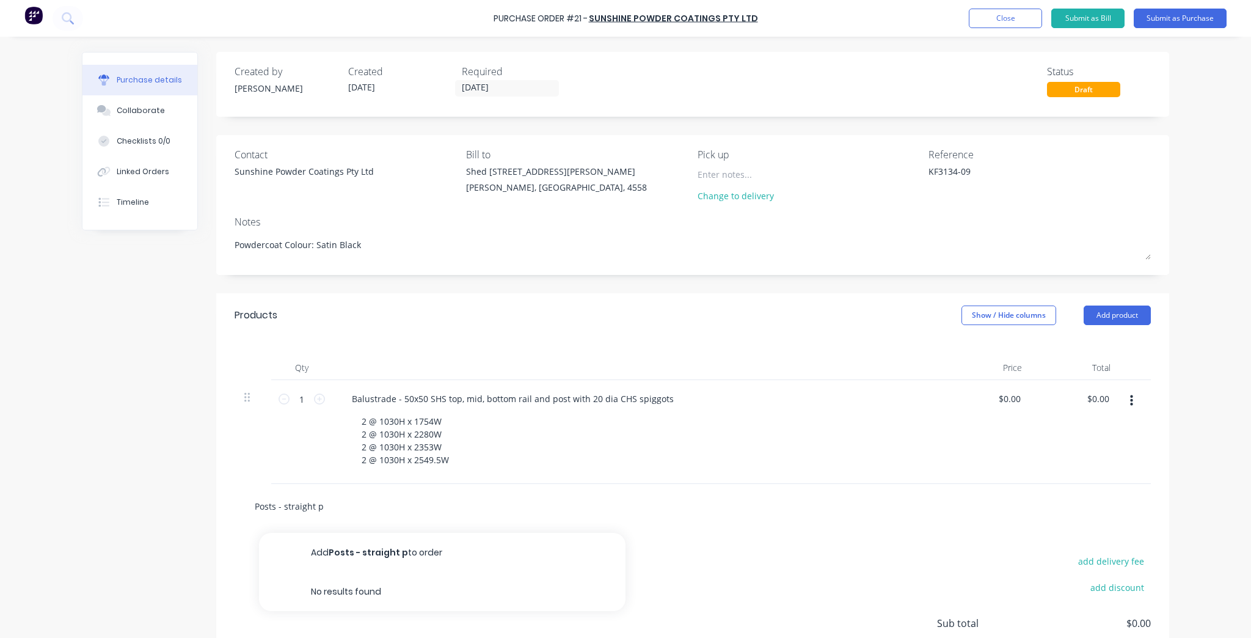
type textarea "x"
type input "Posts - straight pl"
type textarea "x"
type input "Posts - straight pla"
type textarea "x"
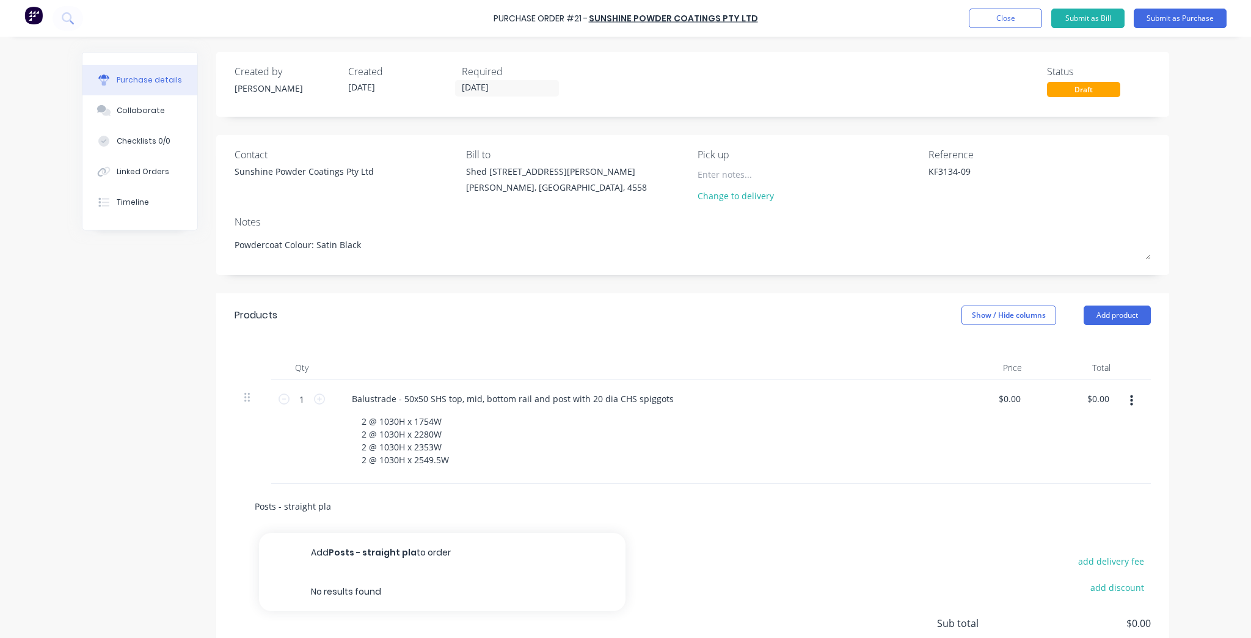
type input "Posts - straight plat"
type textarea "x"
type input "Posts - straight plate"
type textarea "x"
type input "Posts - straight plate"
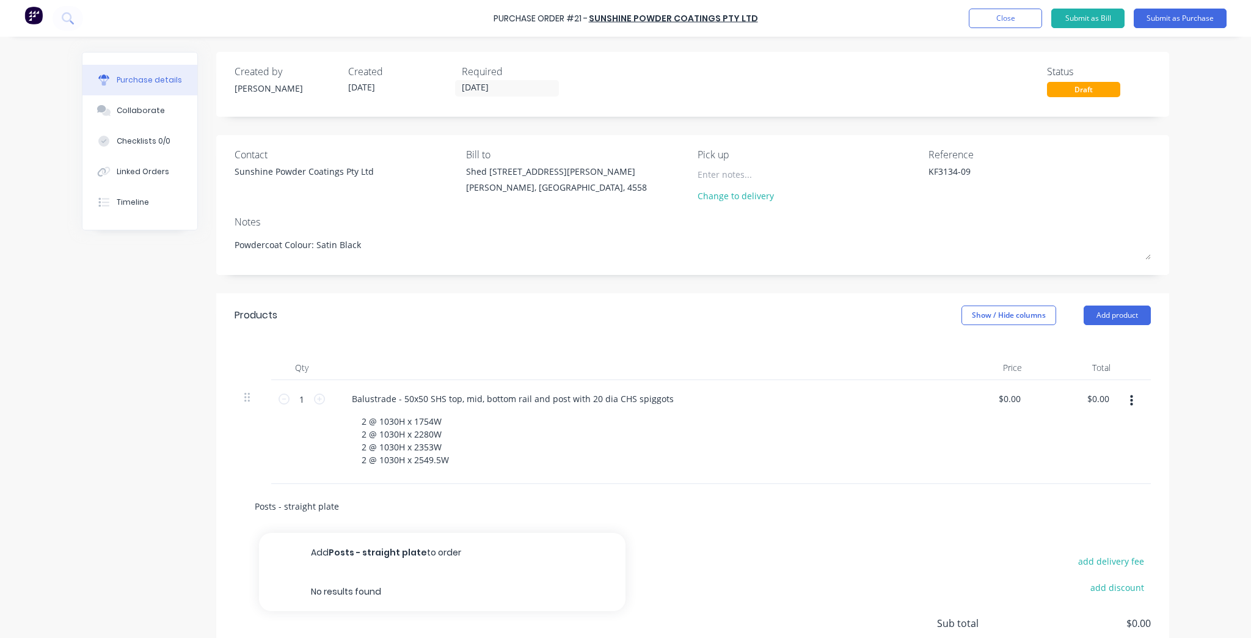
type textarea "x"
type input "Posts - straight plate -"
type textarea "x"
type input "Posts - straight plate -"
type textarea "x"
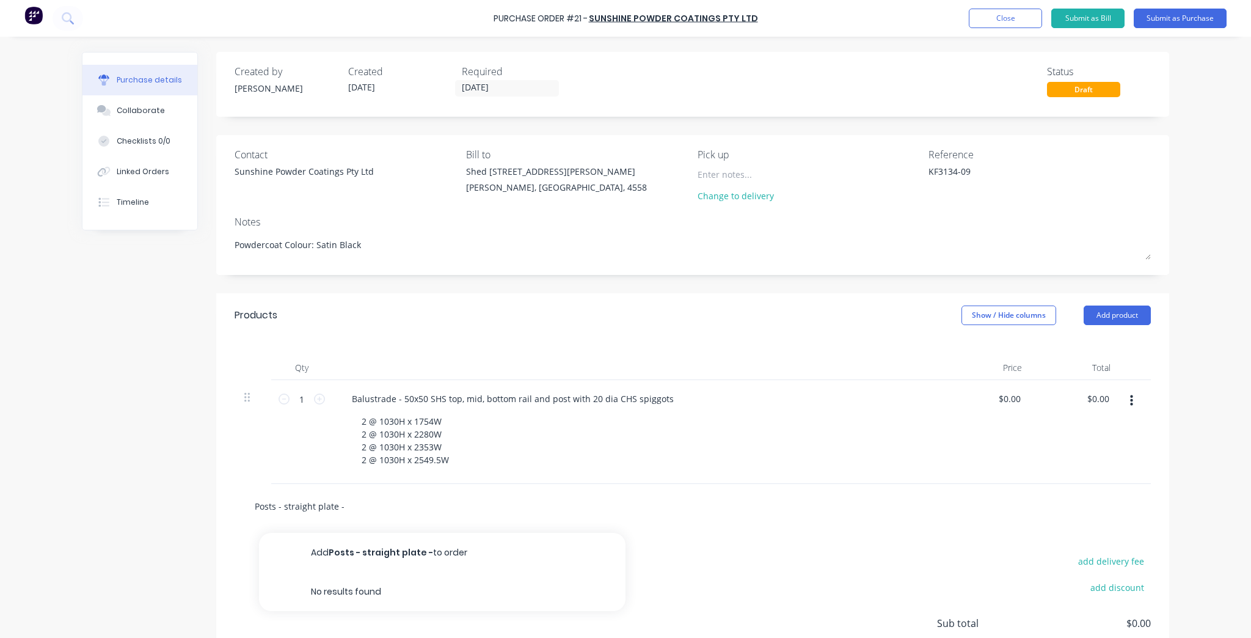
type input "Posts - straight plate - 1"
type textarea "x"
type input "Posts - straight plate - 10"
type textarea "x"
type input "Posts - straight plate - 100"
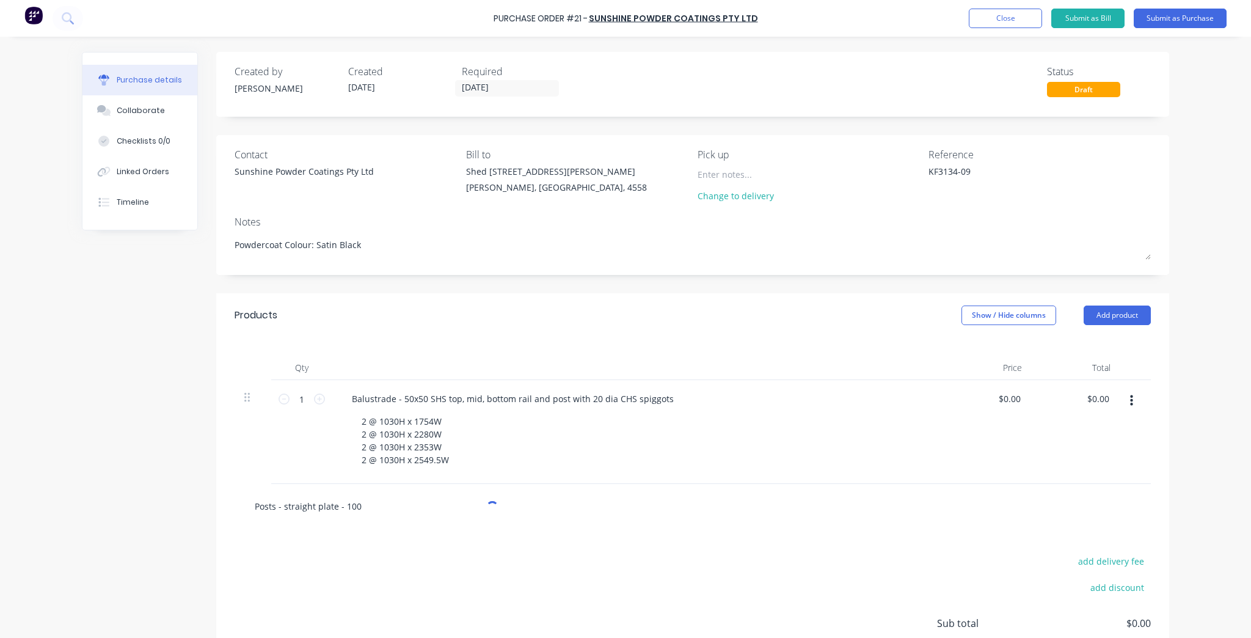
type textarea "x"
type input "Posts - straight plate - 100x"
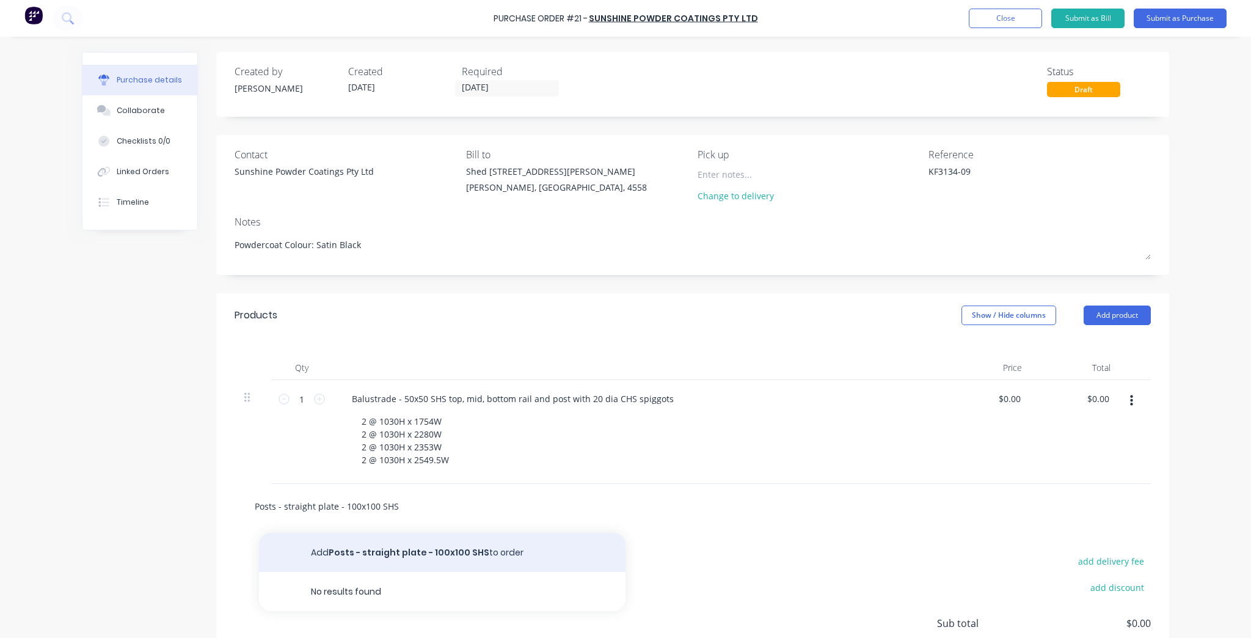
click at [396, 548] on button "Add Posts - straight plate - 100x100 SHS to order" at bounding box center [442, 552] width 366 height 39
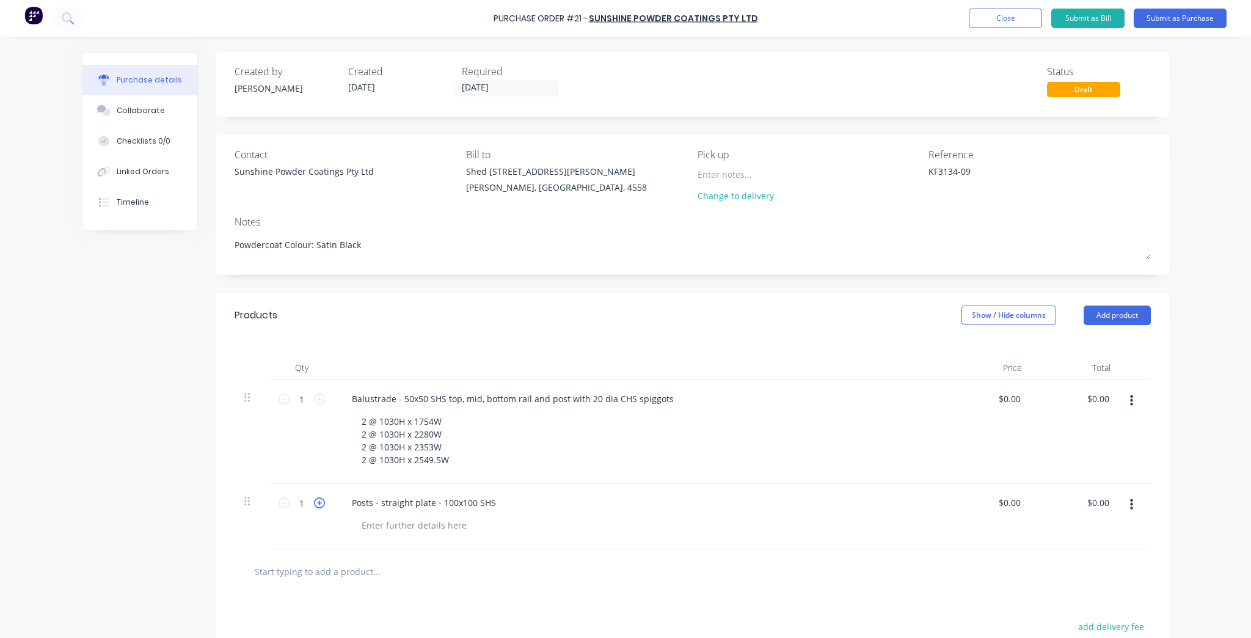
click at [315, 503] on icon at bounding box center [319, 502] width 11 height 11
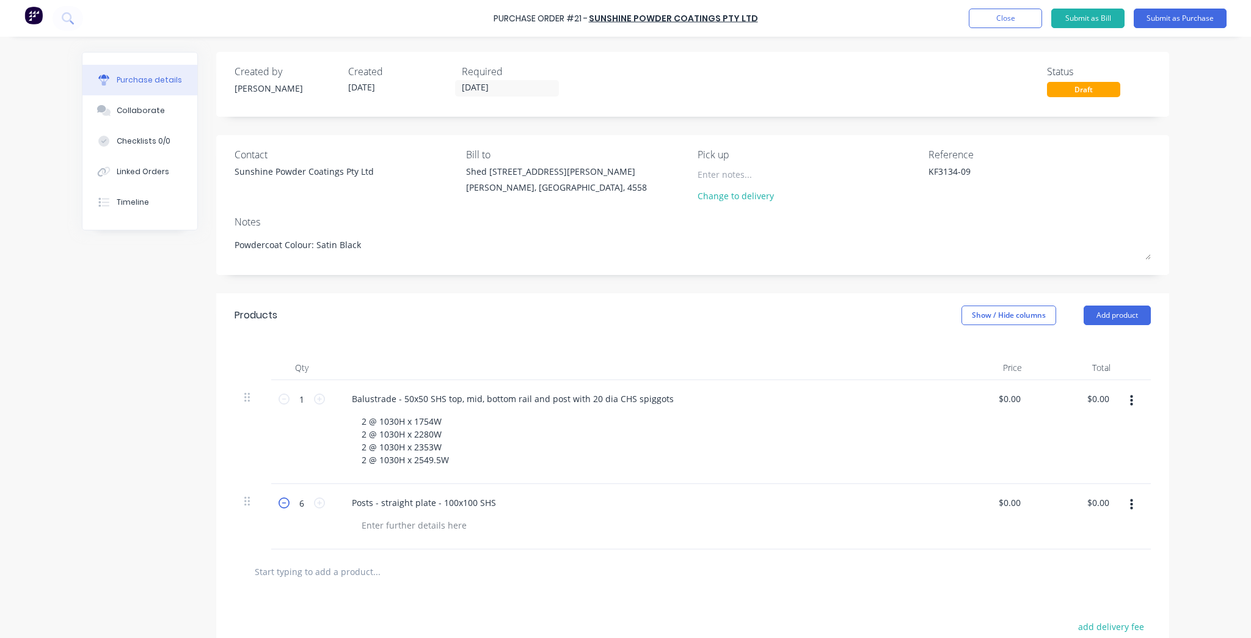
click at [278, 499] on icon at bounding box center [283, 502] width 11 height 11
click at [410, 527] on div at bounding box center [414, 525] width 125 height 18
click at [523, 564] on div at bounding box center [427, 571] width 366 height 24
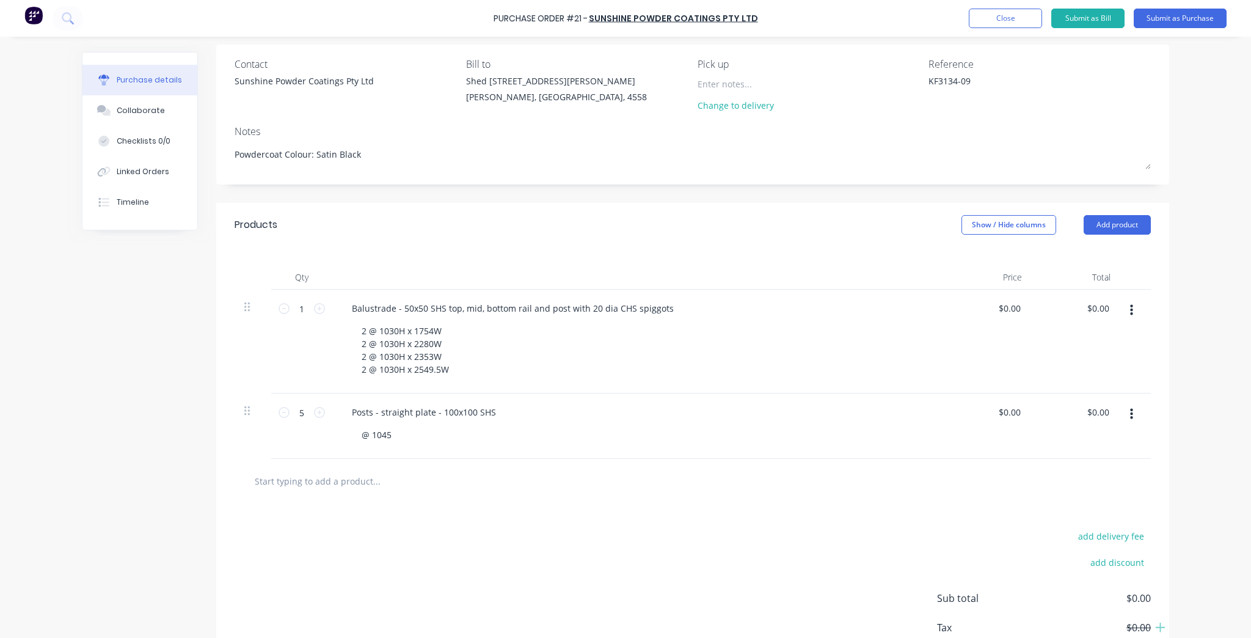
scroll to position [98, 0]
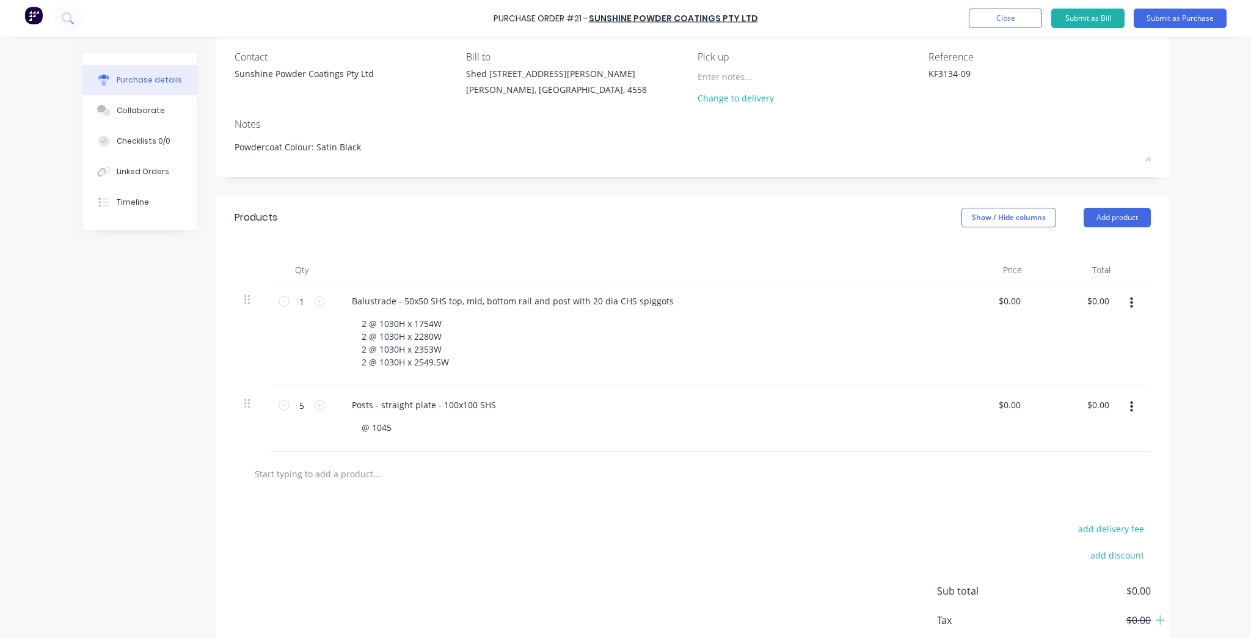
click at [340, 475] on input "text" at bounding box center [376, 473] width 244 height 24
click at [469, 477] on input "Posts - corner plate - 100x100 SHS" at bounding box center [376, 473] width 244 height 24
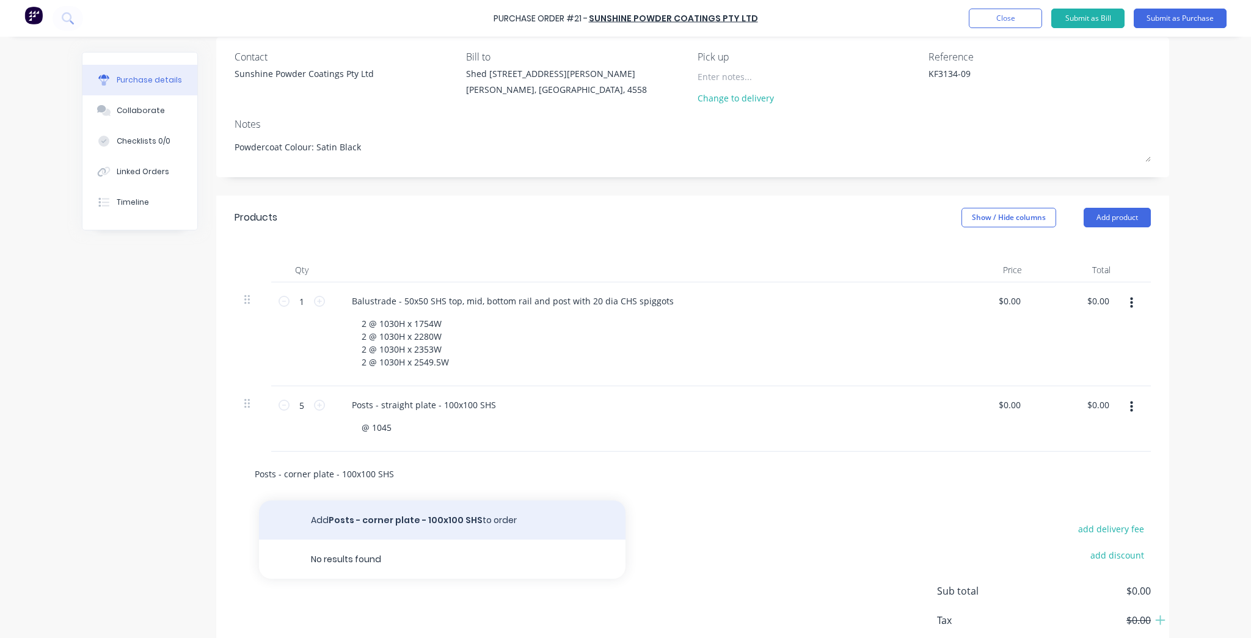
click at [418, 523] on button "Add Posts - corner plate - 100x100 SHS to order" at bounding box center [442, 519] width 366 height 39
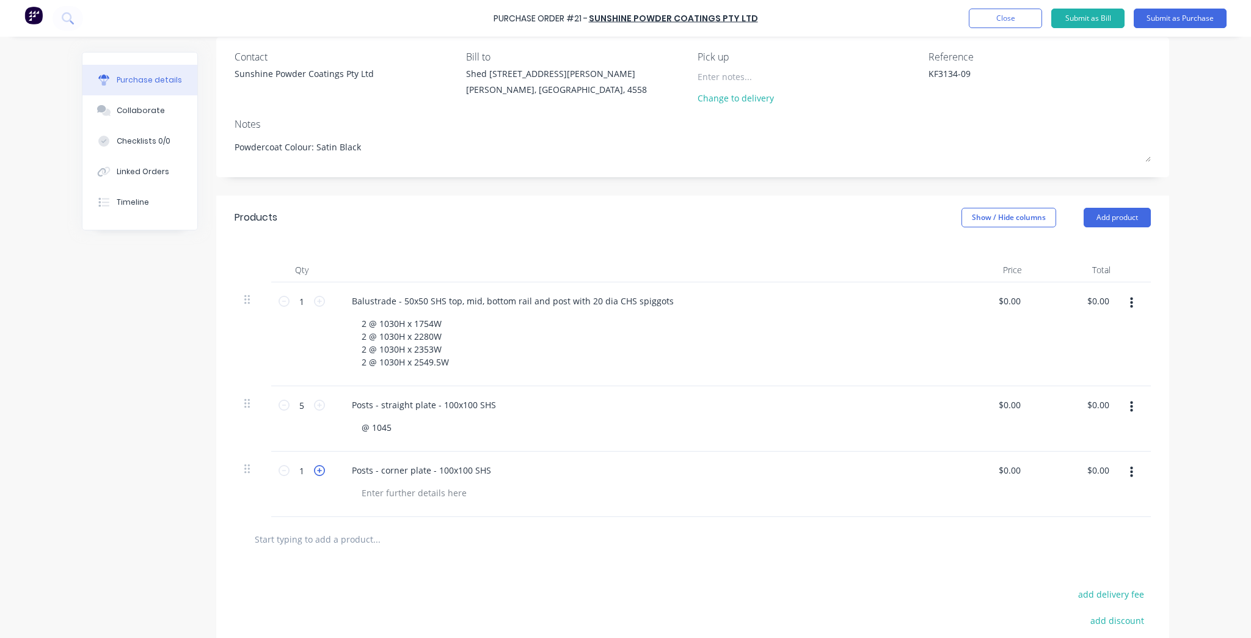
click at [314, 471] on icon at bounding box center [319, 470] width 11 height 11
click at [427, 500] on div at bounding box center [414, 493] width 125 height 18
click at [564, 500] on div "@ 1045" at bounding box center [642, 493] width 581 height 18
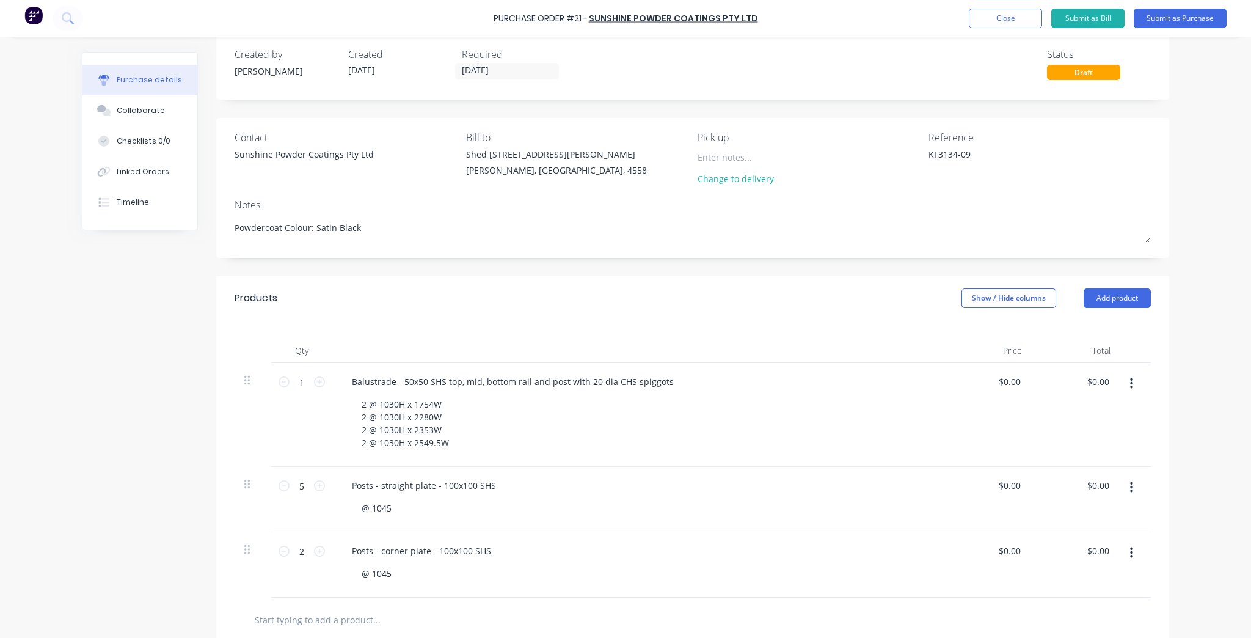
scroll to position [0, 0]
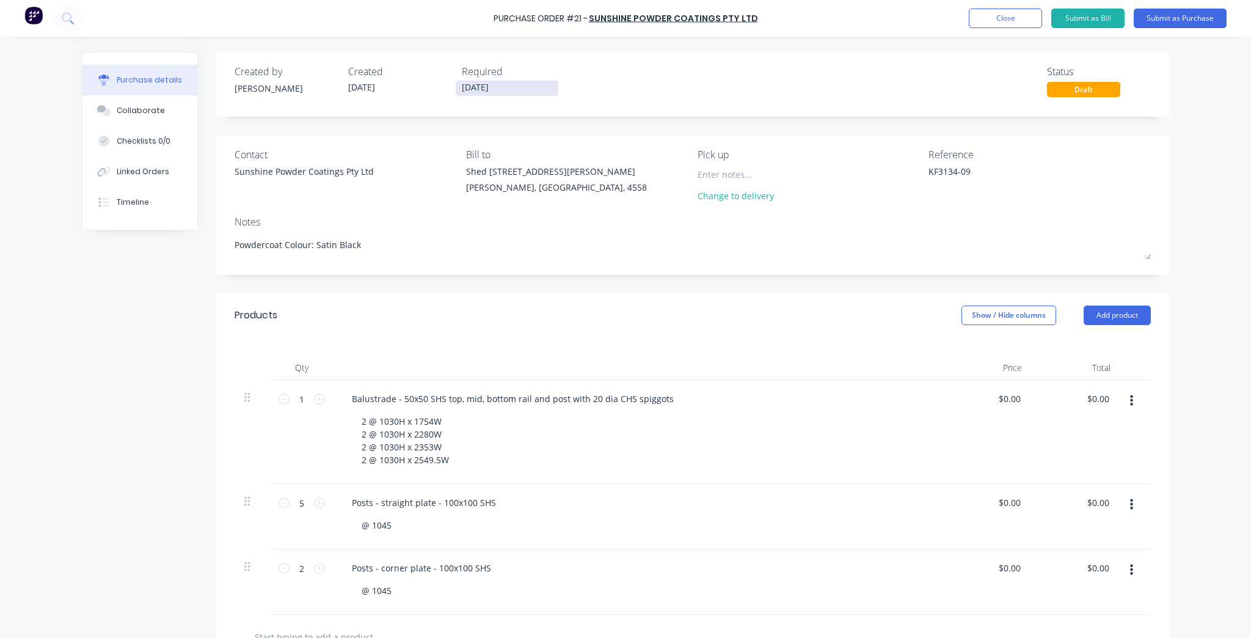
click at [456, 89] on input "25/09/25" at bounding box center [507, 88] width 103 height 15
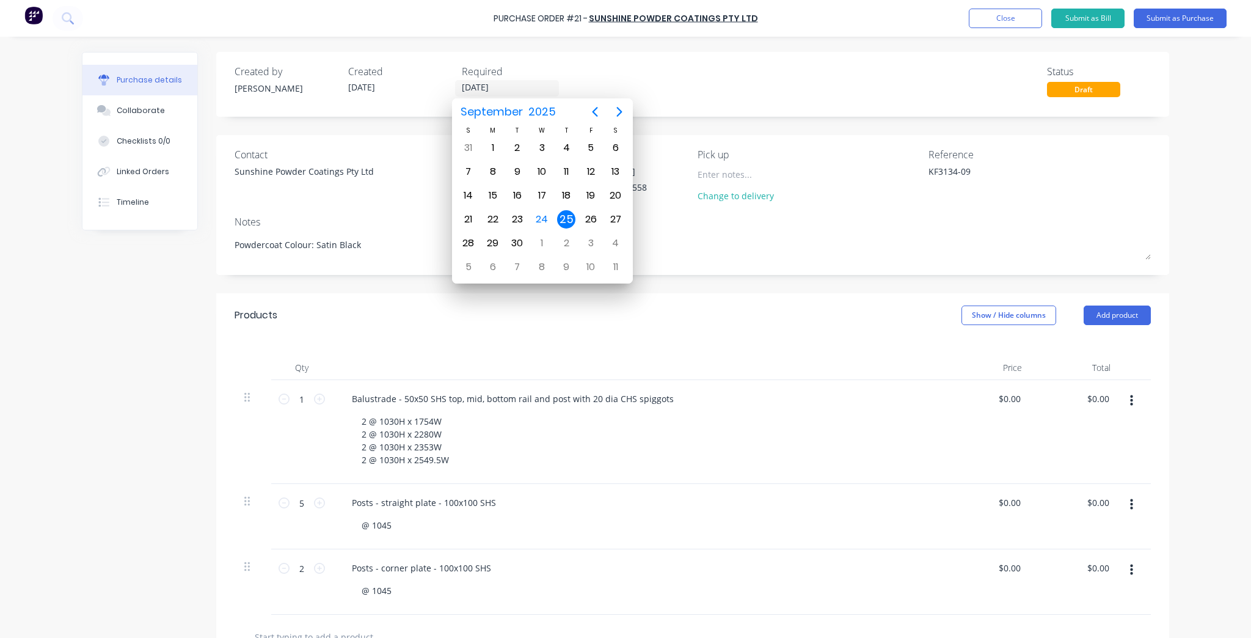
click at [927, 87] on div "Created by Kim Created 24/09/25 Required 25/09/25 Status Draft" at bounding box center [693, 80] width 916 height 33
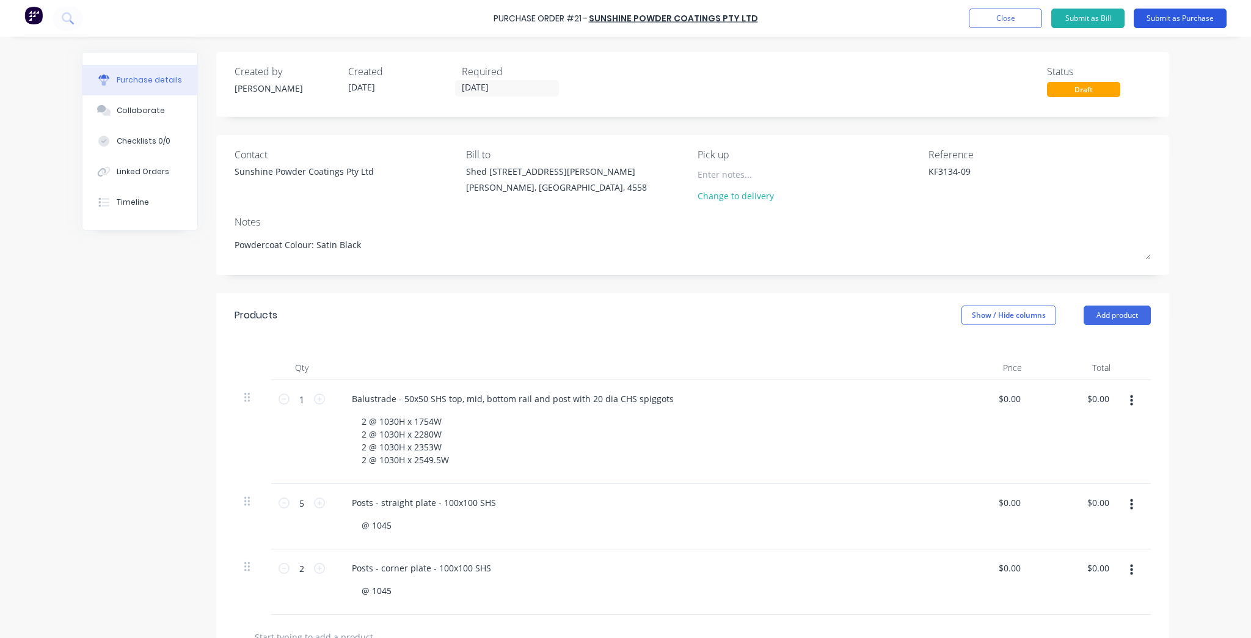
click at [1171, 15] on button "Submit as Purchase" at bounding box center [1179, 19] width 93 height 20
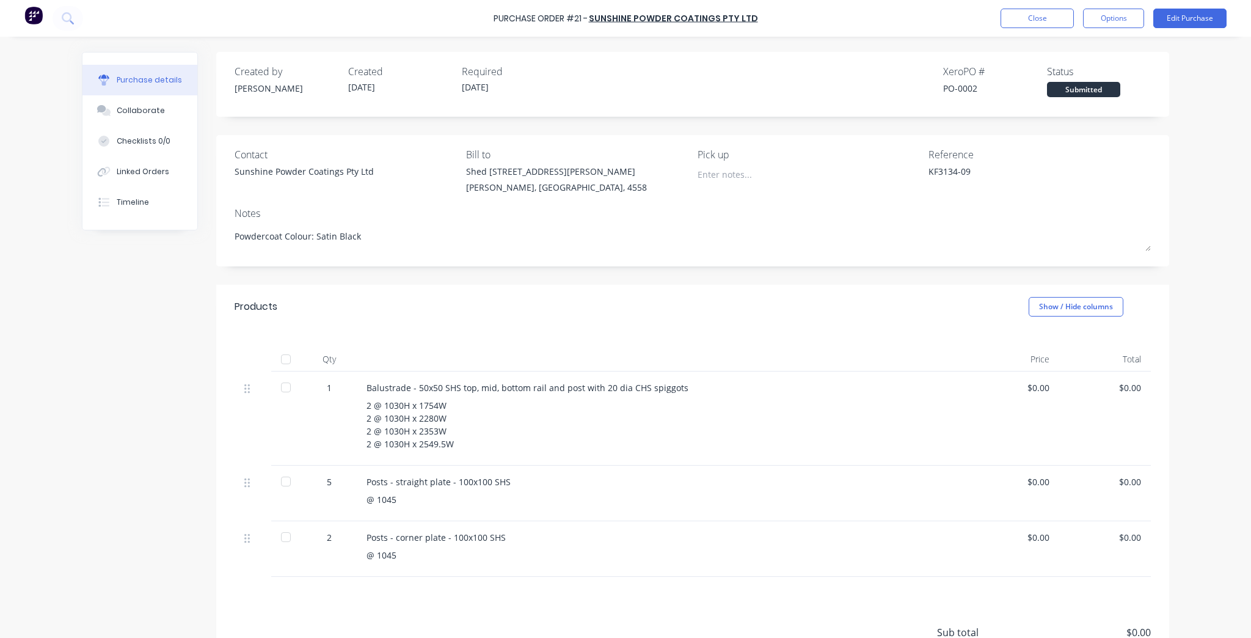
scroll to position [112, 0]
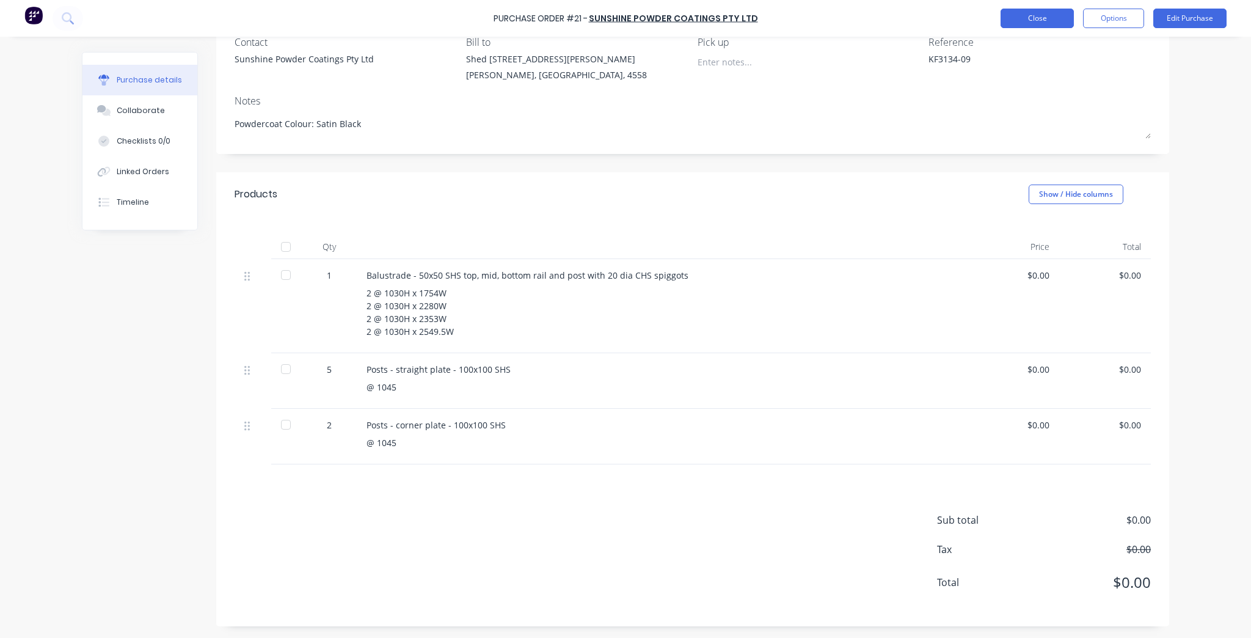
click at [1024, 16] on button "Close" at bounding box center [1036, 19] width 73 height 20
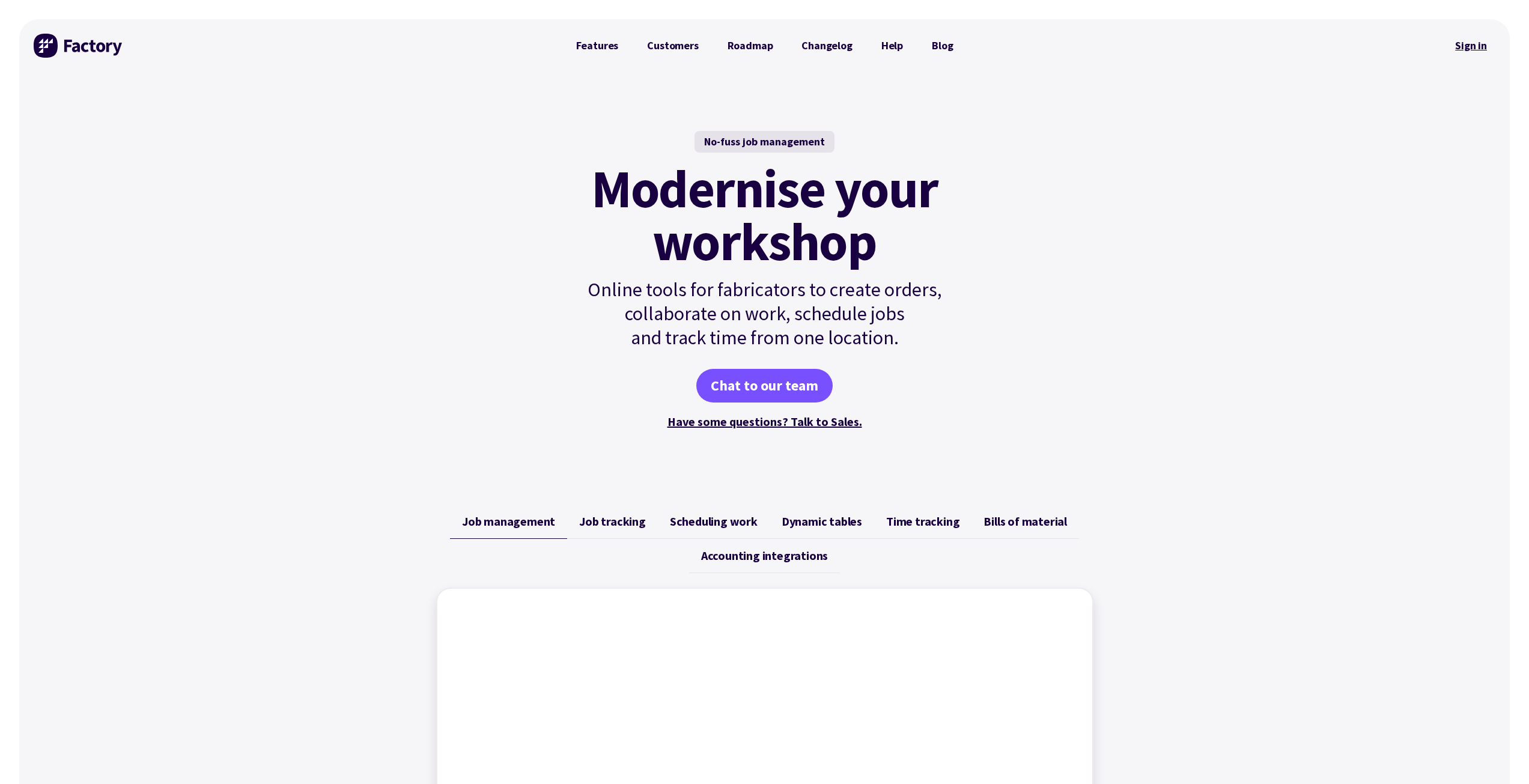
click at [1458, 41] on link "Sign in" at bounding box center [1471, 45] width 48 height 28
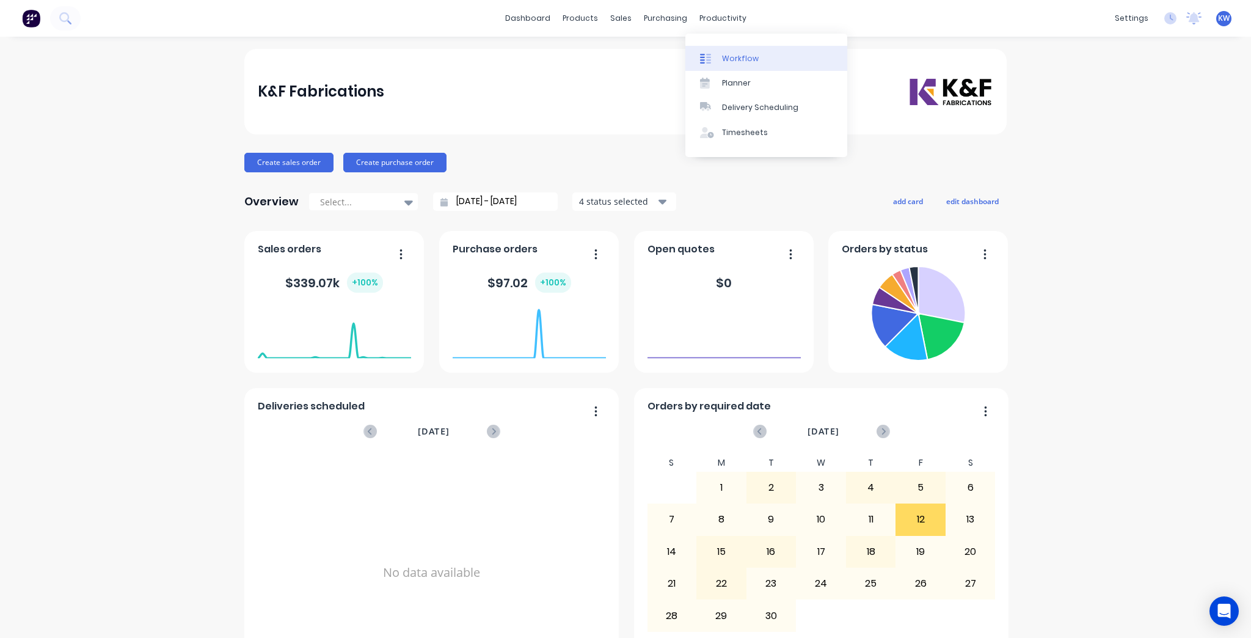
click at [729, 67] on link "Workflow" at bounding box center [766, 58] width 162 height 24
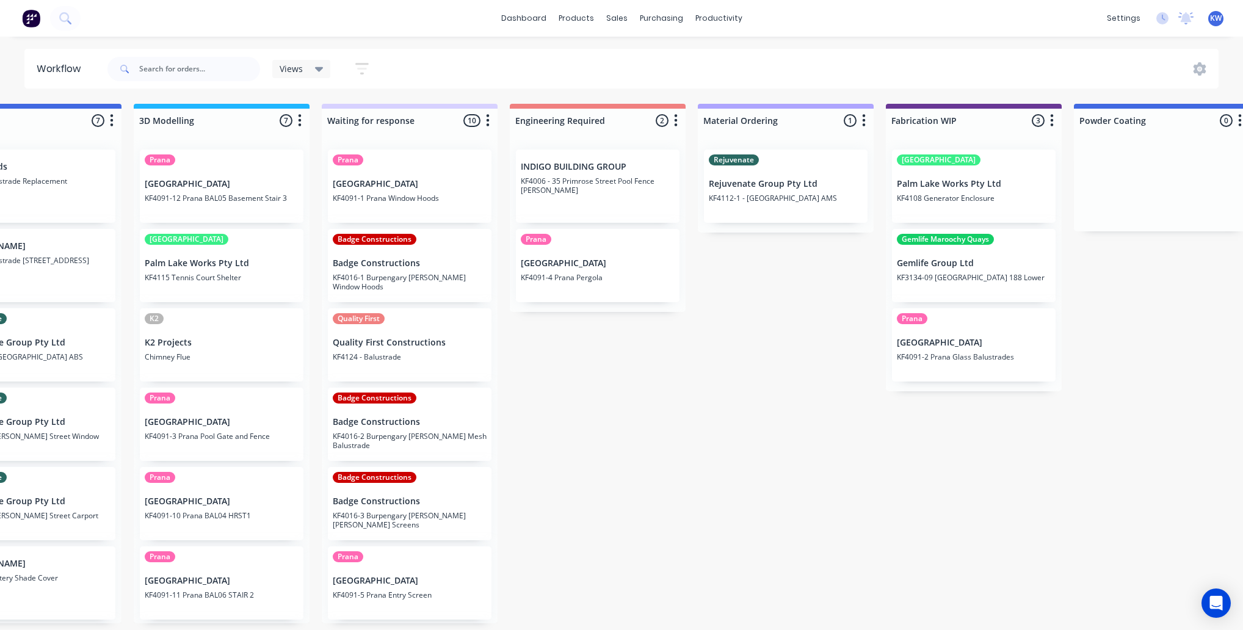
scroll to position [0, 649]
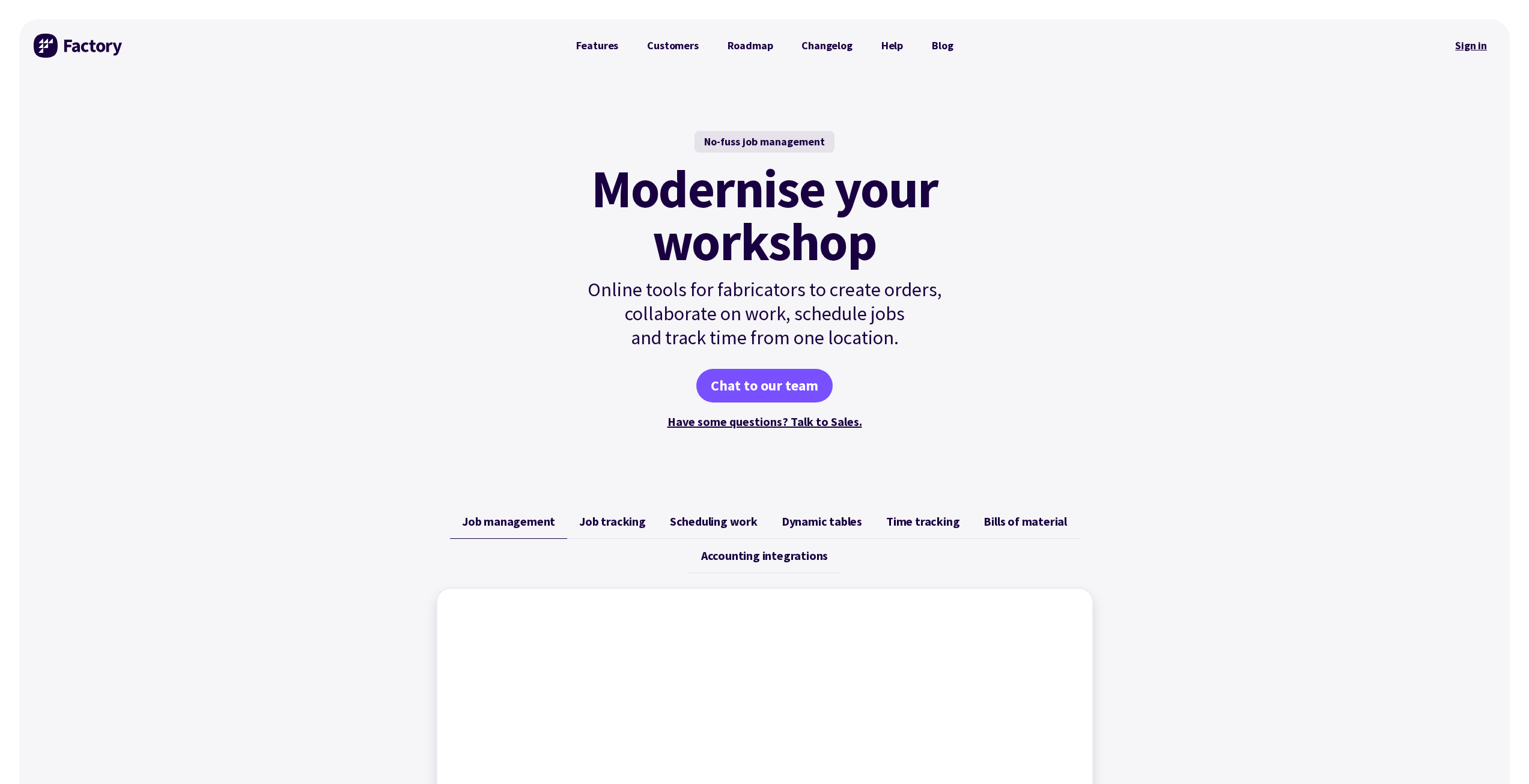
click at [1456, 41] on link "Sign in" at bounding box center [1471, 45] width 48 height 28
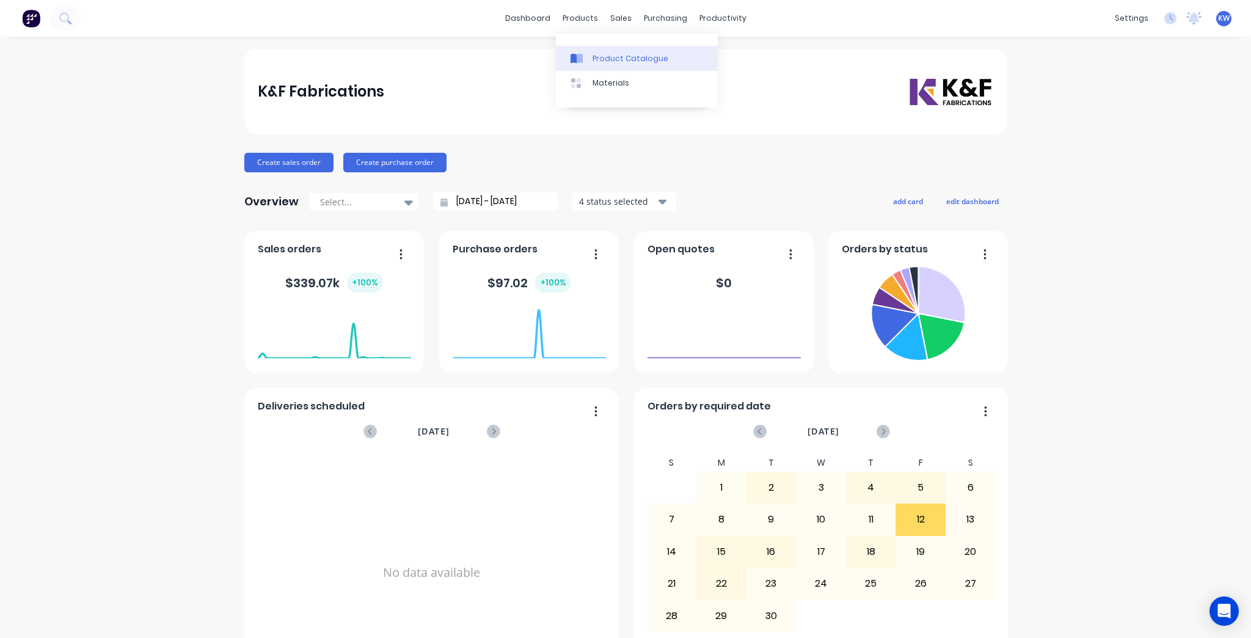
click at [613, 66] on link "Product Catalogue" at bounding box center [637, 58] width 162 height 24
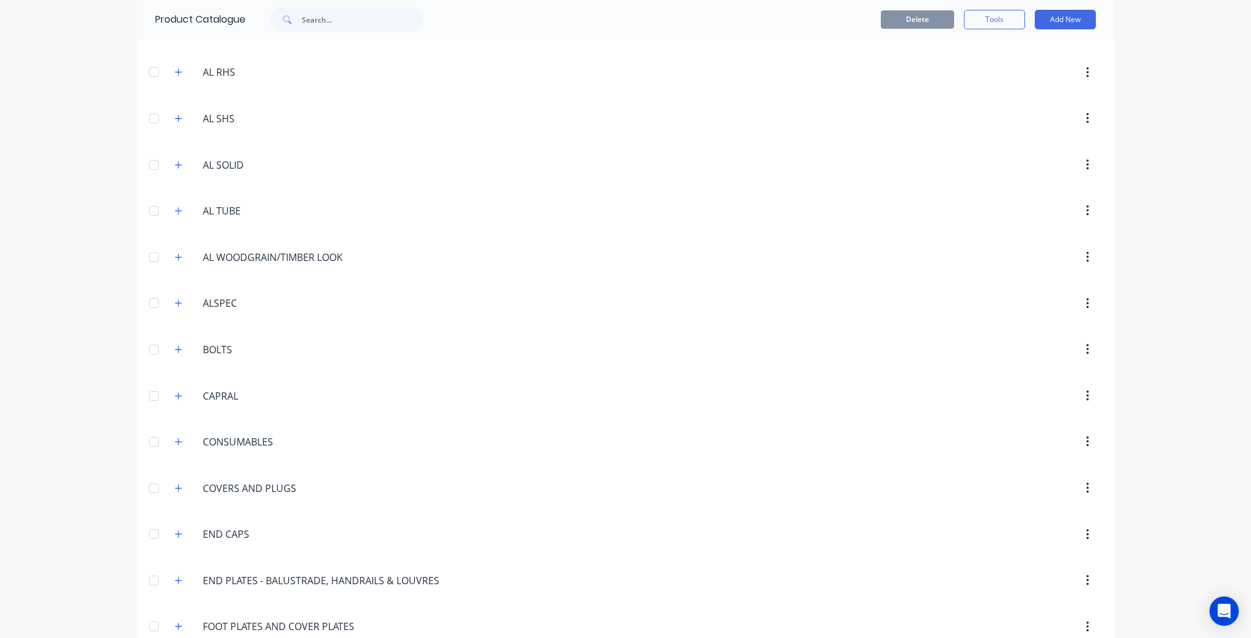
scroll to position [537, 0]
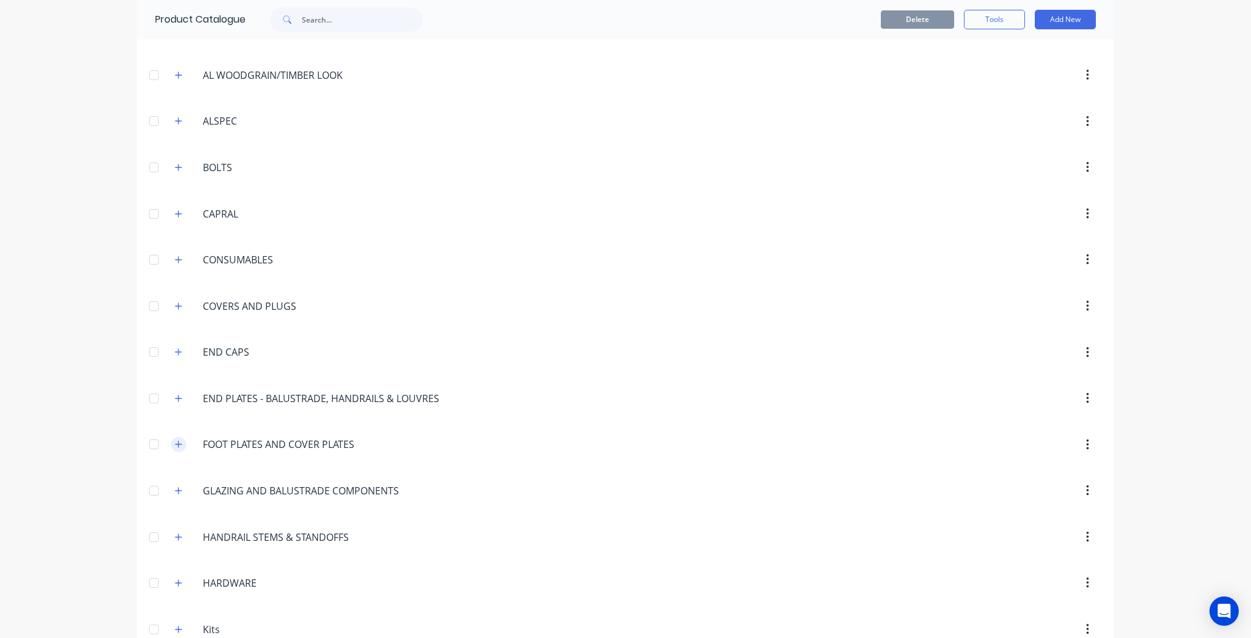
click at [171, 440] on button "button" at bounding box center [178, 444] width 15 height 15
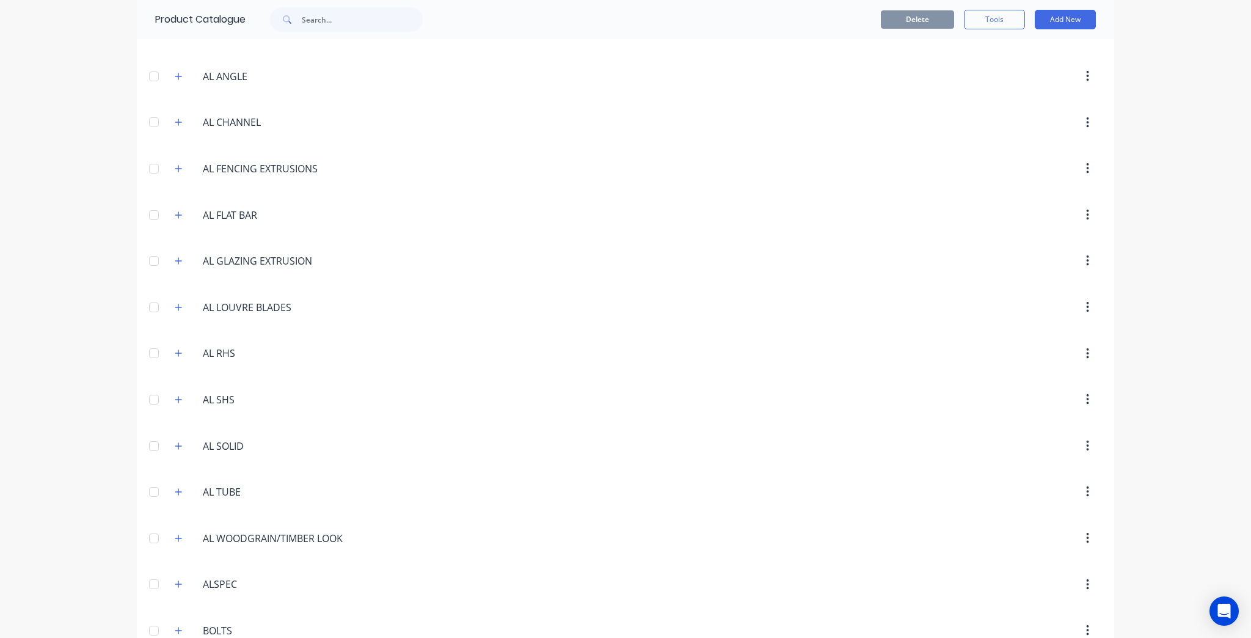
scroll to position [0, 0]
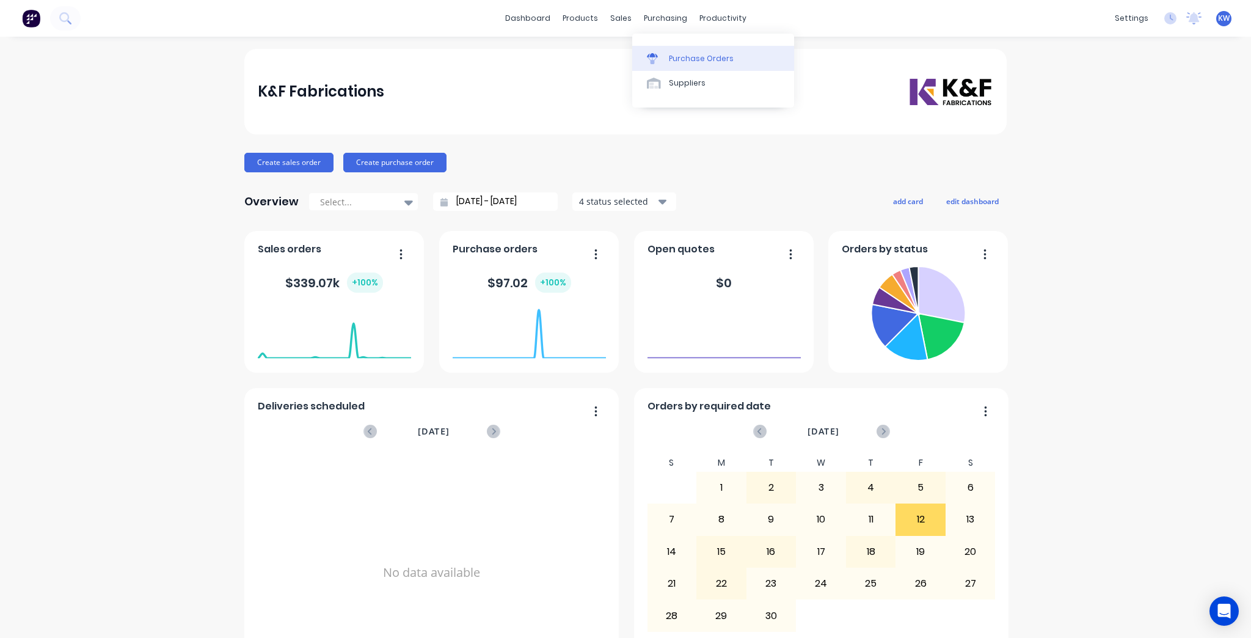
click at [667, 49] on link "Purchase Orders" at bounding box center [713, 58] width 162 height 24
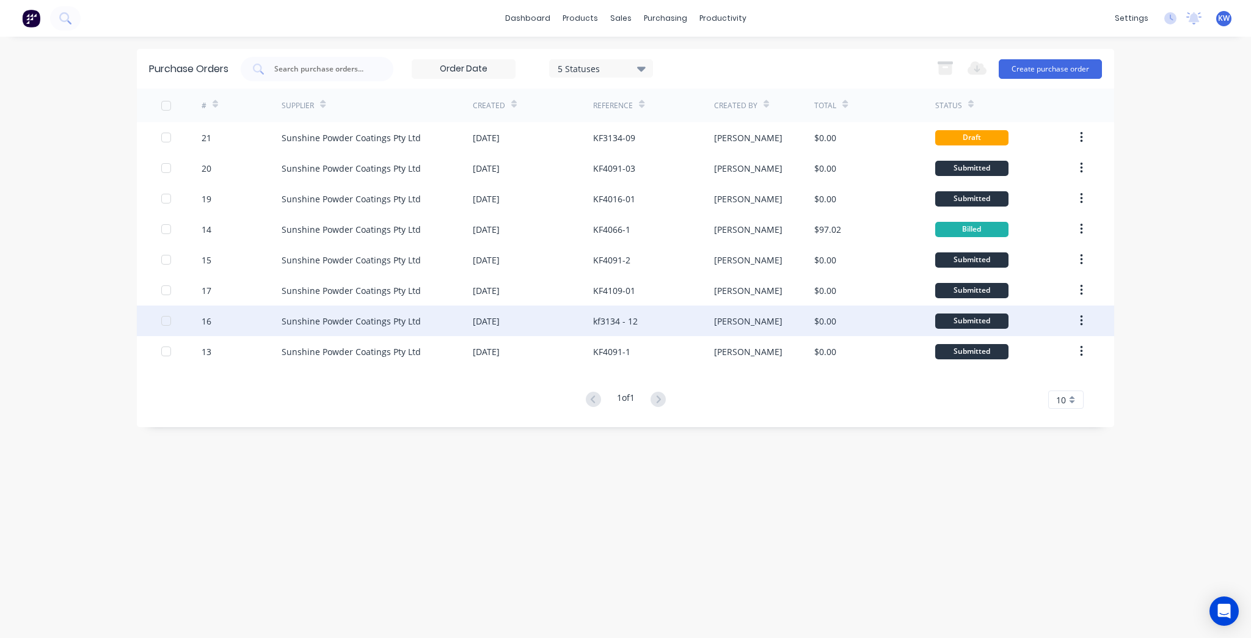
click at [559, 318] on div "[DATE]" at bounding box center [533, 320] width 120 height 31
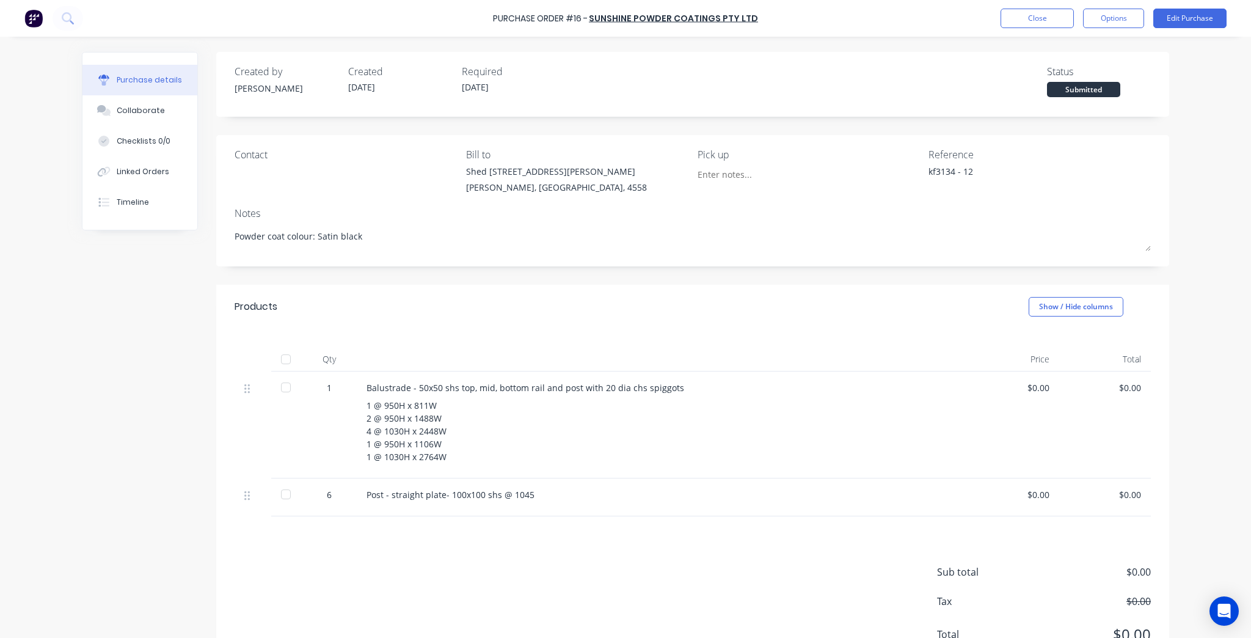
type textarea "x"
